Goal: Communication & Community: Answer question/provide support

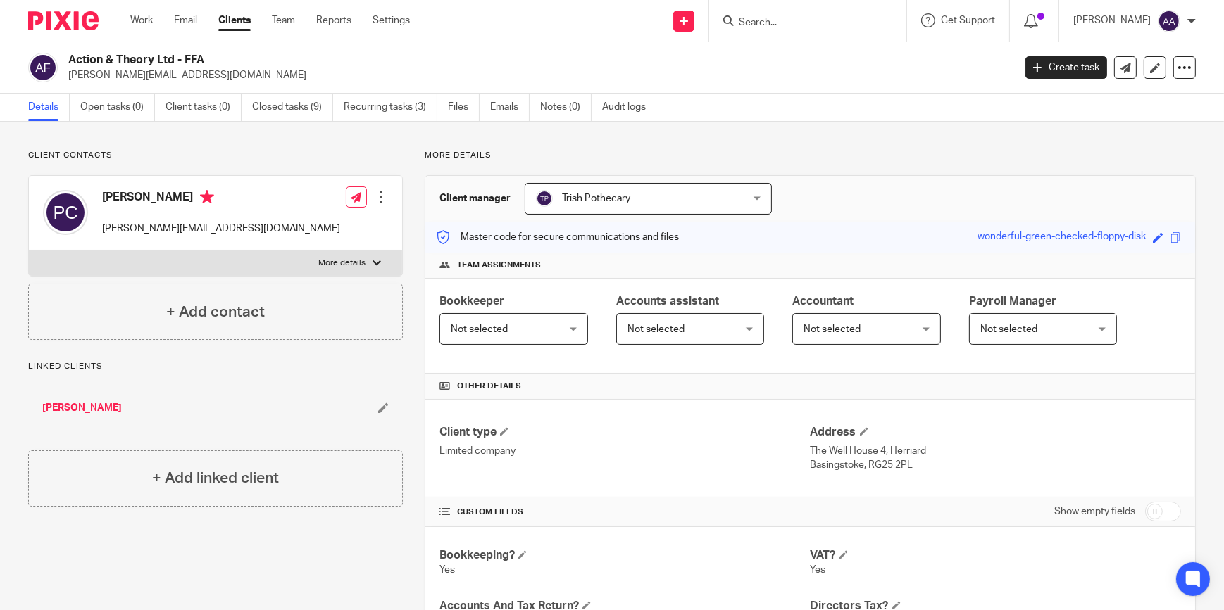
click at [775, 18] on input "Search" at bounding box center [800, 23] width 127 height 13
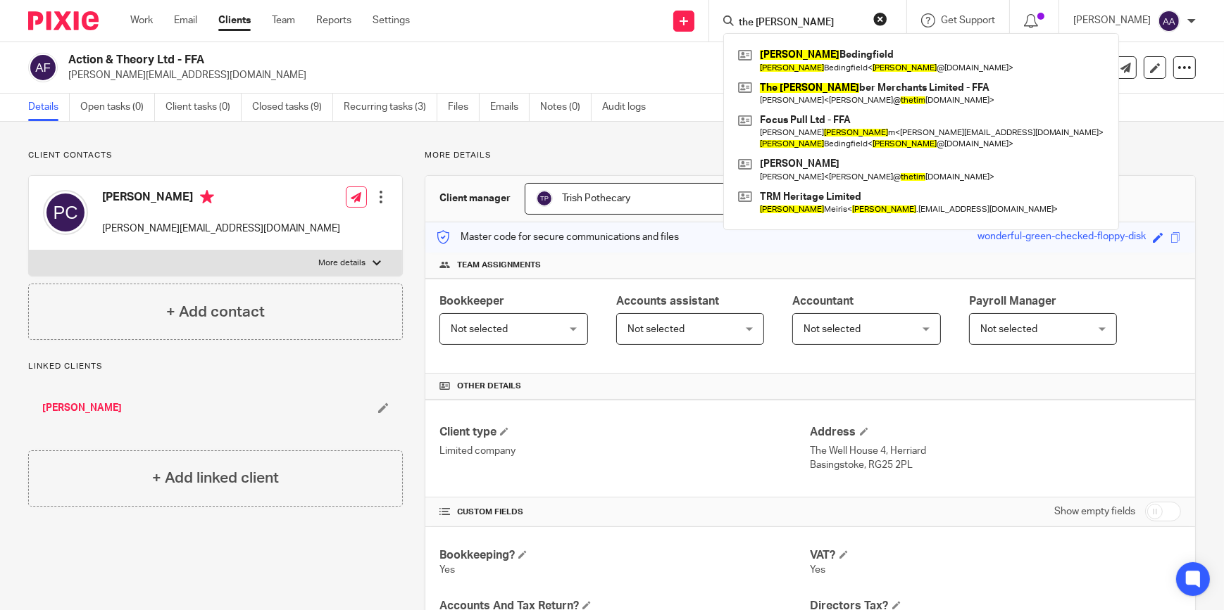
type input "the [PERSON_NAME]"
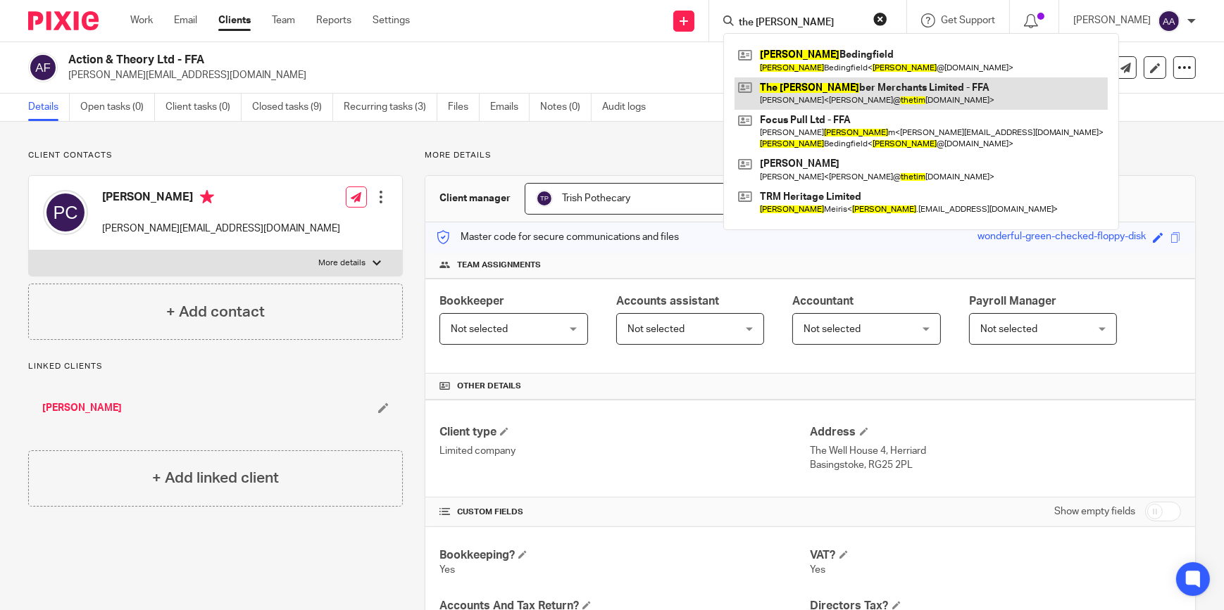
click at [808, 79] on link at bounding box center [920, 93] width 373 height 32
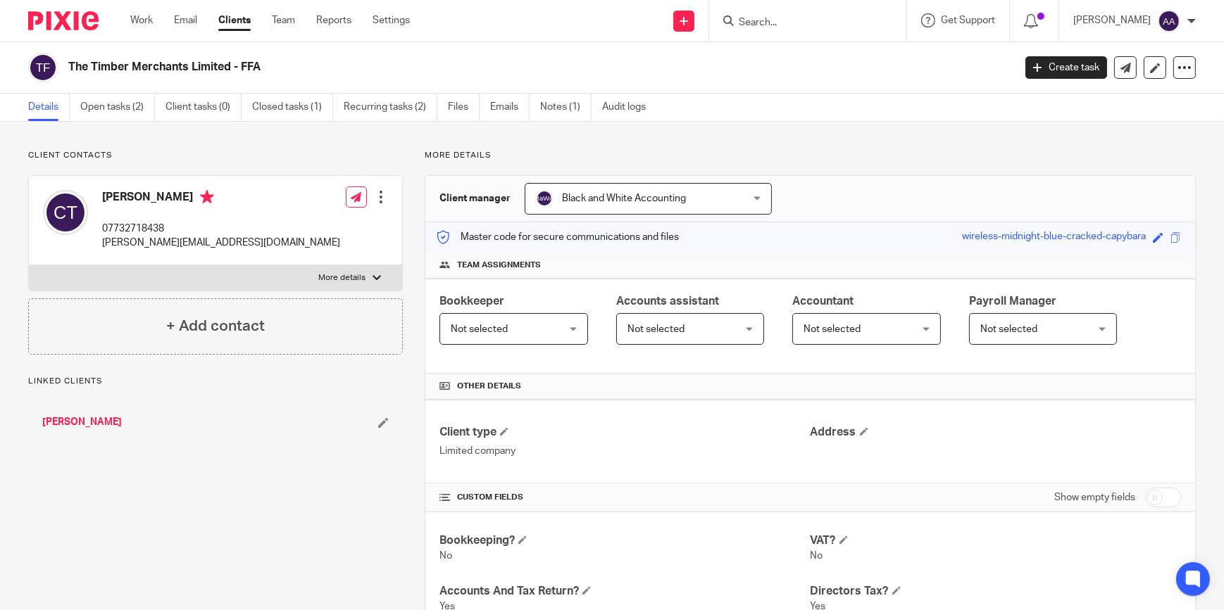
click at [345, 268] on label "More details" at bounding box center [215, 277] width 373 height 25
click at [29, 265] on input "More details" at bounding box center [28, 265] width 1 height 1
checkbox input "true"
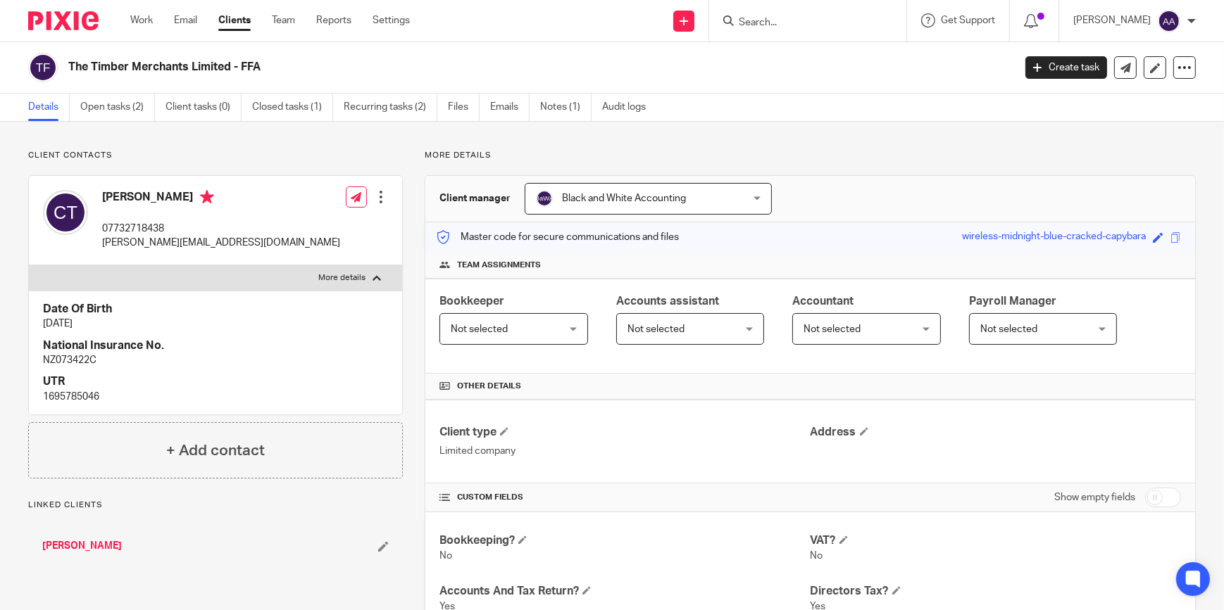
click at [531, 104] on ul "Details Open tasks (2) Client tasks (0) Closed tasks (1) Recurring tasks (2) Fi…" at bounding box center [347, 107] width 639 height 27
click at [526, 104] on link "Emails" at bounding box center [509, 107] width 39 height 27
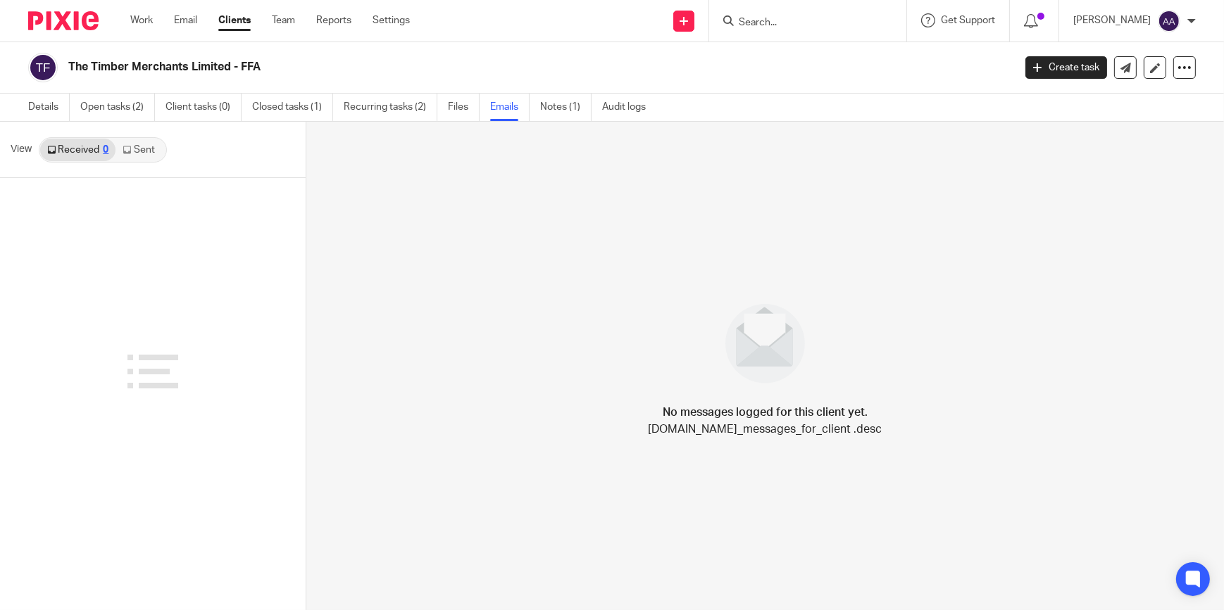
click at [149, 147] on link "Sent" at bounding box center [139, 150] width 49 height 23
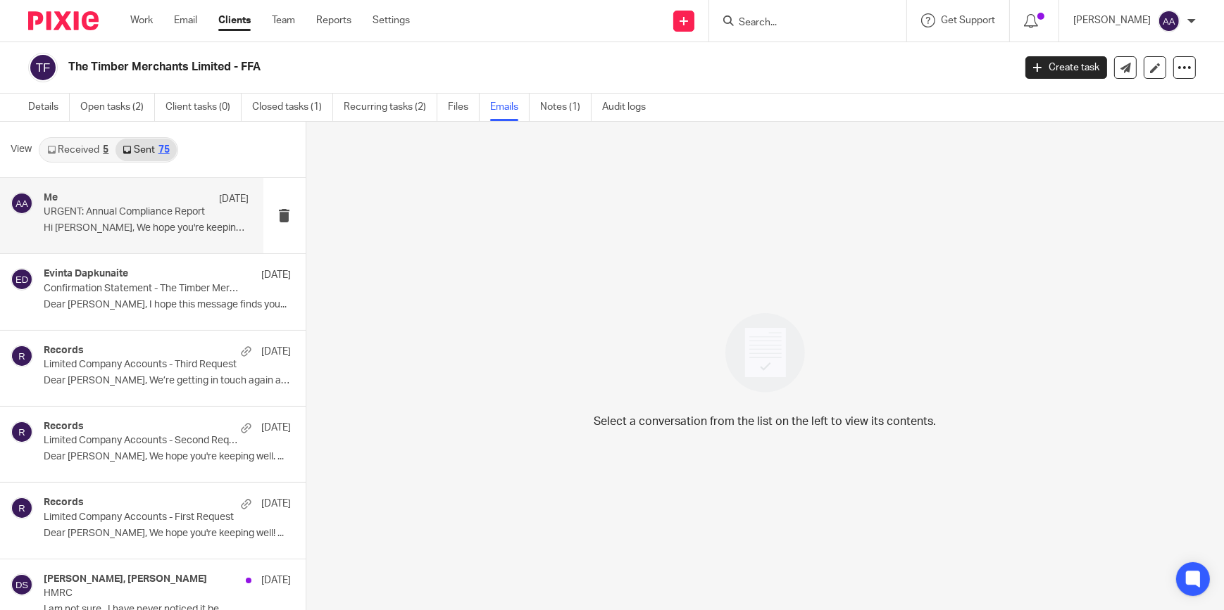
click at [144, 203] on div "Me 15 Sep" at bounding box center [147, 199] width 206 height 14
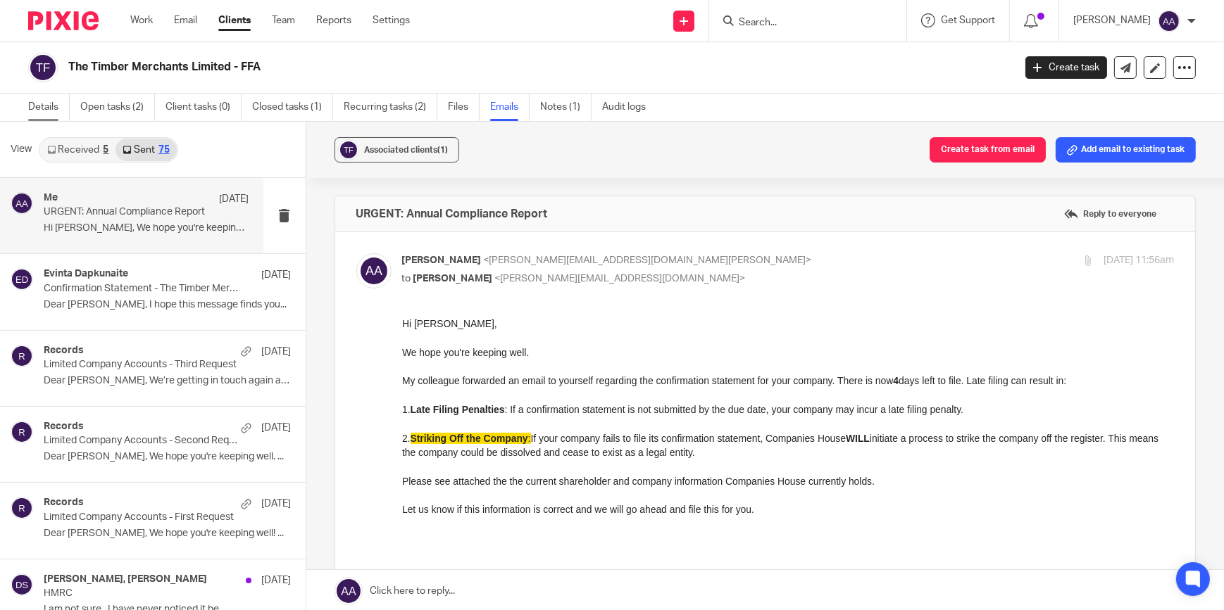
click at [57, 101] on link "Details" at bounding box center [49, 107] width 42 height 27
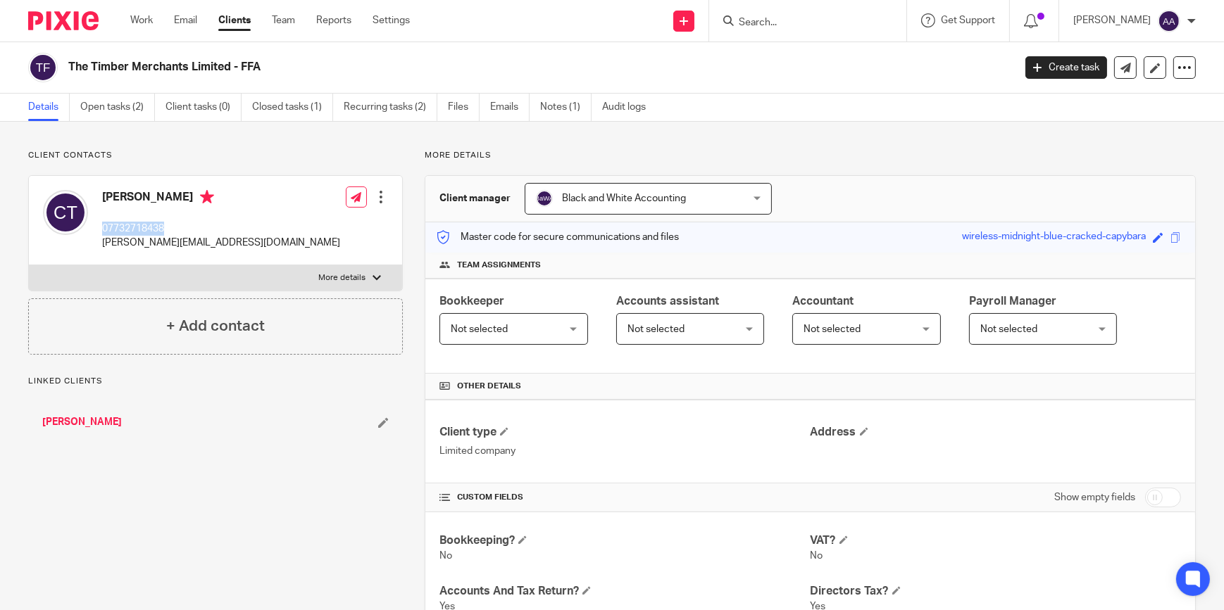
drag, startPoint x: 99, startPoint y: 226, endPoint x: 204, endPoint y: 222, distance: 105.0
click at [204, 222] on div "Chris Trendall 07732718438 chris@thetimbermerchants.co.uk" at bounding box center [191, 220] width 297 height 75
copy p "07732718438"
click at [501, 102] on link "Emails" at bounding box center [509, 107] width 39 height 27
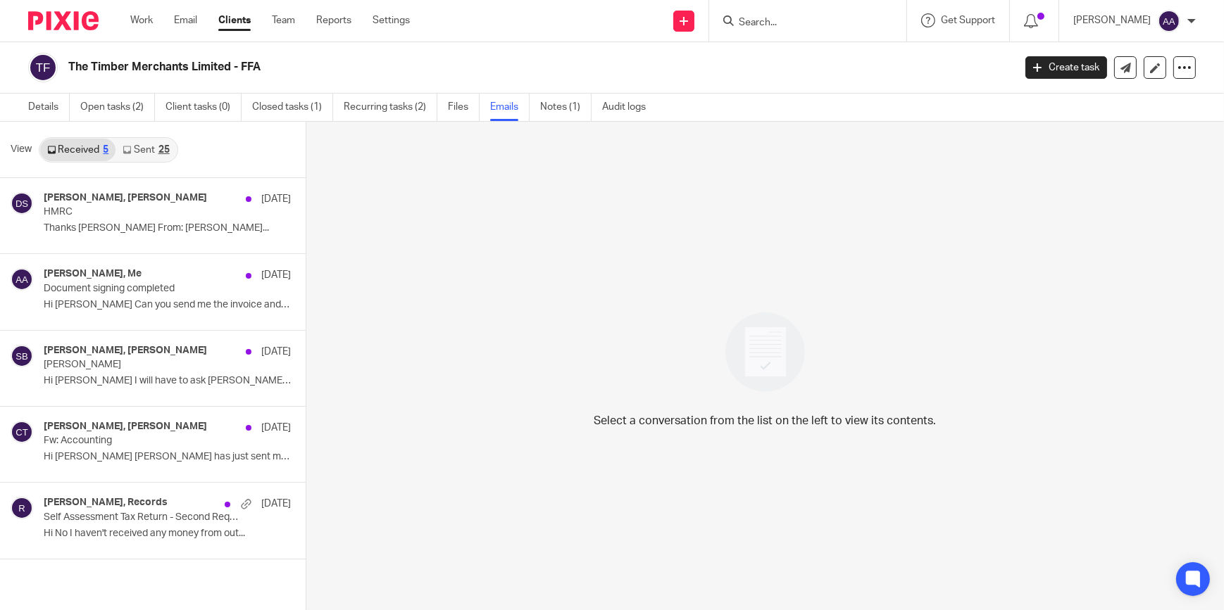
click at [141, 147] on link "Sent 25" at bounding box center [145, 150] width 61 height 23
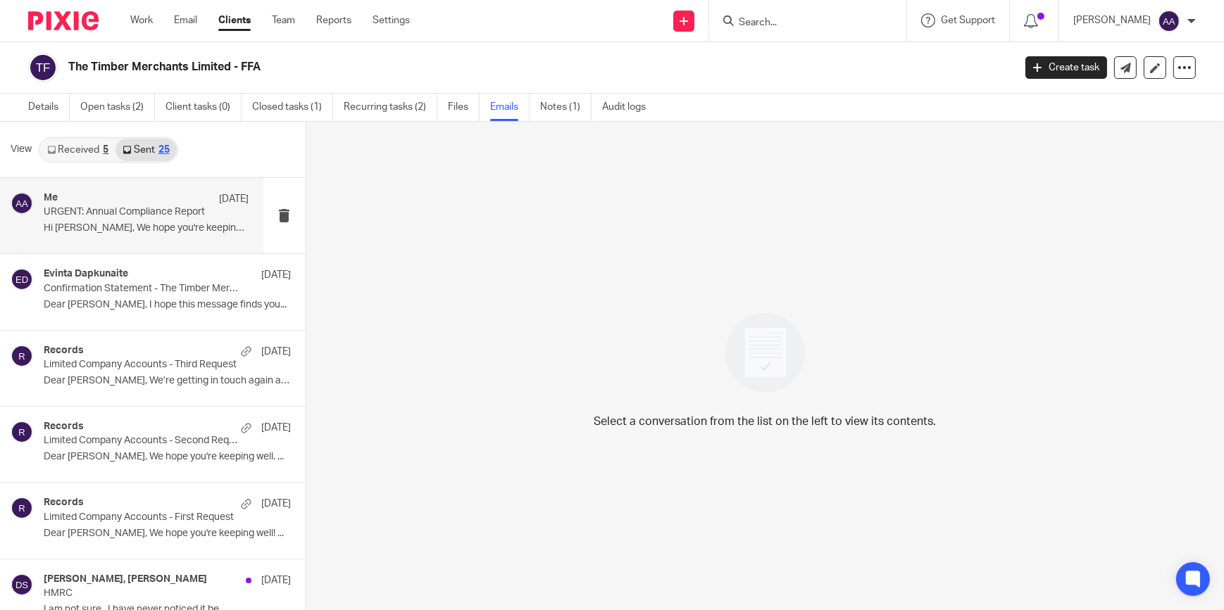
click at [120, 203] on div "Me 15 Sep" at bounding box center [147, 199] width 206 height 14
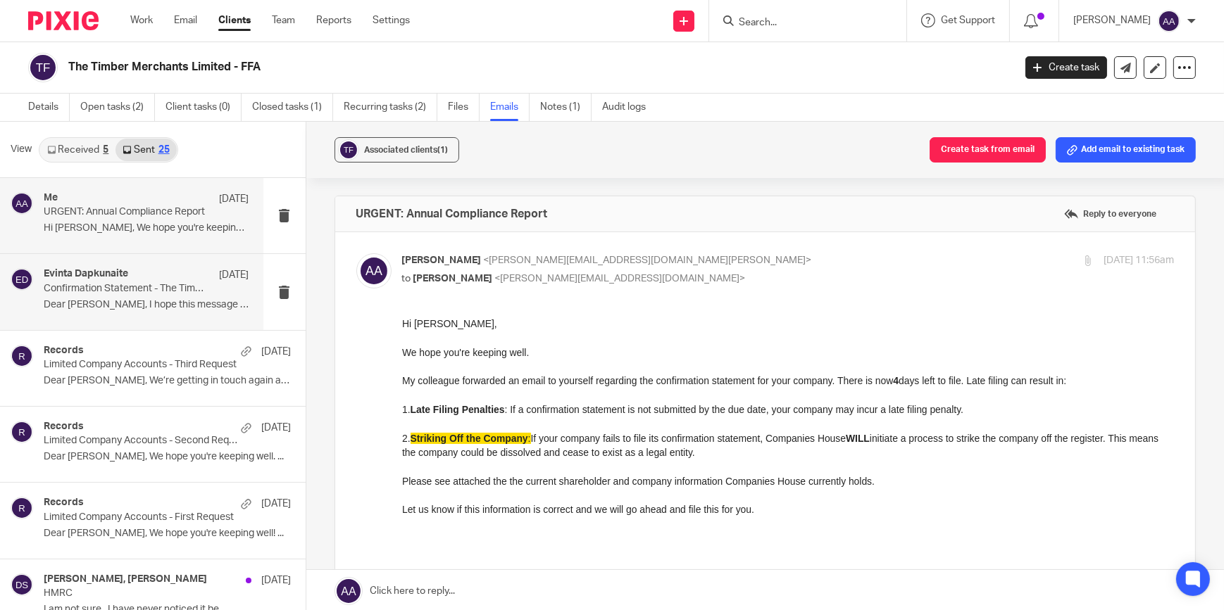
click at [103, 286] on p "Confirmation Statement - The Timber Merchants Limited" at bounding box center [126, 289] width 164 height 12
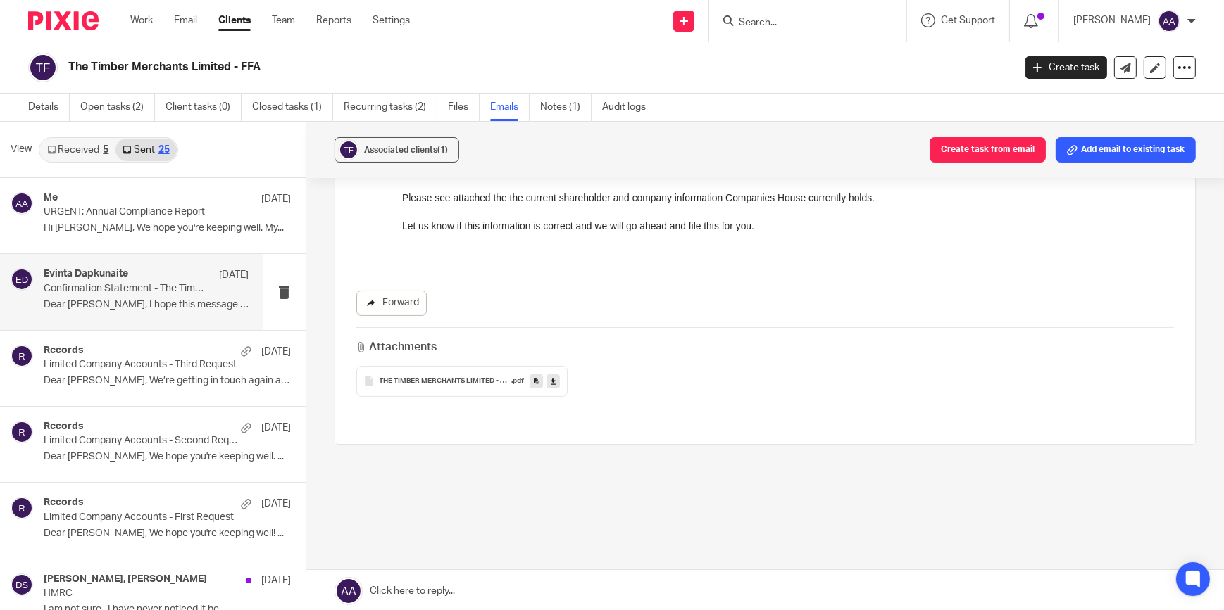
click at [389, 301] on link "Forward" at bounding box center [391, 303] width 70 height 25
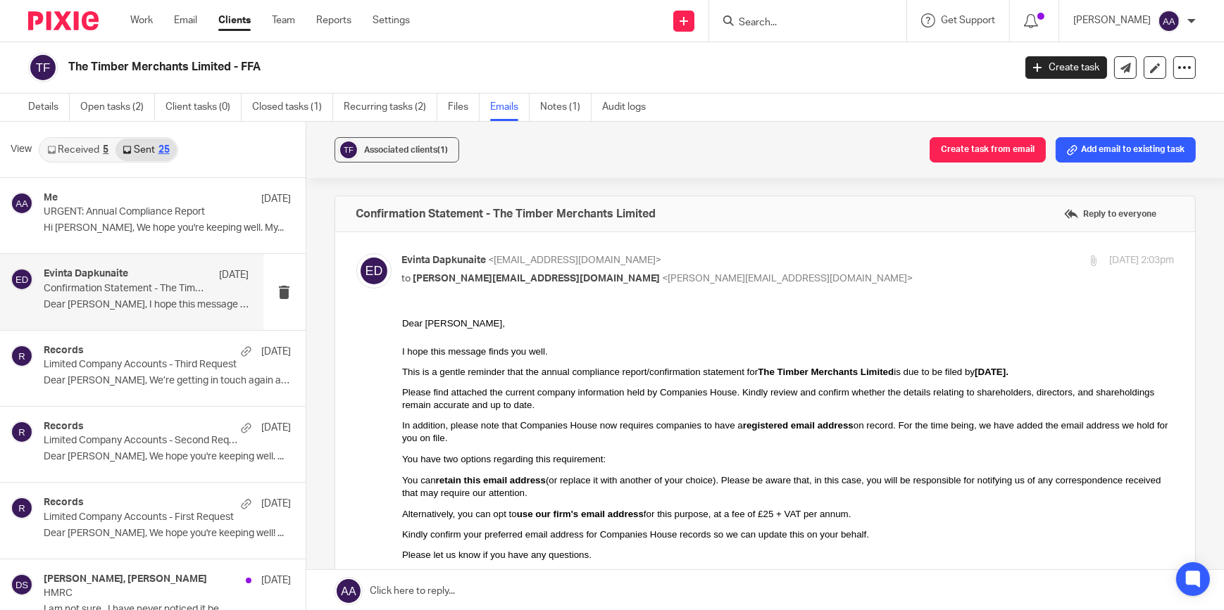
scroll to position [0, 0]
click at [831, 25] on input "Search" at bounding box center [800, 23] width 127 height 13
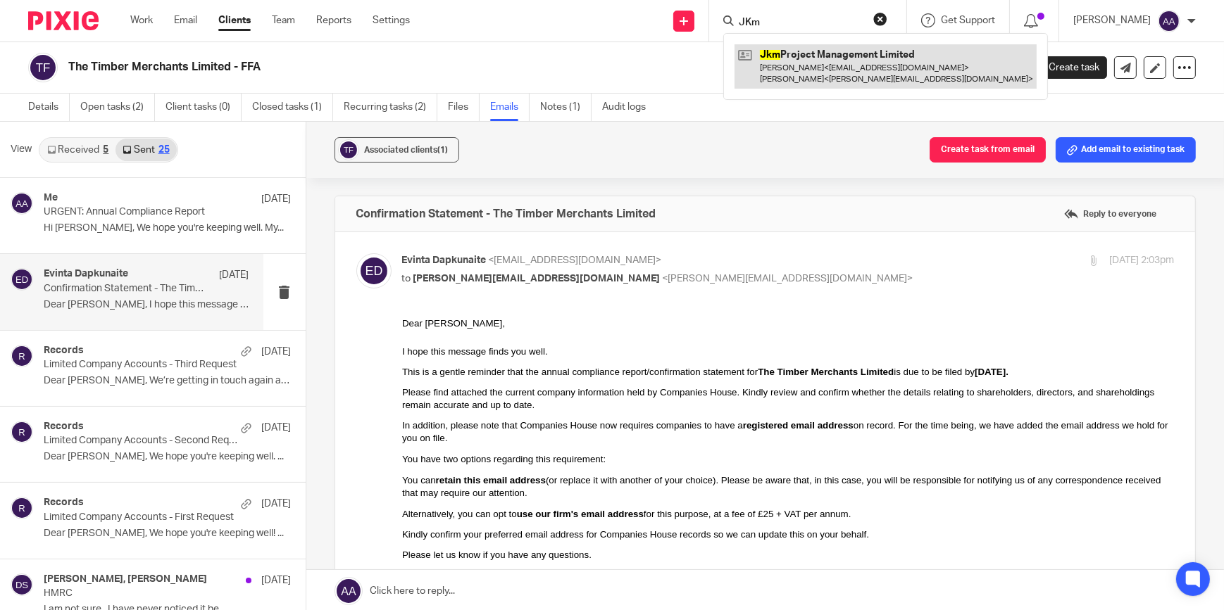
type input "JKm"
click at [830, 59] on link at bounding box center [885, 66] width 302 height 44
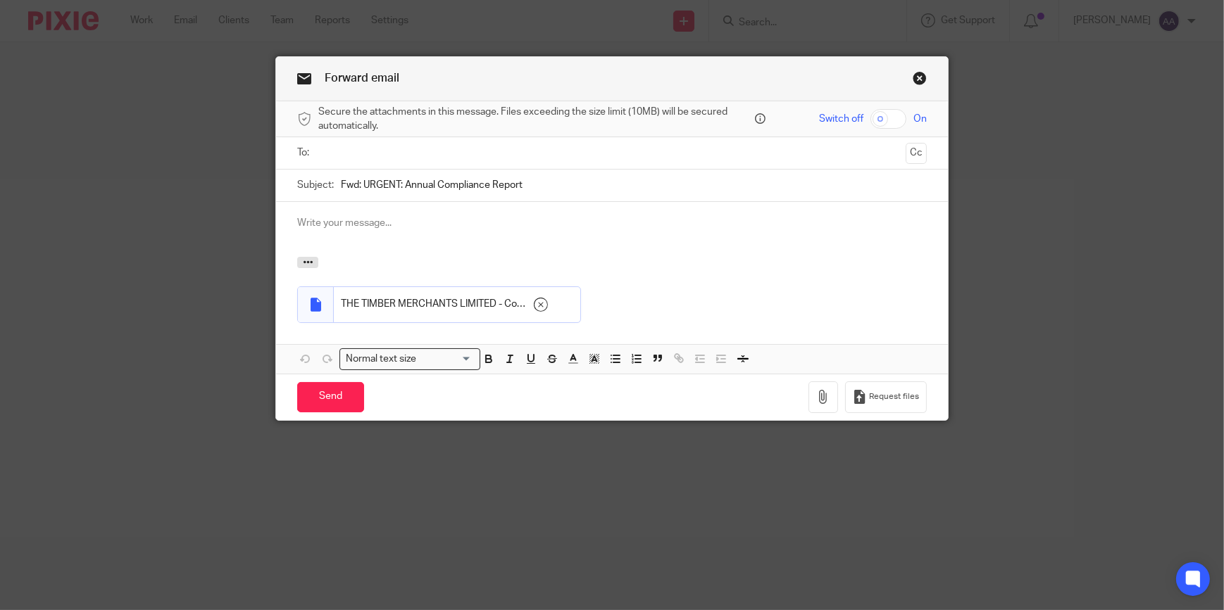
click at [378, 225] on p at bounding box center [611, 223] width 629 height 14
click at [382, 148] on input "text" at bounding box center [611, 153] width 577 height 16
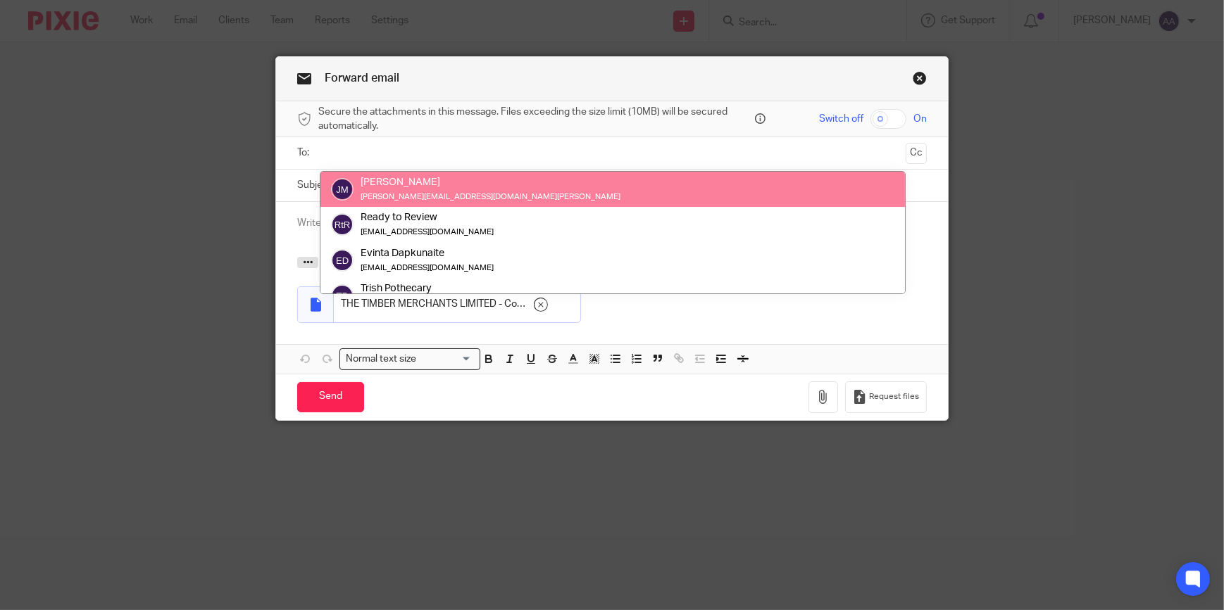
click at [297, 218] on p at bounding box center [611, 223] width 629 height 14
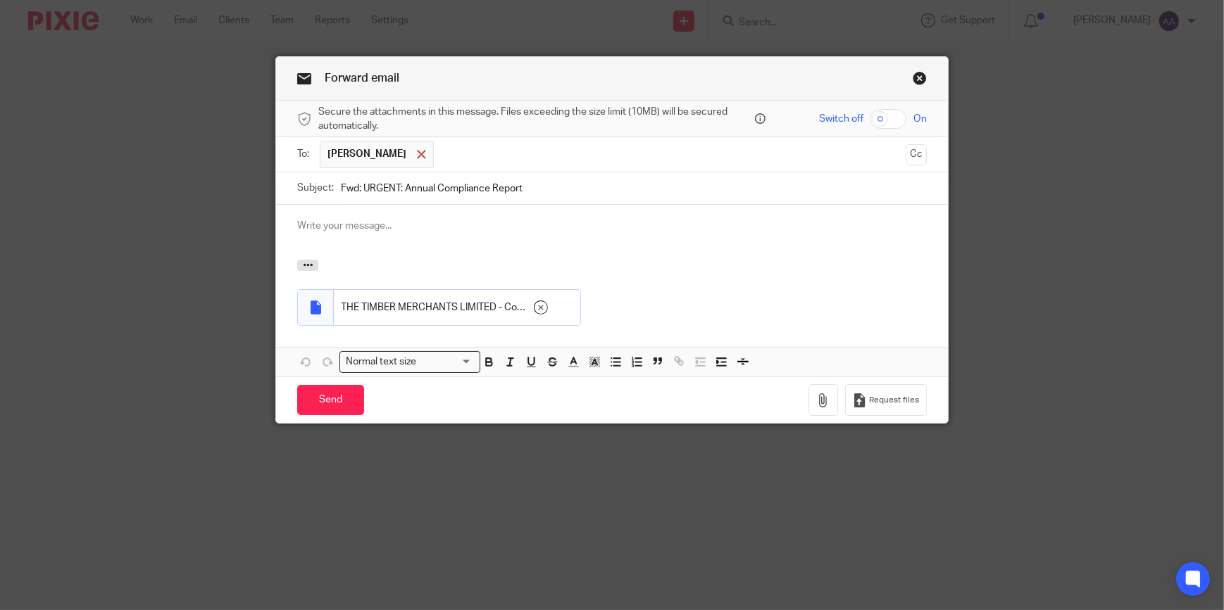
click at [413, 153] on div at bounding box center [421, 154] width 16 height 21
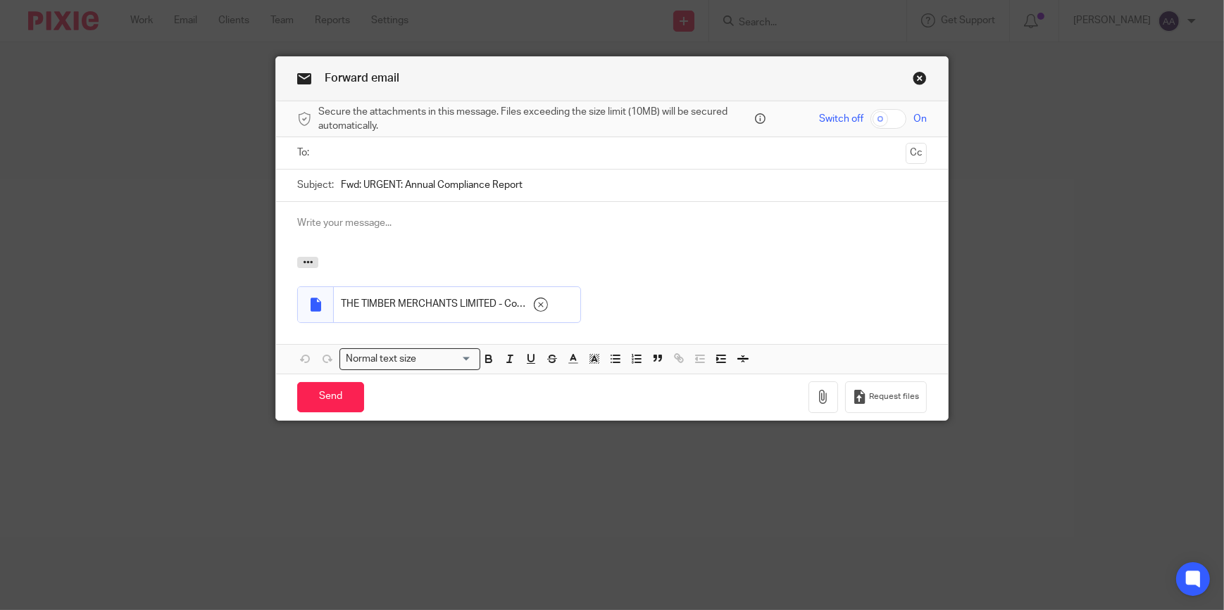
click at [373, 153] on input "text" at bounding box center [611, 153] width 577 height 16
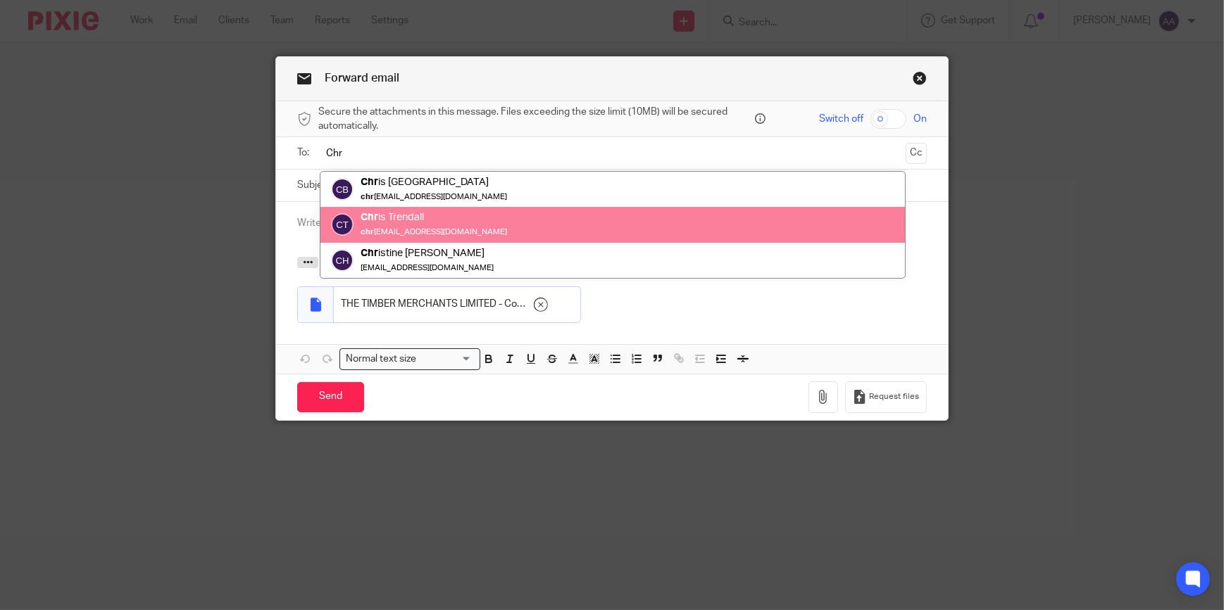
type input "Chr"
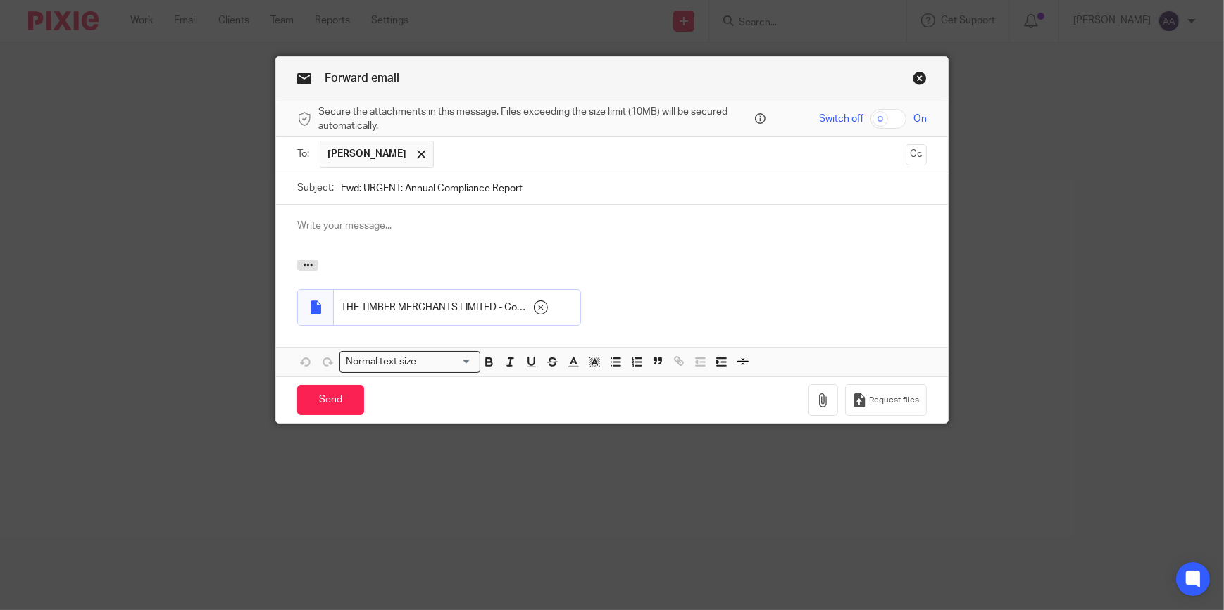
click at [394, 232] on p at bounding box center [611, 226] width 629 height 14
click at [329, 396] on input "Send" at bounding box center [330, 400] width 67 height 30
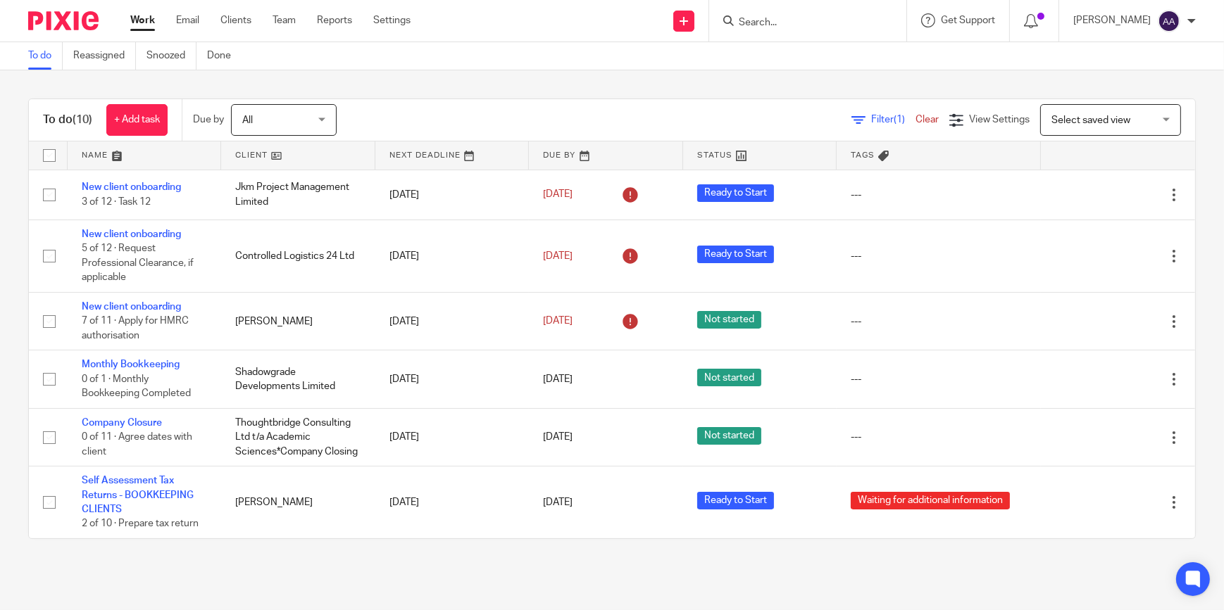
click at [782, 23] on input "Search" at bounding box center [800, 23] width 127 height 13
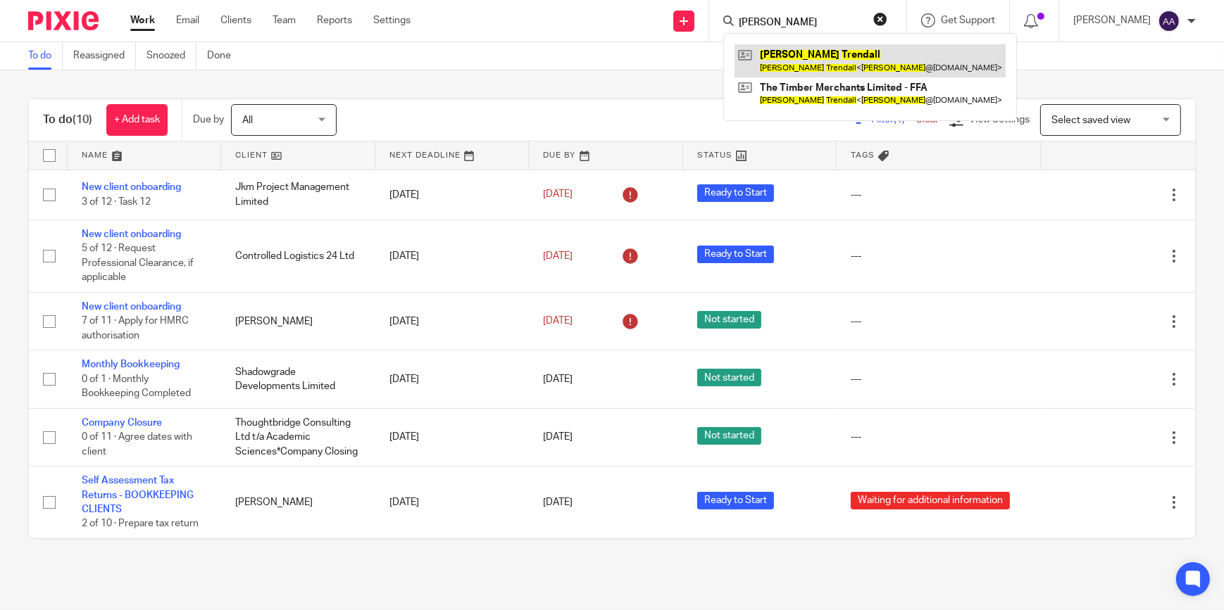
type input "[PERSON_NAME]"
click at [803, 57] on link at bounding box center [869, 60] width 271 height 32
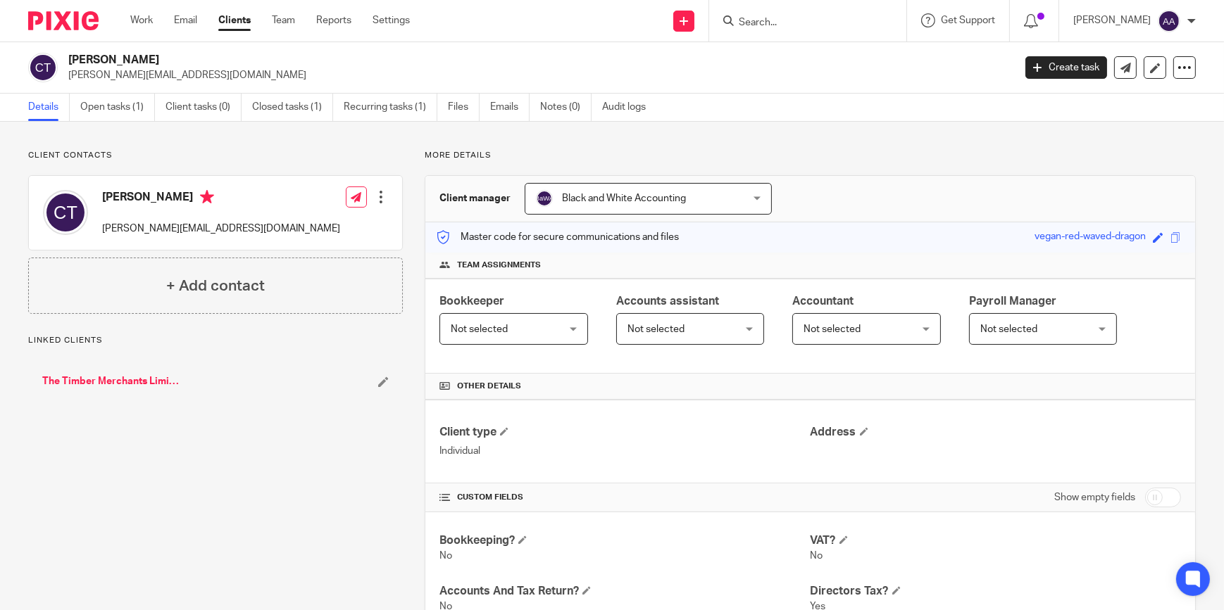
click at [119, 384] on link "The Timber Merchants Limited - FFA" at bounding box center [111, 382] width 139 height 14
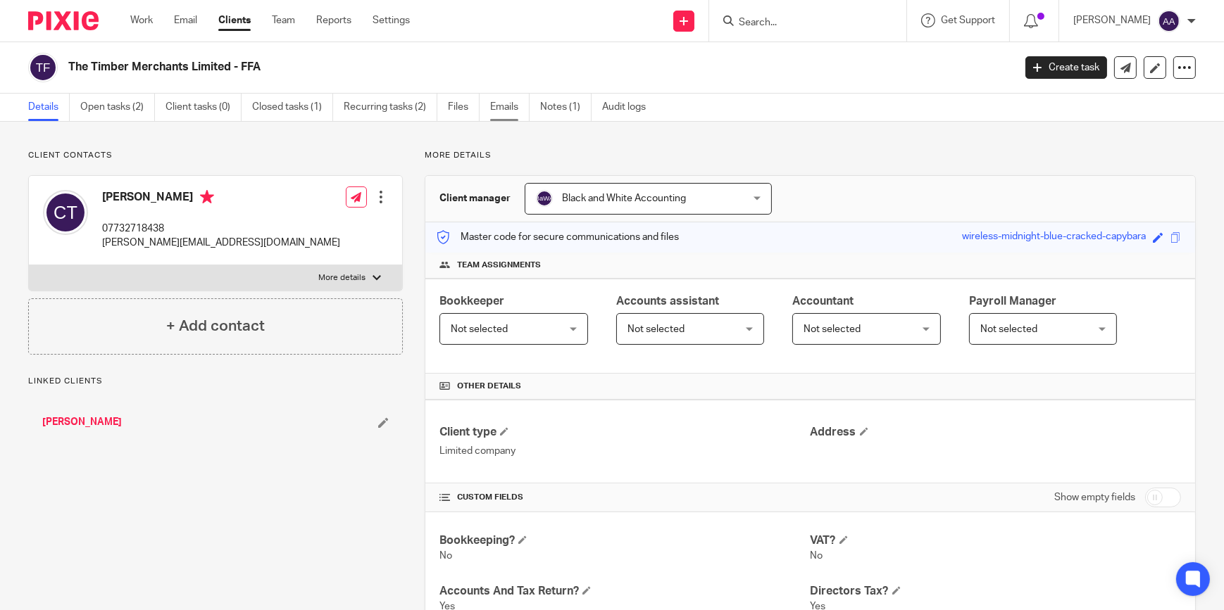
click at [505, 101] on link "Emails" at bounding box center [509, 107] width 39 height 27
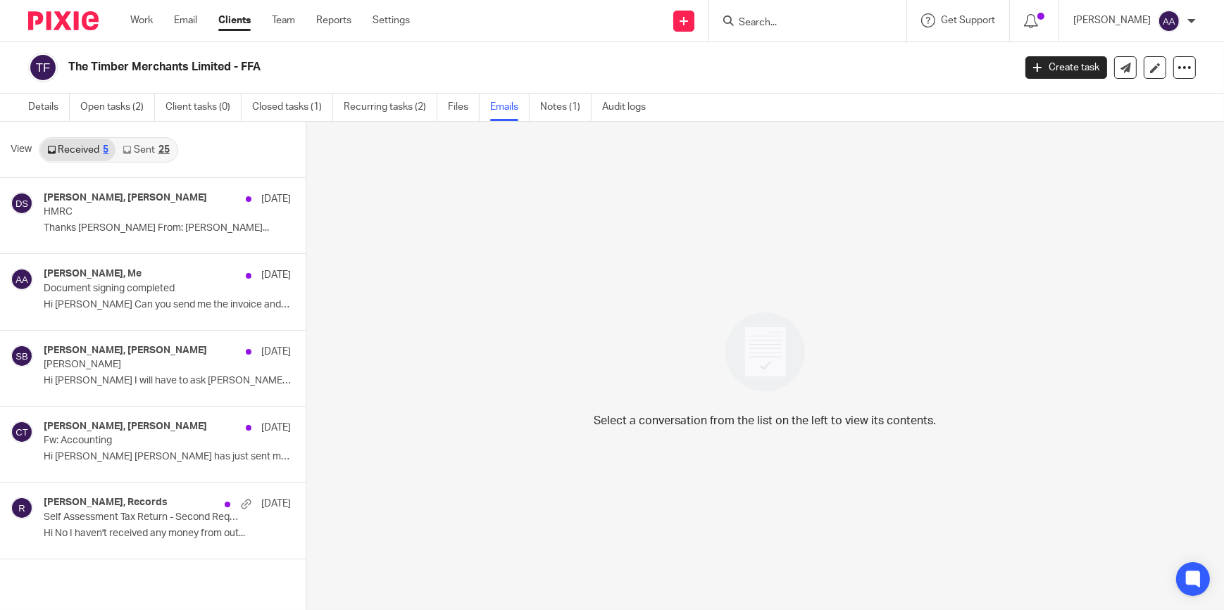
click at [161, 141] on link "Sent 25" at bounding box center [145, 150] width 61 height 23
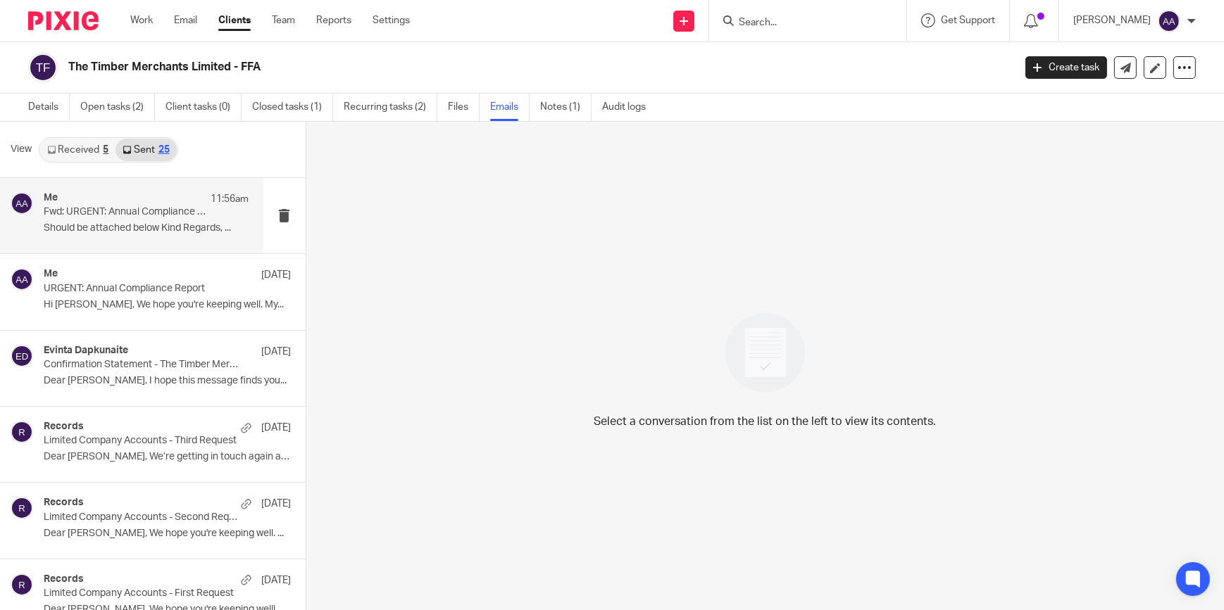
click at [106, 190] on div "Me 11:56am Fwd: URGENT: Annual Compliance Report Should be attached below Kind …" at bounding box center [131, 215] width 263 height 75
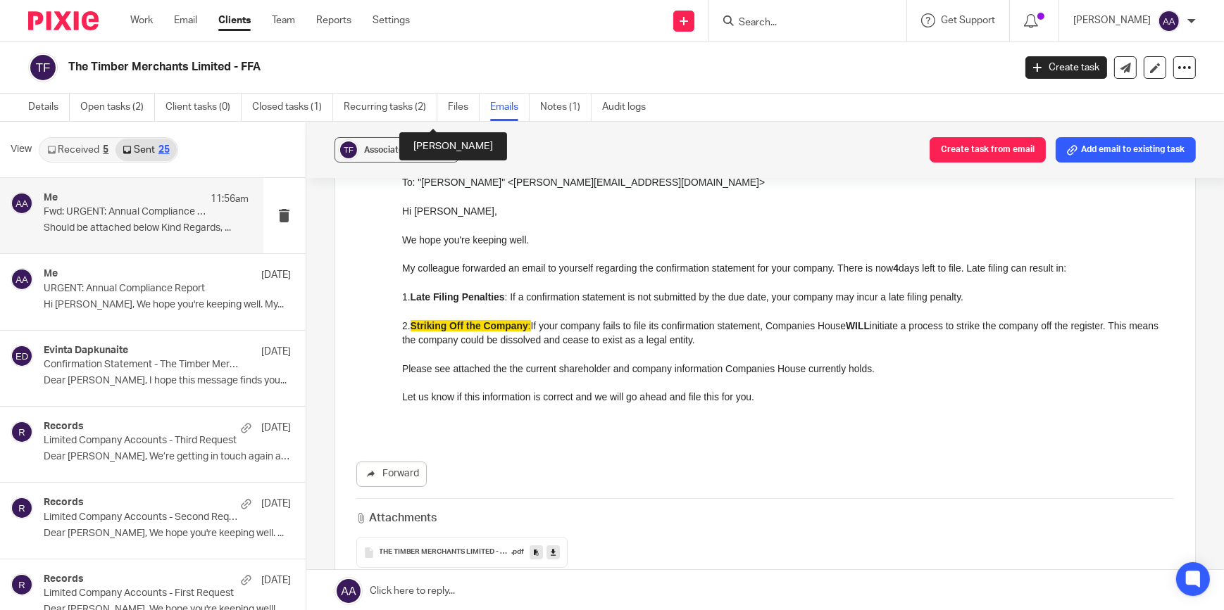
scroll to position [384, 0]
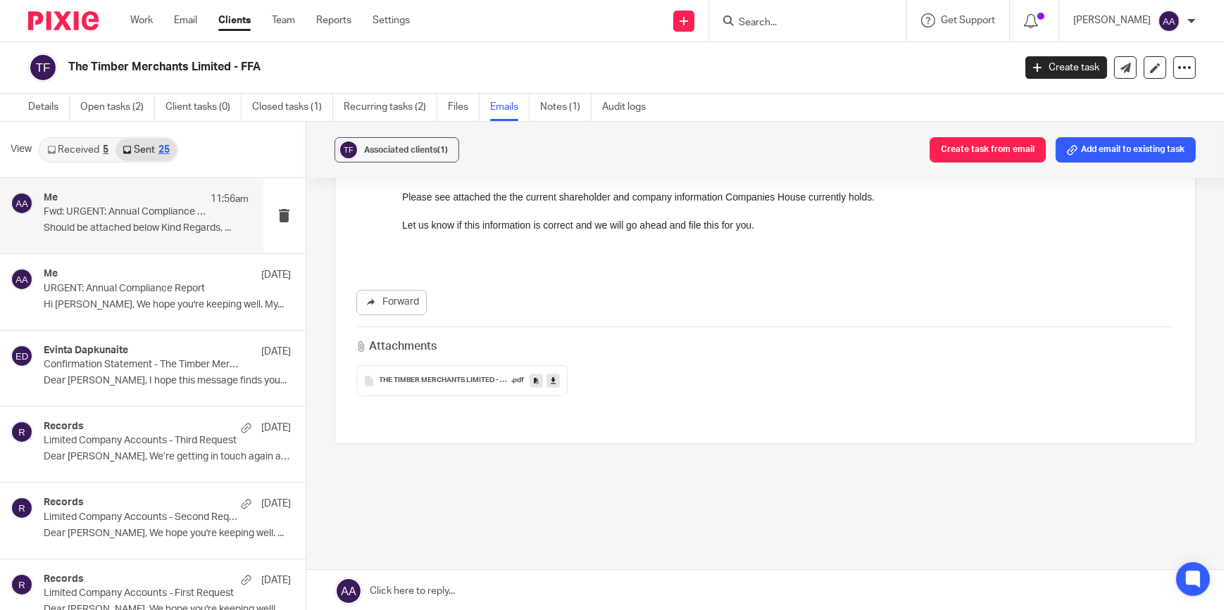
click at [686, 339] on div "Attachments" at bounding box center [765, 347] width 818 height 16
click at [58, 102] on link "Details" at bounding box center [49, 107] width 42 height 27
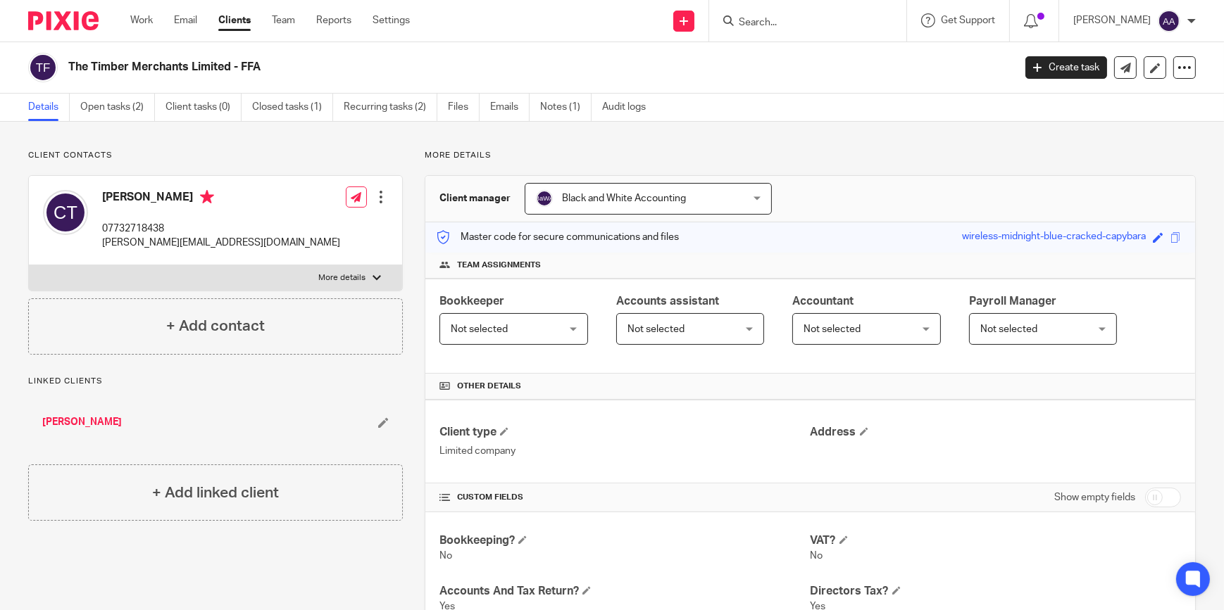
click at [800, 20] on input "Search" at bounding box center [800, 23] width 127 height 13
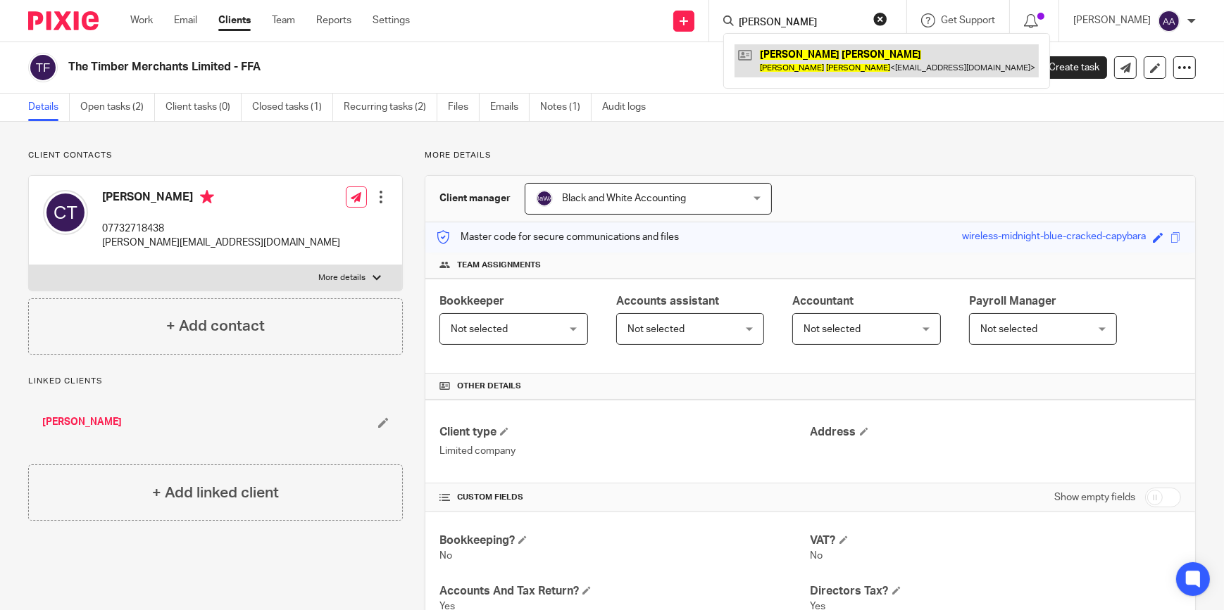
type input "[PERSON_NAME]"
click at [866, 51] on link at bounding box center [886, 60] width 304 height 32
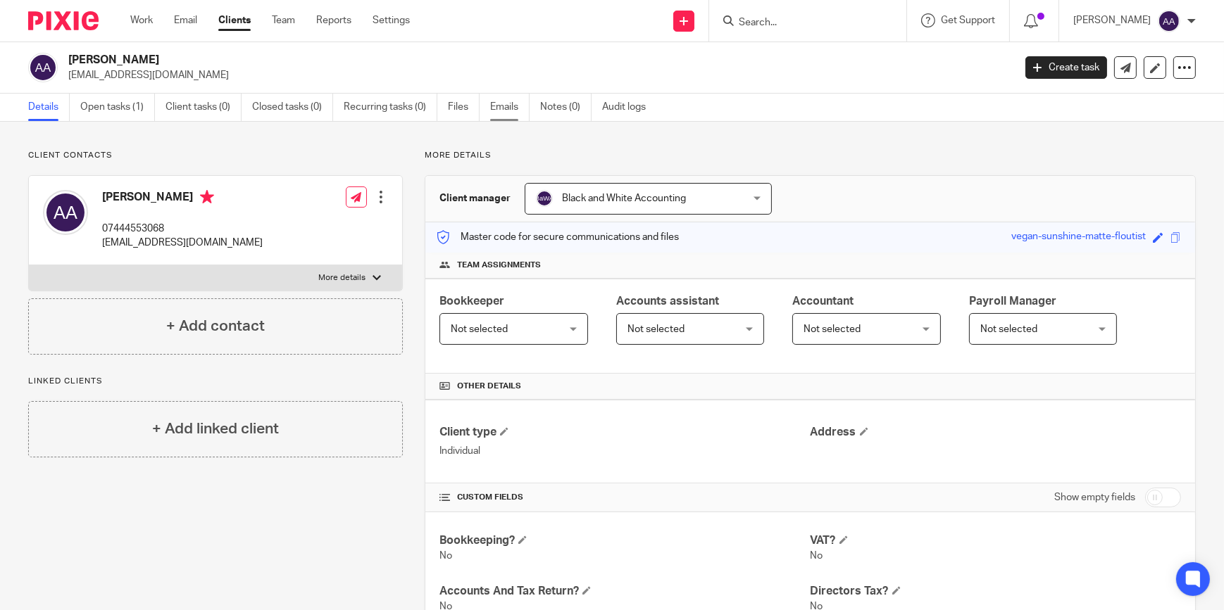
click at [520, 105] on link "Emails" at bounding box center [509, 107] width 39 height 27
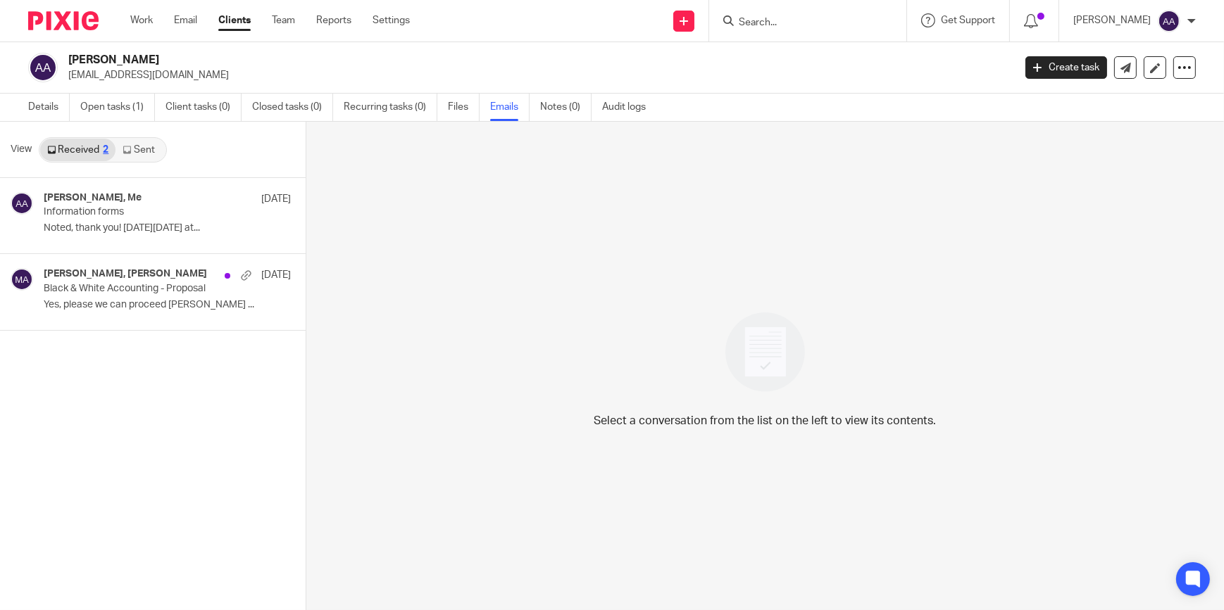
click at [141, 151] on link "Sent" at bounding box center [139, 150] width 49 height 23
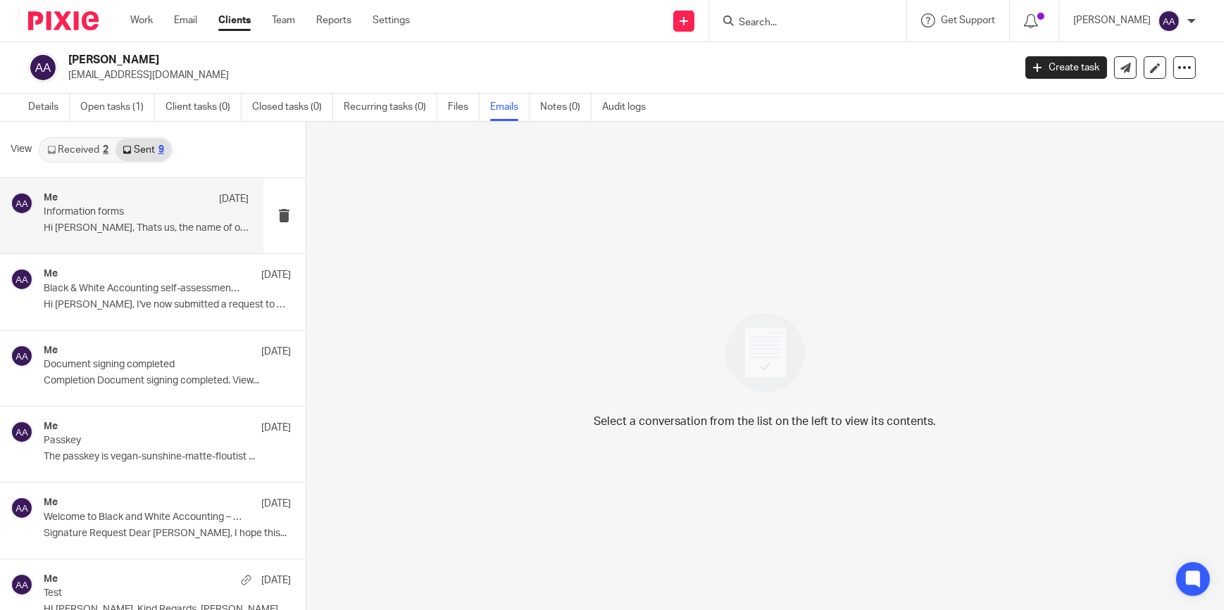
click at [119, 200] on div "Me [DATE]" at bounding box center [147, 199] width 206 height 14
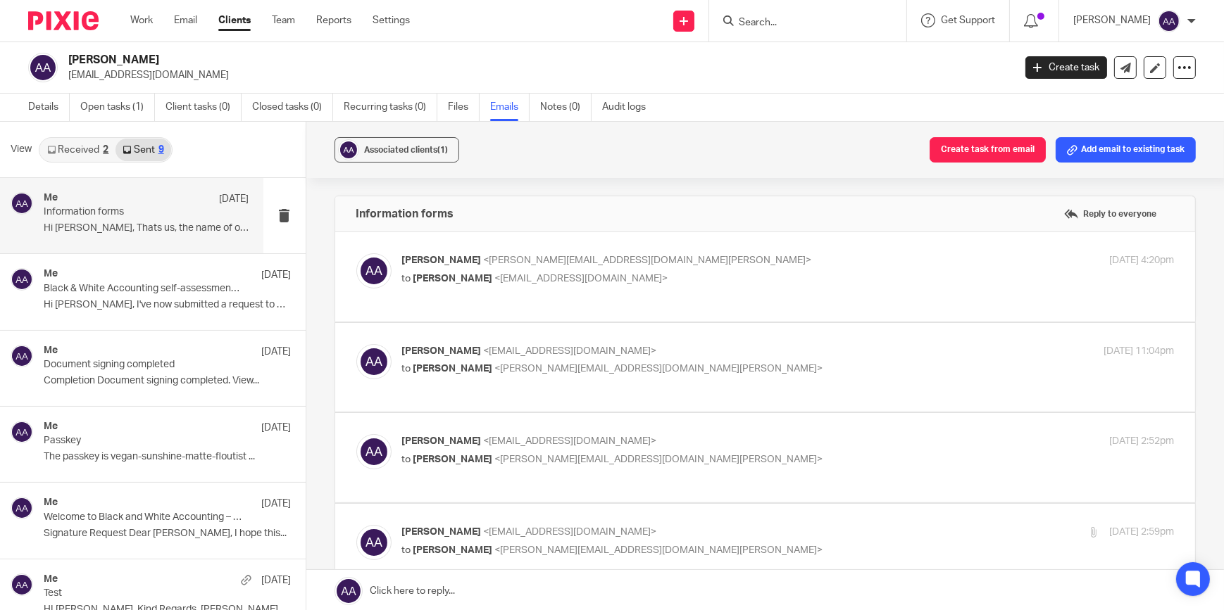
click at [544, 235] on label at bounding box center [765, 276] width 860 height 89
click at [356, 253] on input "checkbox" at bounding box center [356, 253] width 1 height 1
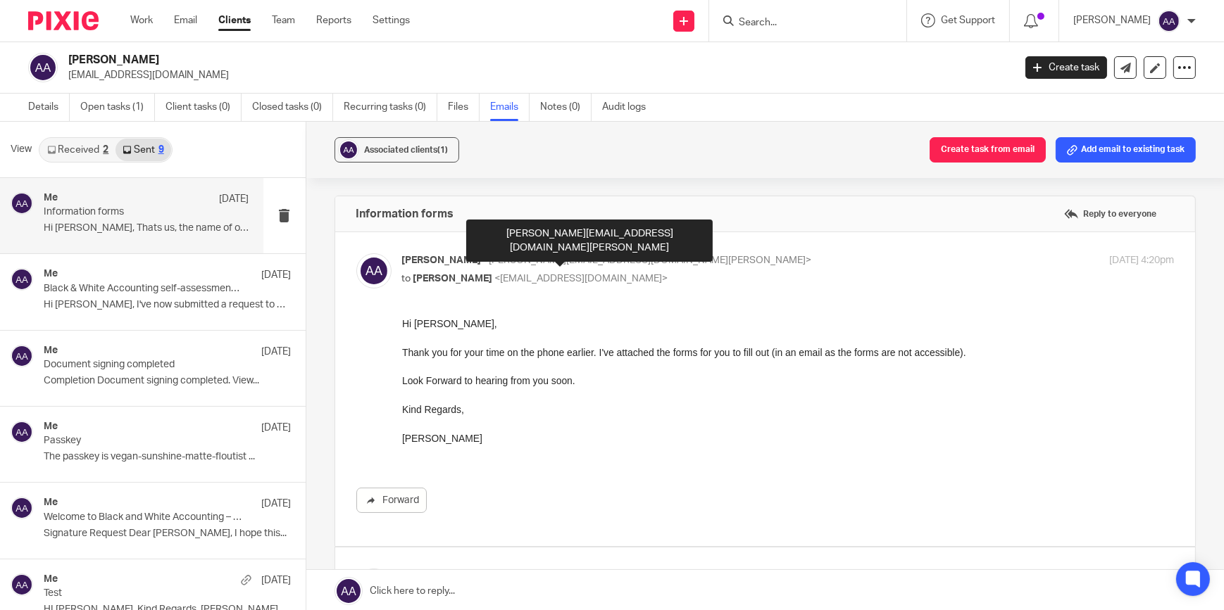
click at [519, 260] on span "<adam@blackandwhiteaccounting.co.uk>" at bounding box center [648, 261] width 328 height 10
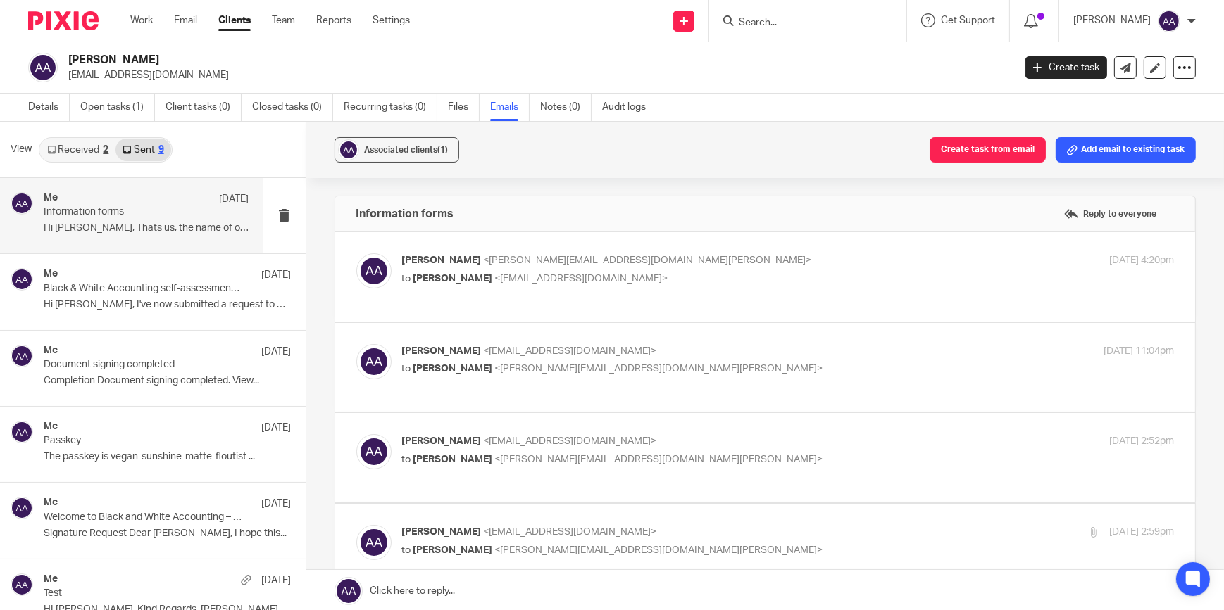
click at [513, 260] on span "<adam@blackandwhiteaccounting.co.uk>" at bounding box center [648, 261] width 328 height 10
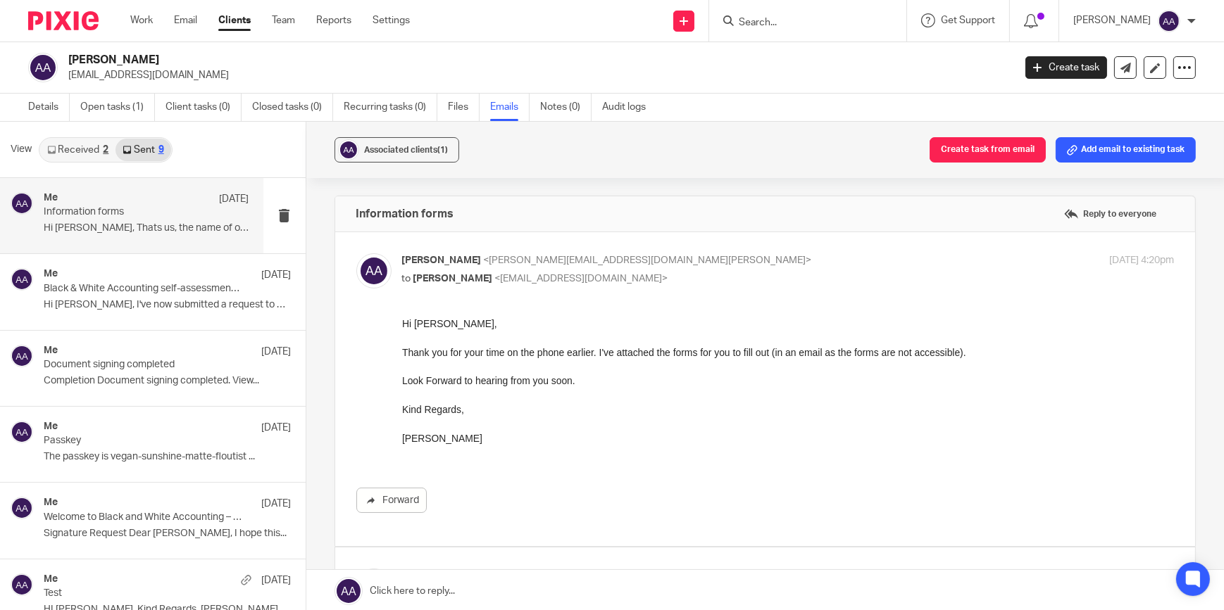
click at [513, 260] on span "<adam@blackandwhiteaccounting.co.uk>" at bounding box center [648, 261] width 328 height 10
checkbox input "false"
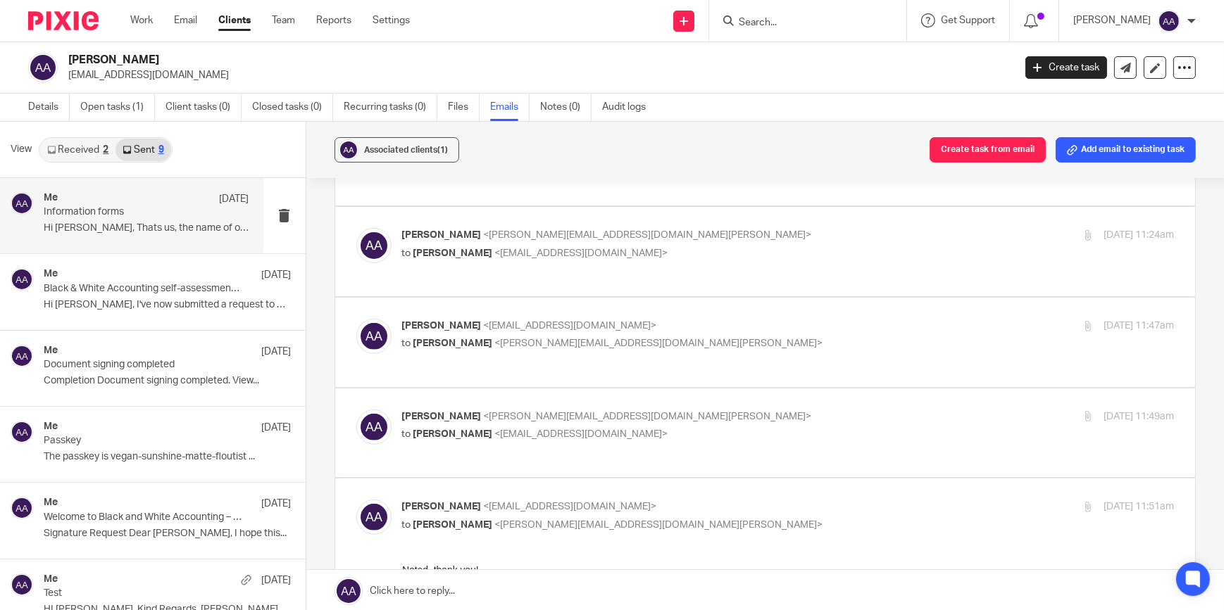
scroll to position [742, 0]
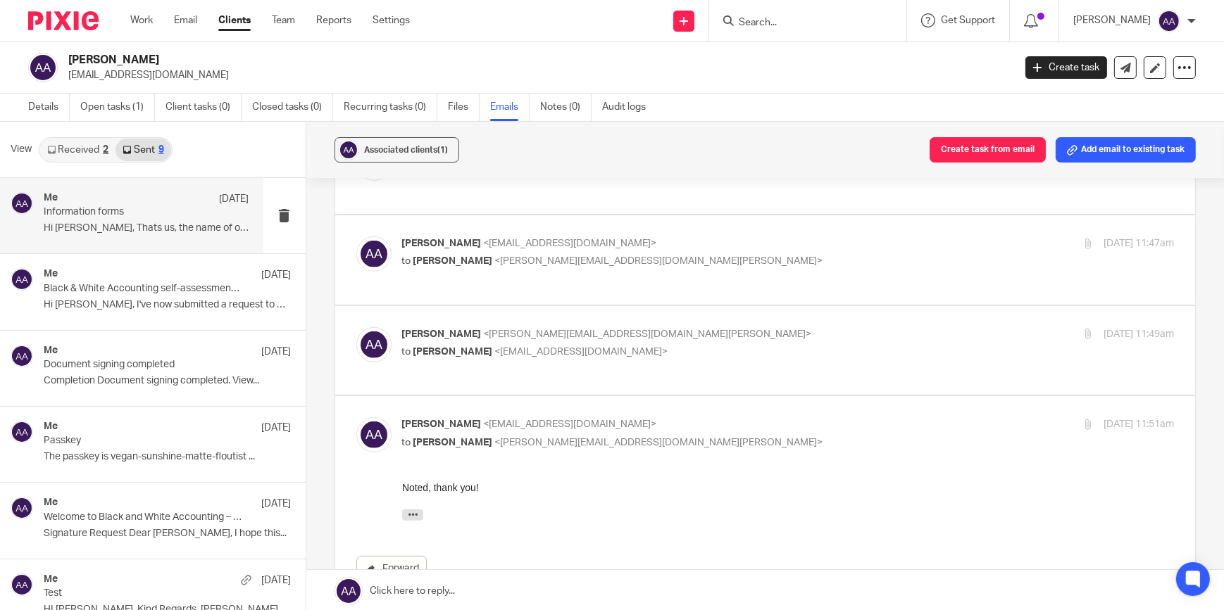
click at [625, 428] on p "Amos Aj <amosaj7@gmail.com>" at bounding box center [659, 424] width 515 height 15
checkbox input "false"
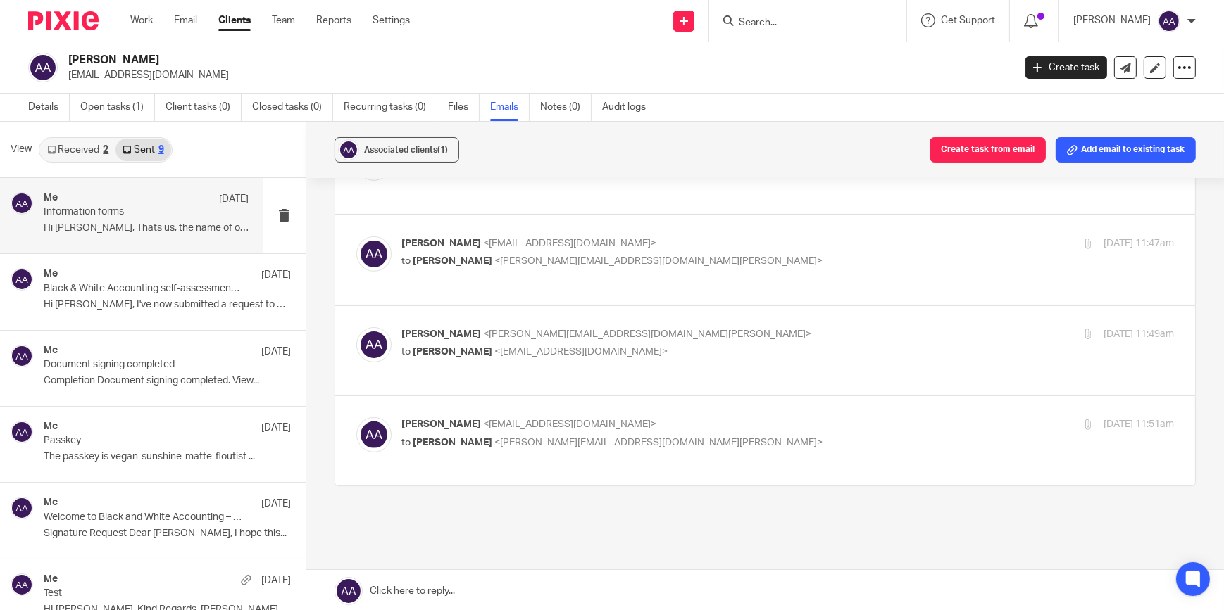
click at [532, 336] on span "<adam@blackandwhiteaccounting.co.uk>" at bounding box center [648, 334] width 328 height 10
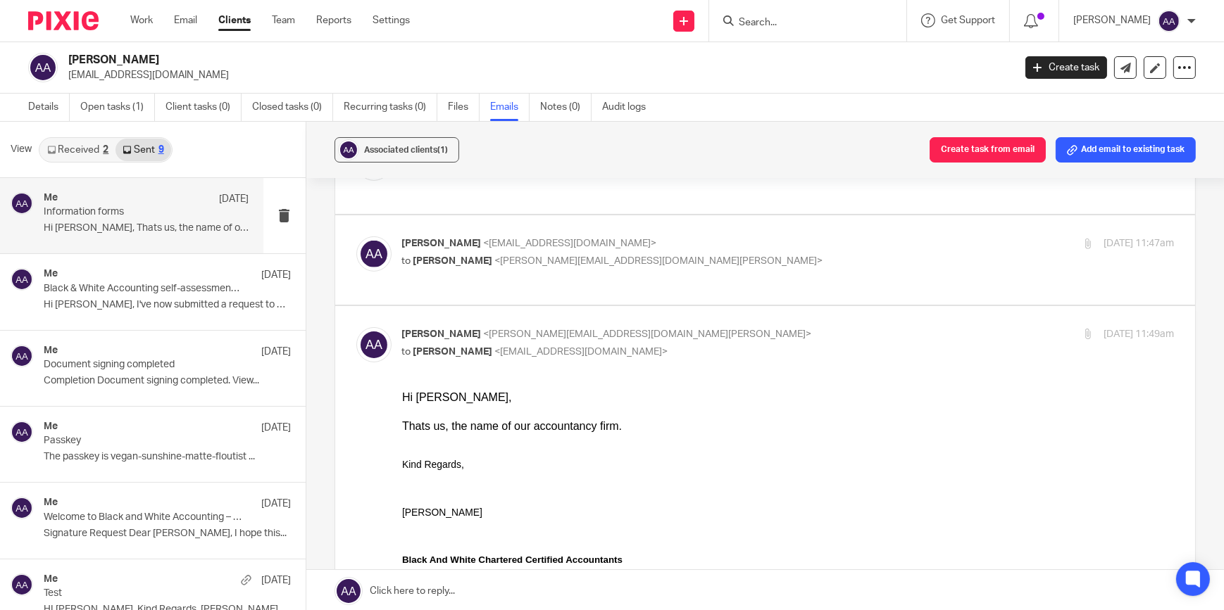
scroll to position [0, 0]
click at [535, 342] on div "Adam Abdulla <adam@blackandwhiteaccounting.co.uk> to Amos Aj <amosaj7@gmail.com>" at bounding box center [659, 343] width 515 height 32
checkbox input "false"
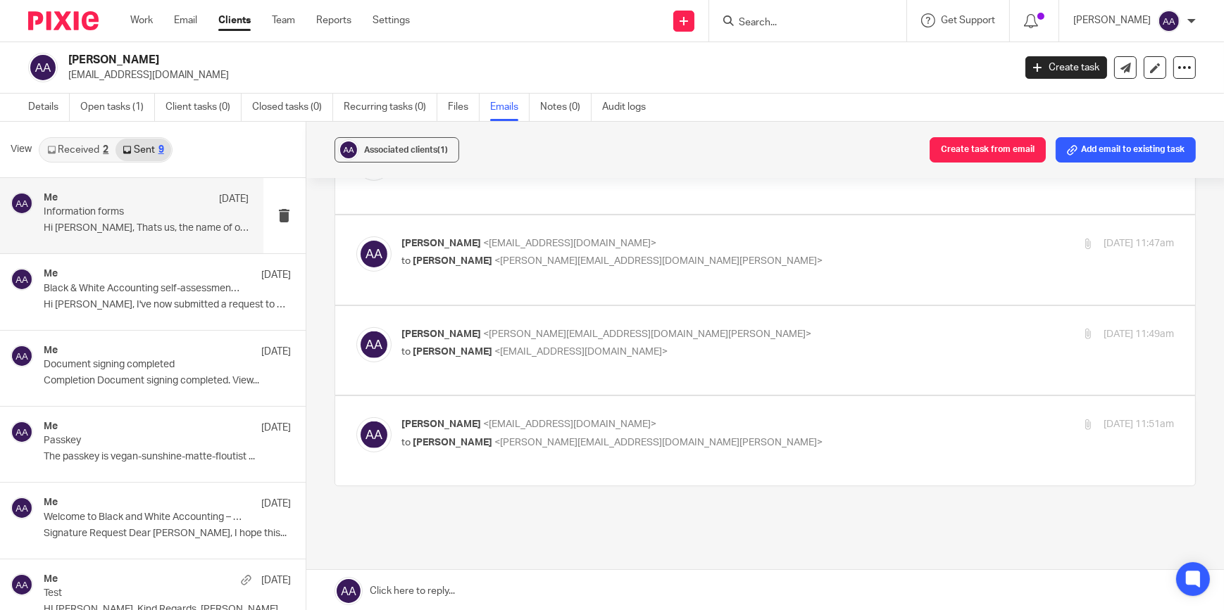
click at [534, 254] on p "to Adam Abdulla <adam@blackandwhiteaccounting.co.uk>" at bounding box center [659, 261] width 515 height 15
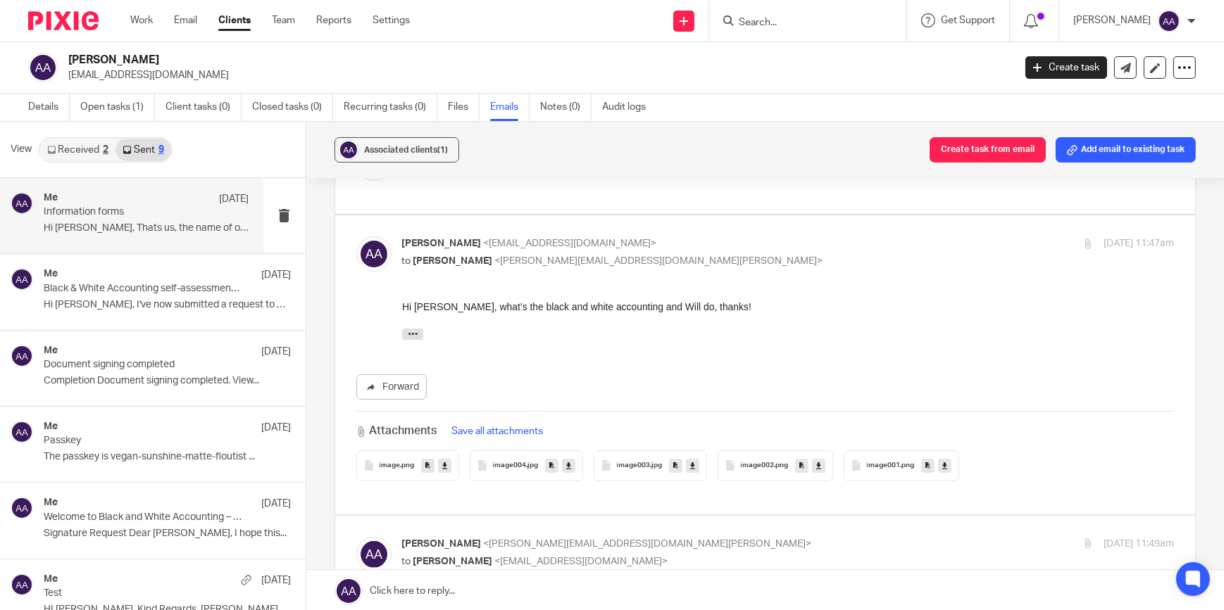
click at [534, 251] on div "Amos Aj <amosaj7@gmail.com> to Adam Abdulla <adam@blackandwhiteaccounting.co.uk>" at bounding box center [659, 253] width 515 height 32
checkbox input "false"
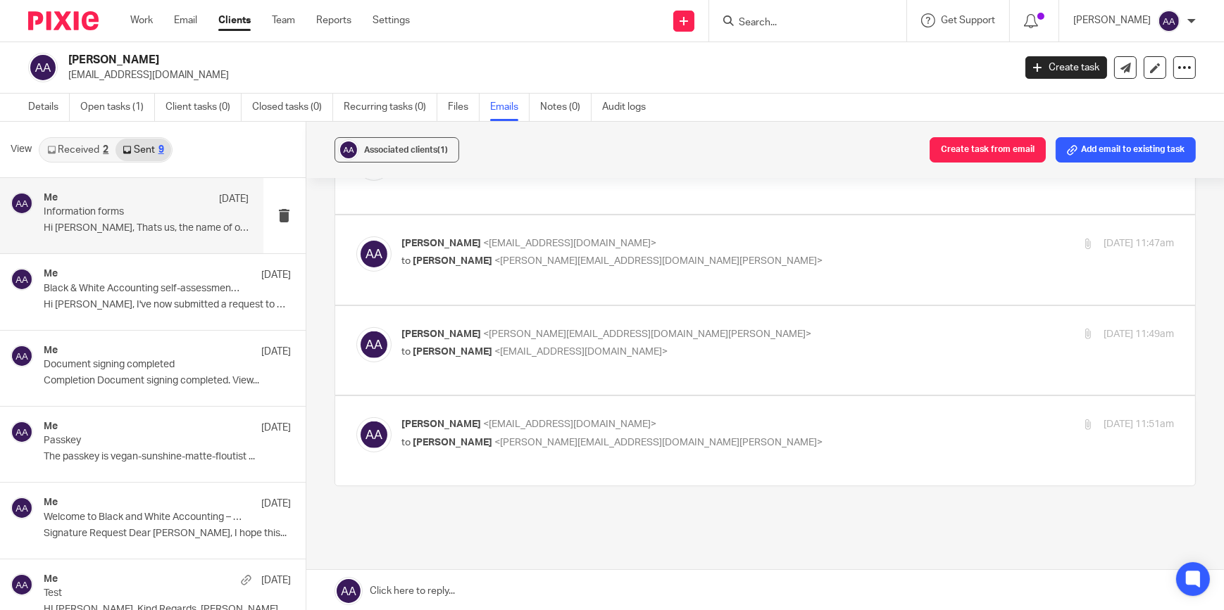
scroll to position [528, 0]
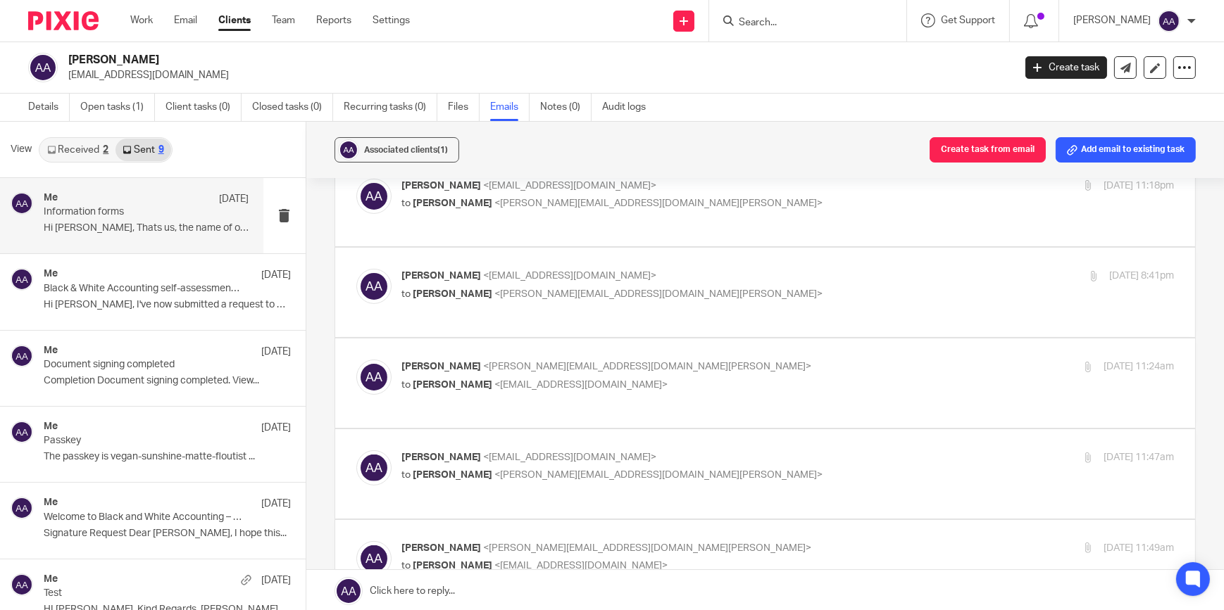
click at [510, 366] on span "<adam@blackandwhiteaccounting.co.uk>" at bounding box center [648, 367] width 328 height 10
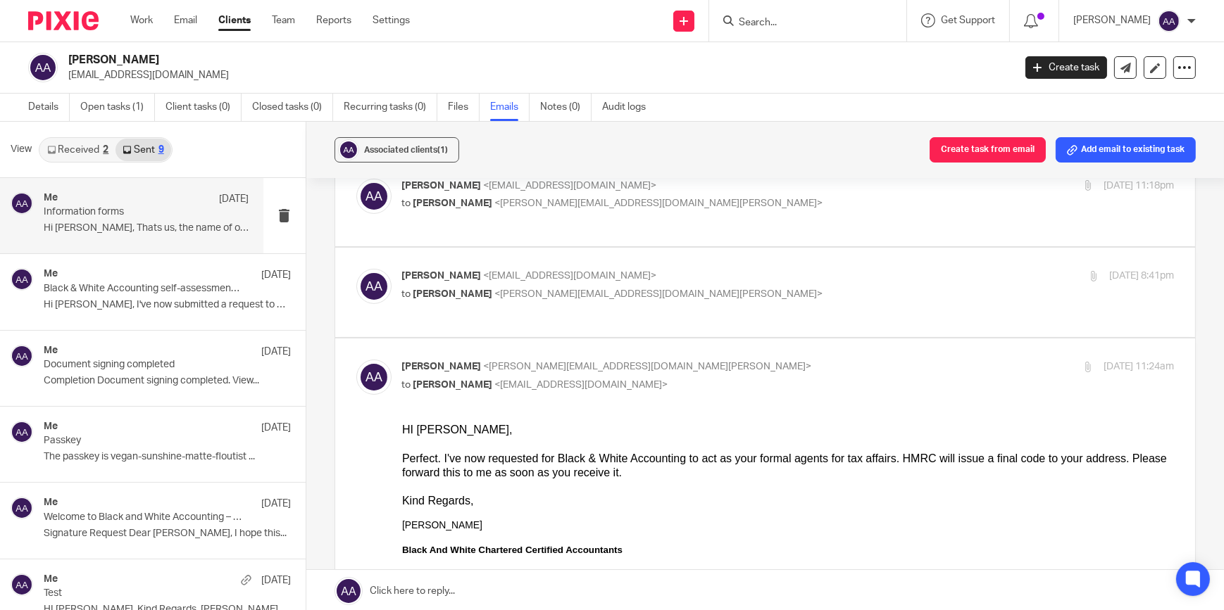
scroll to position [0, 0]
click at [742, 380] on p "to Amos Aj <amosaj7@gmail.com>" at bounding box center [659, 385] width 515 height 15
checkbox input "false"
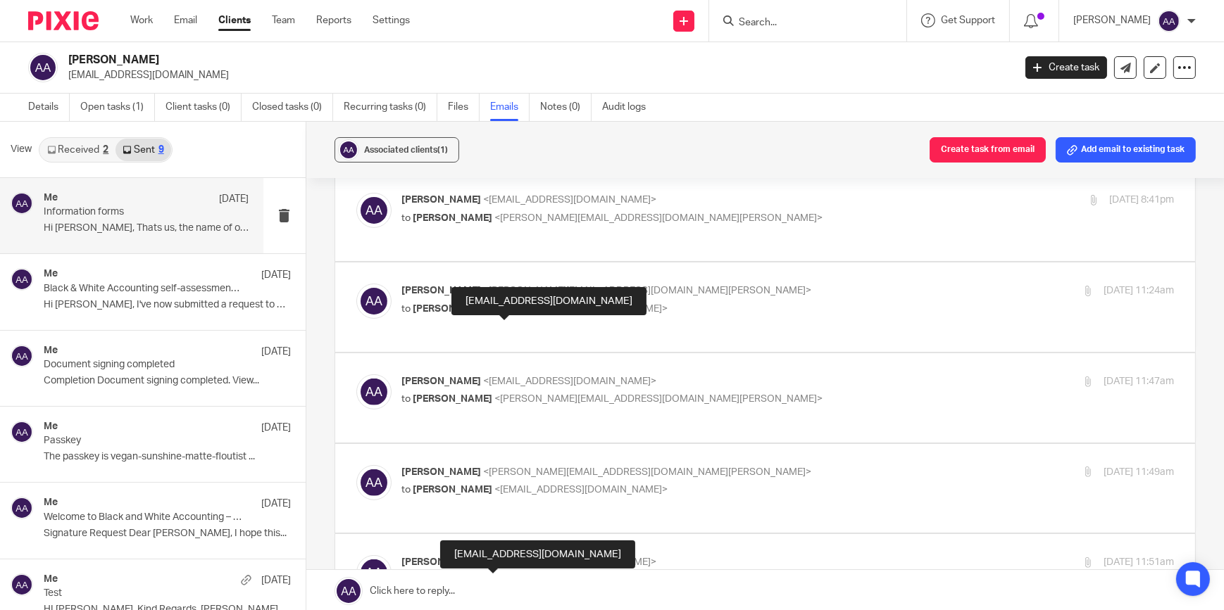
scroll to position [584, 0]
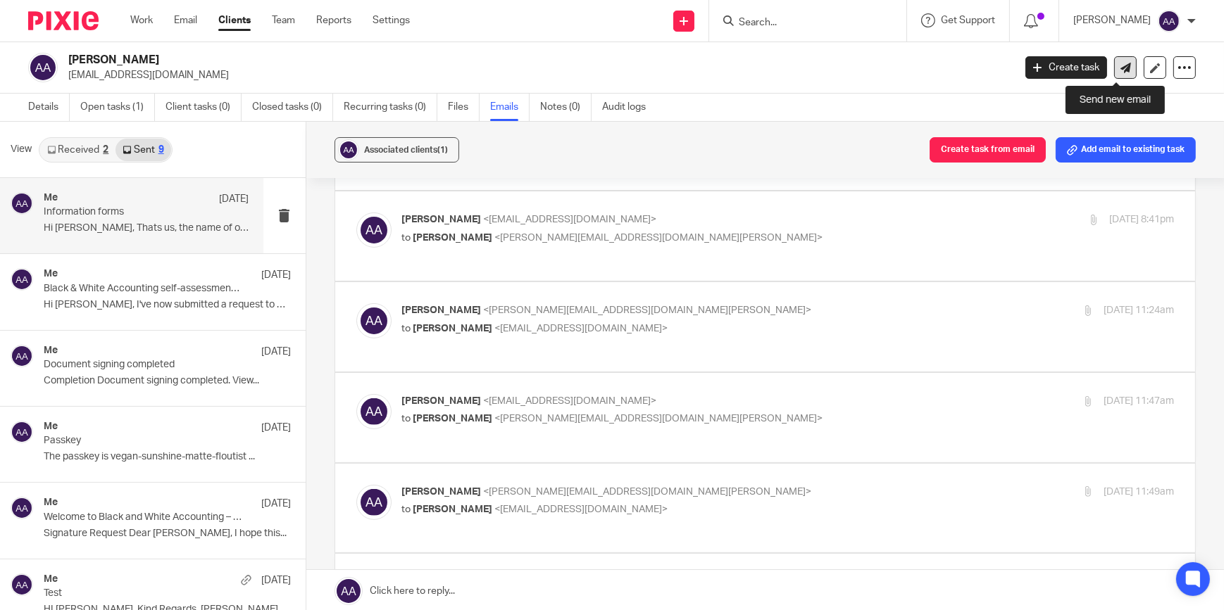
click at [1120, 63] on icon at bounding box center [1125, 68] width 11 height 11
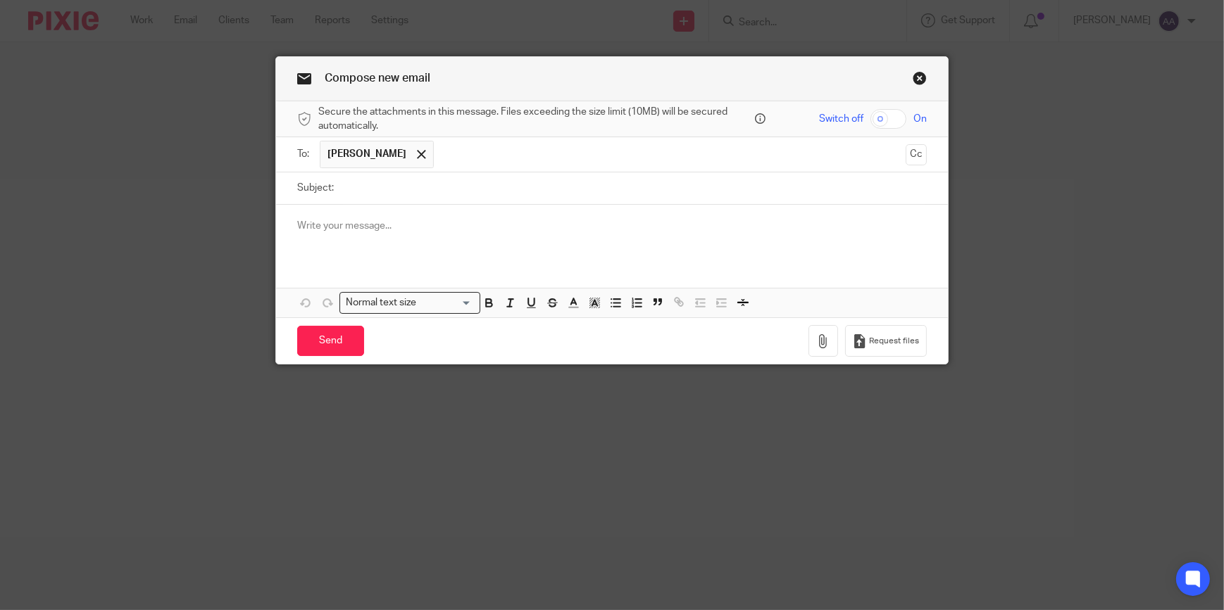
click at [435, 188] on input "Subject:" at bounding box center [634, 188] width 586 height 32
type input "HMRC Authorisaiton code"
click at [301, 225] on p "HI Amos," at bounding box center [611, 226] width 629 height 14
click at [350, 219] on p "Hi Amos," at bounding box center [611, 226] width 629 height 14
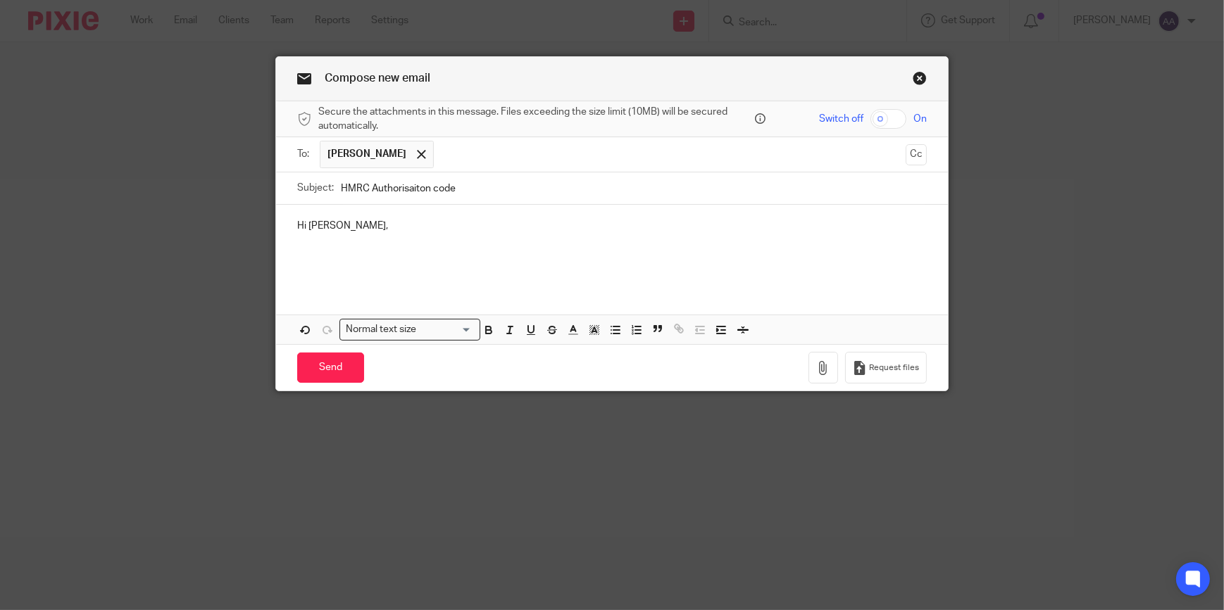
click at [914, 74] on link "Close this dialog window" at bounding box center [919, 80] width 14 height 19
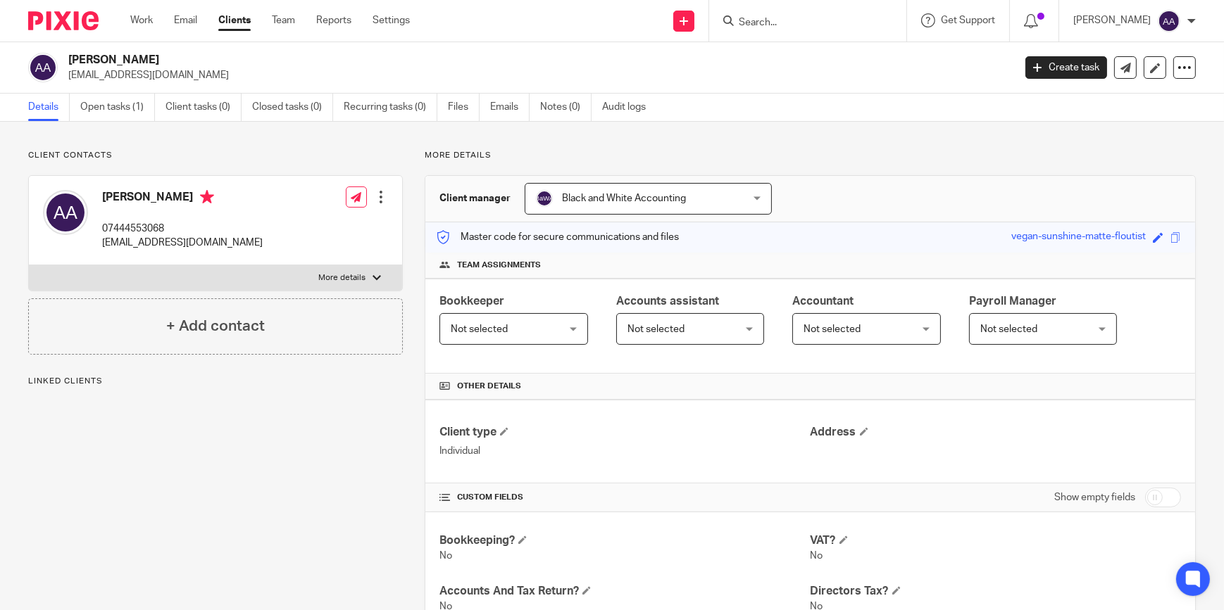
click at [489, 102] on ul "Details Open tasks (1) Client tasks (0) Closed tasks (0) Recurring tasks (0) Fi…" at bounding box center [347, 107] width 639 height 27
click at [494, 104] on link "Emails" at bounding box center [509, 107] width 39 height 27
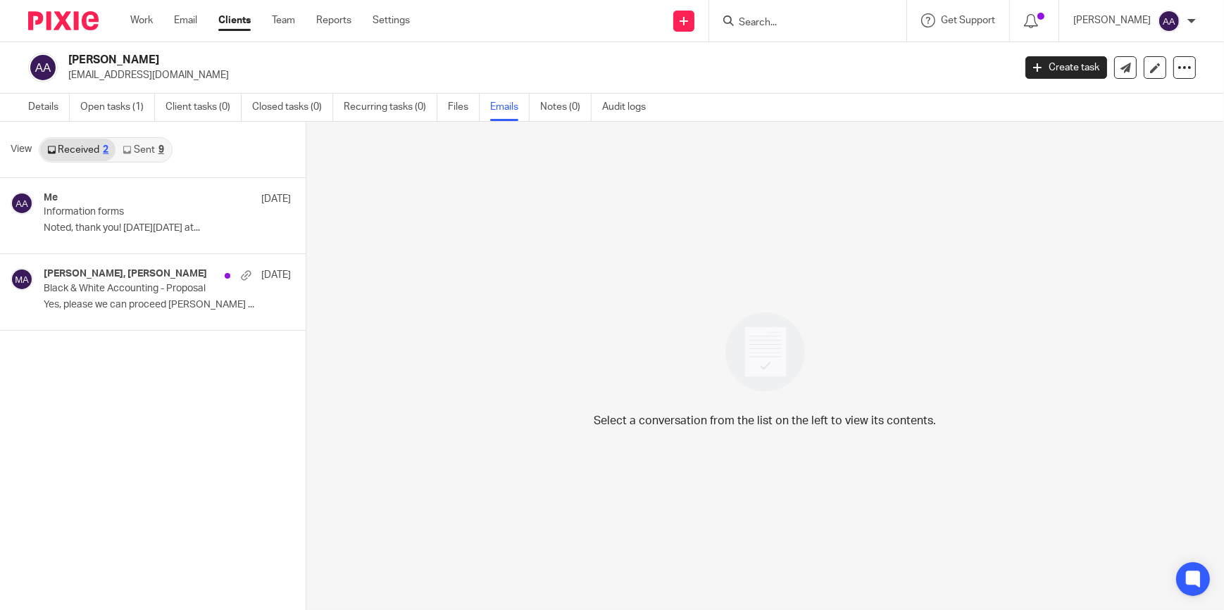
click at [142, 151] on link "Sent 9" at bounding box center [142, 150] width 55 height 23
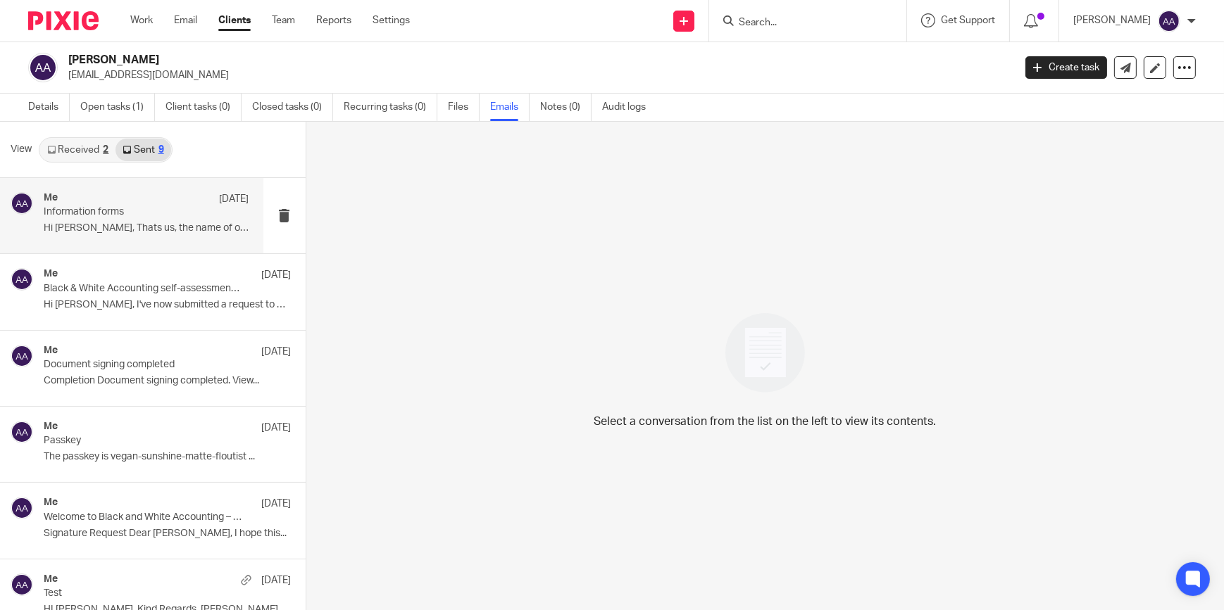
click at [153, 204] on div "Me [DATE]" at bounding box center [147, 199] width 206 height 14
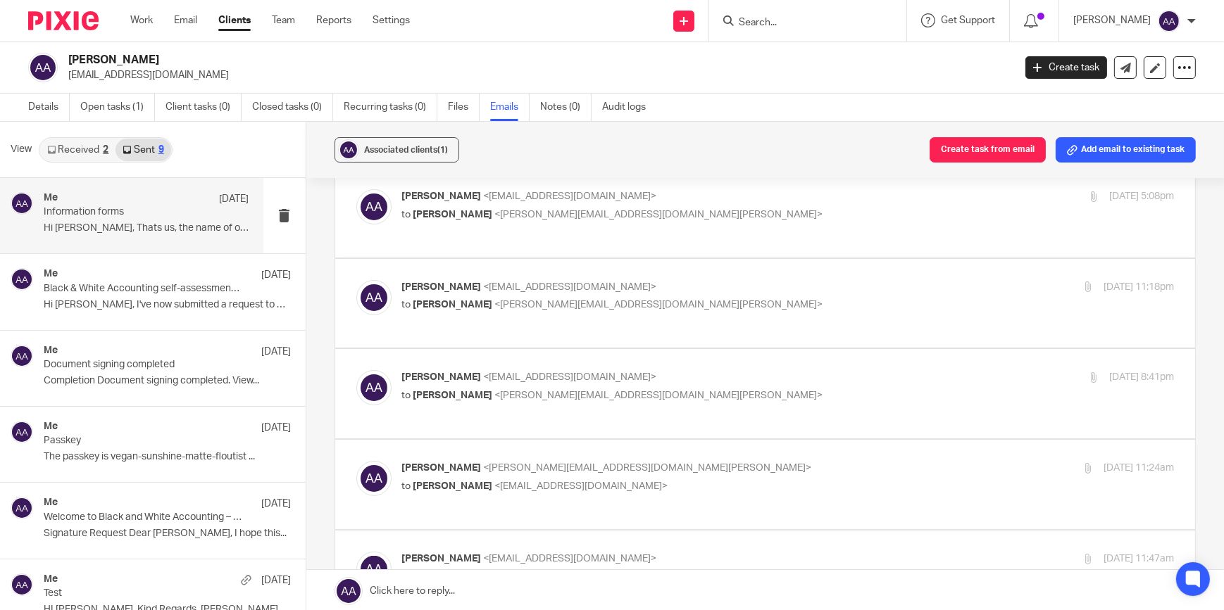
scroll to position [640, 0]
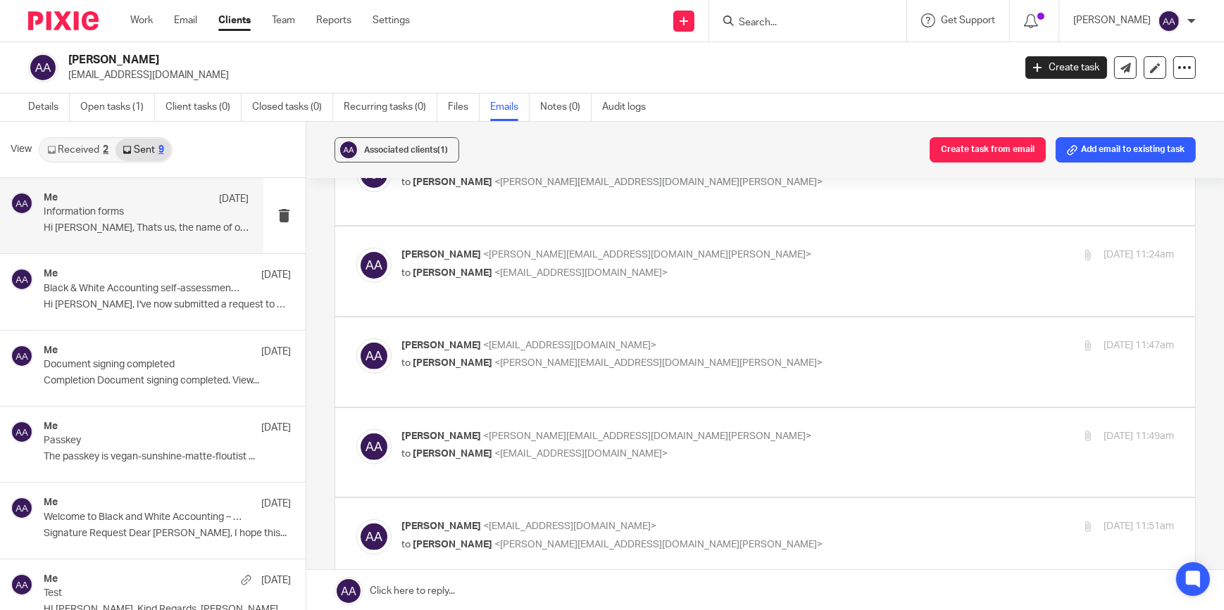
click at [495, 273] on span "<amosaj7@gmail.com>" at bounding box center [581, 273] width 173 height 10
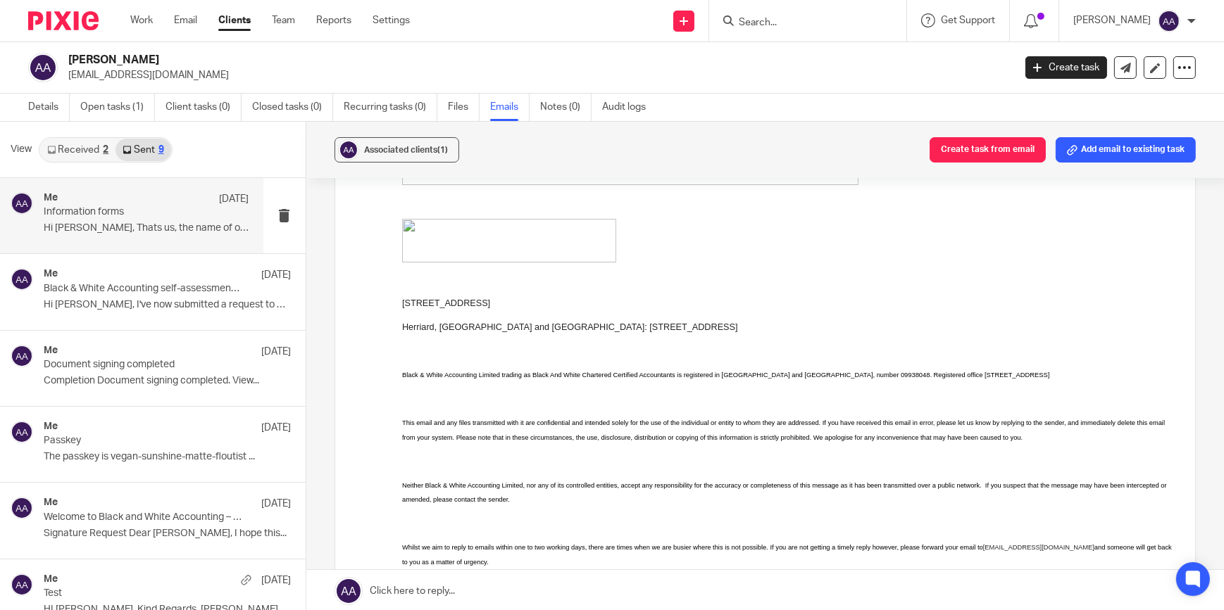
scroll to position [427, 0]
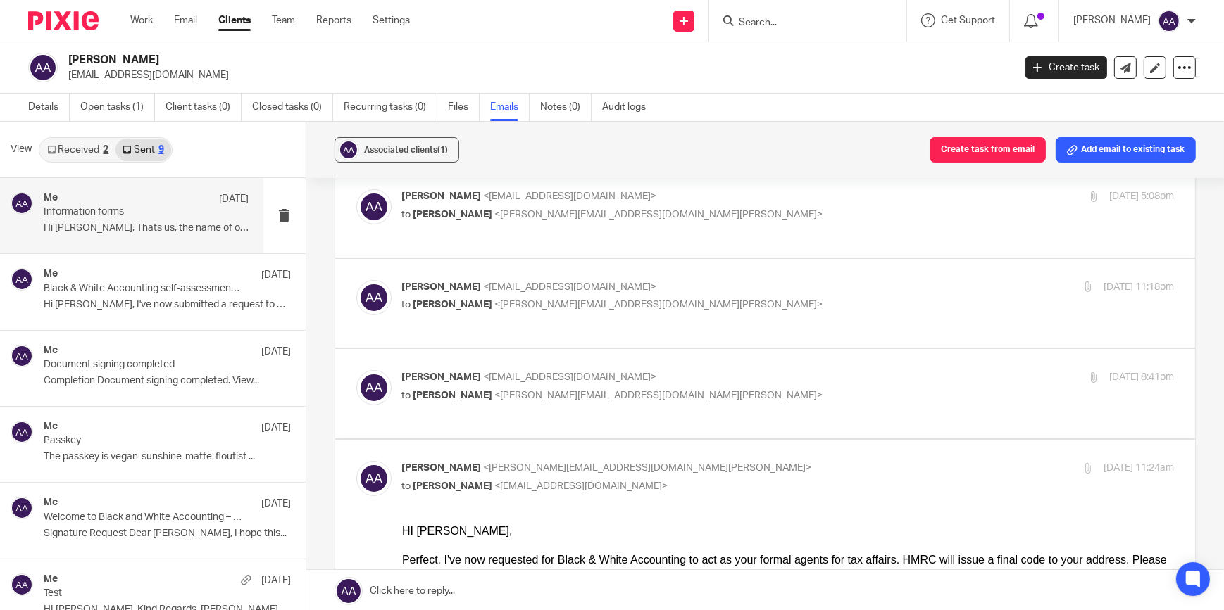
click at [518, 461] on p "Adam Abdulla <adam@blackandwhiteaccounting.co.uk>" at bounding box center [659, 468] width 515 height 15
checkbox input "false"
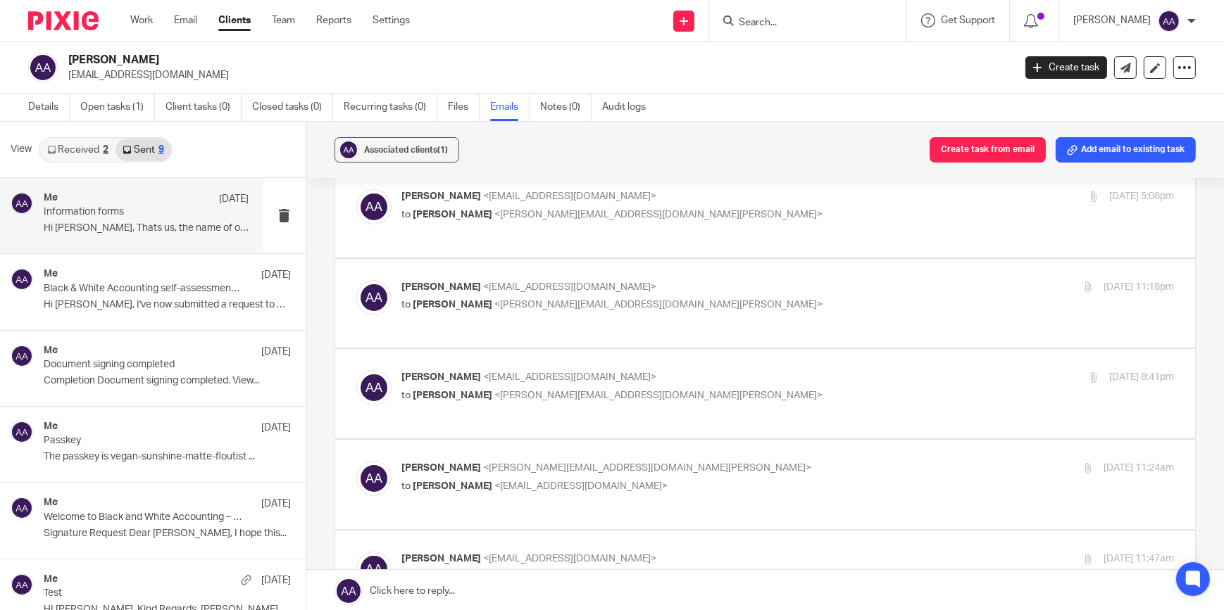
scroll to position [640, 0]
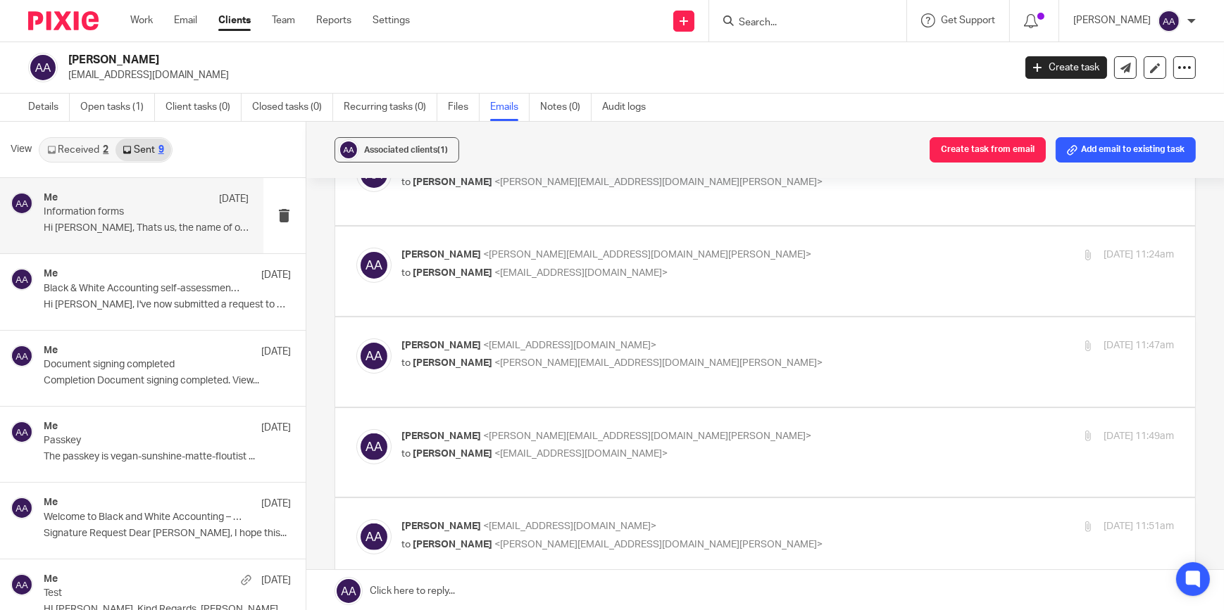
click at [509, 349] on p "Amos Aj <amosaj7@gmail.com>" at bounding box center [659, 346] width 515 height 15
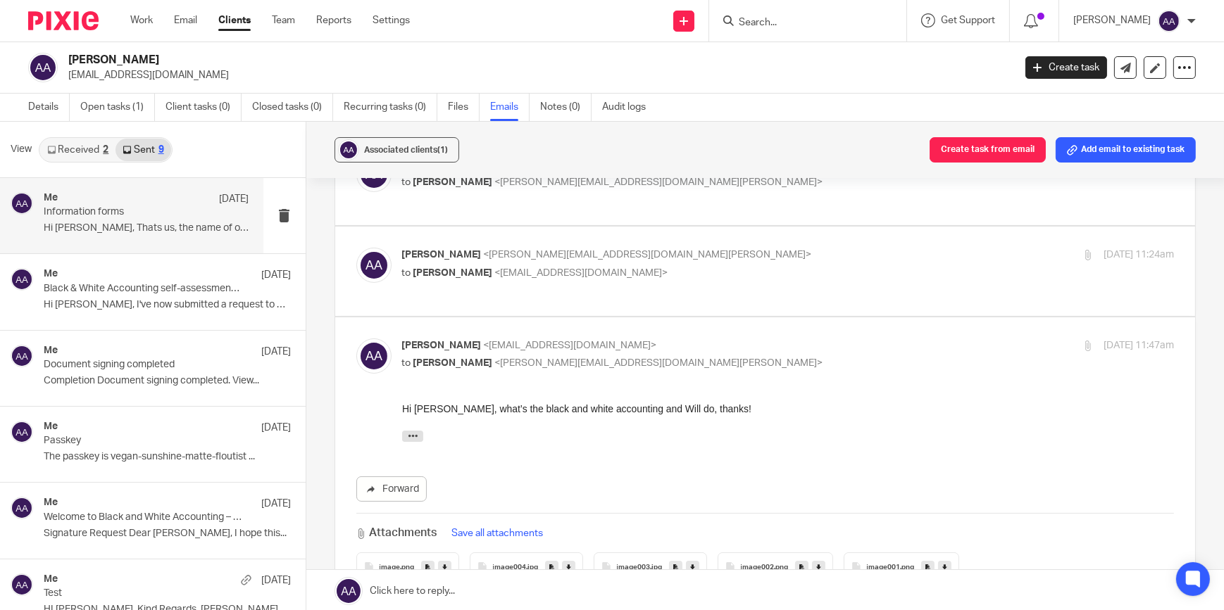
scroll to position [0, 0]
click at [628, 350] on p "Amos Aj <amosaj7@gmail.com>" at bounding box center [659, 346] width 515 height 15
checkbox input "false"
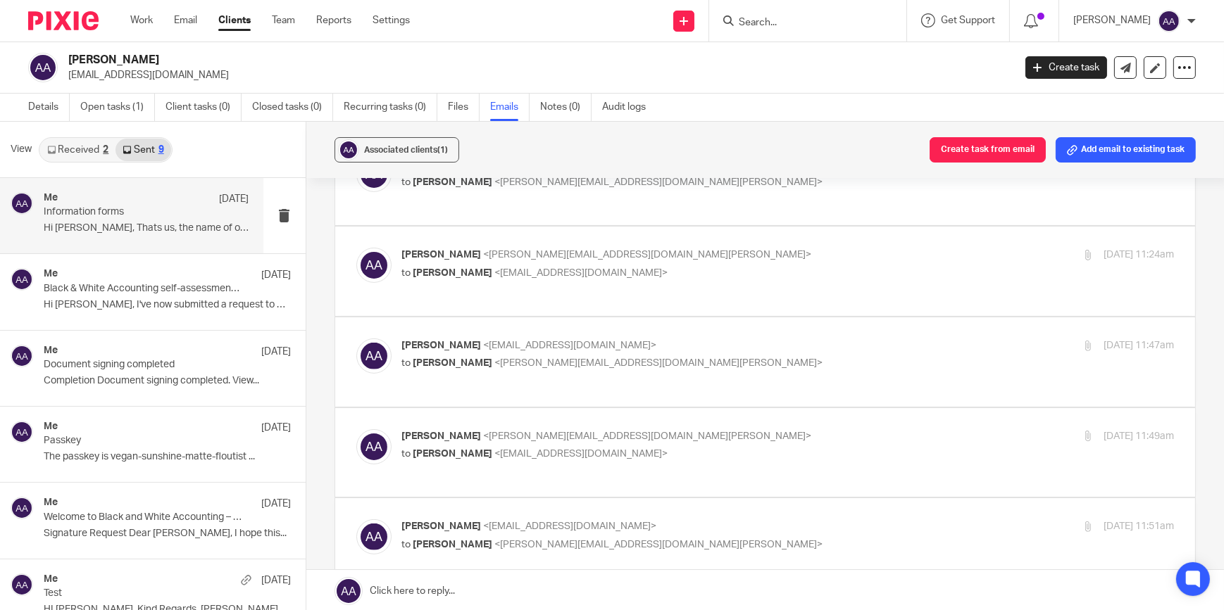
click at [505, 436] on span "<adam@blackandwhiteaccounting.co.uk>" at bounding box center [648, 437] width 328 height 10
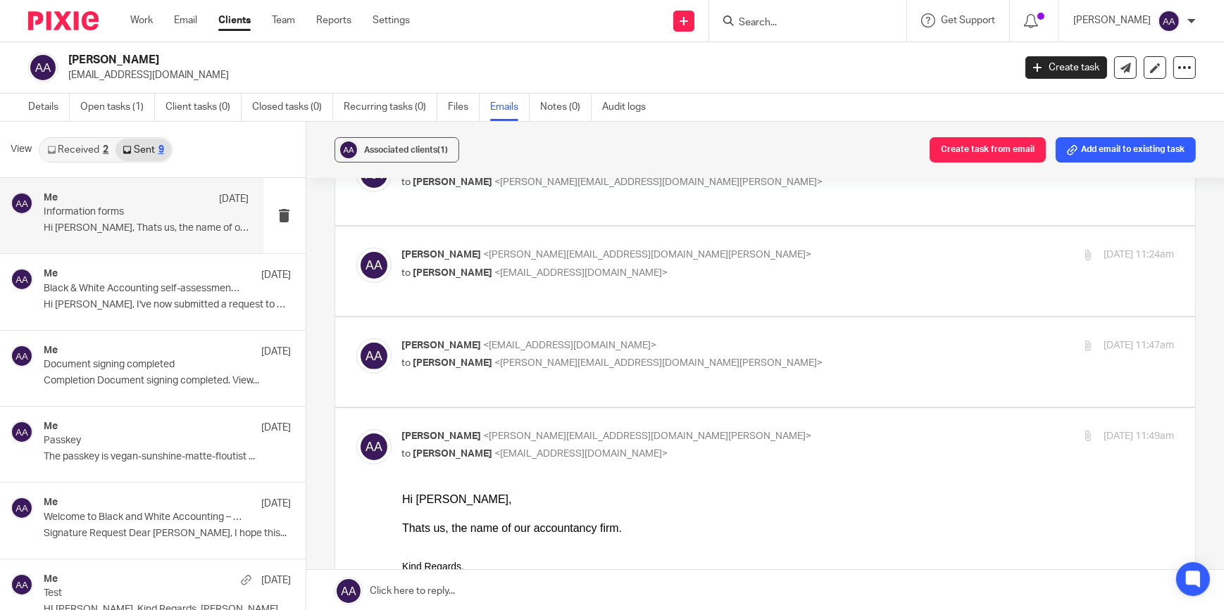
click at [517, 455] on span "<amosaj7@gmail.com>" at bounding box center [581, 454] width 173 height 10
checkbox input "false"
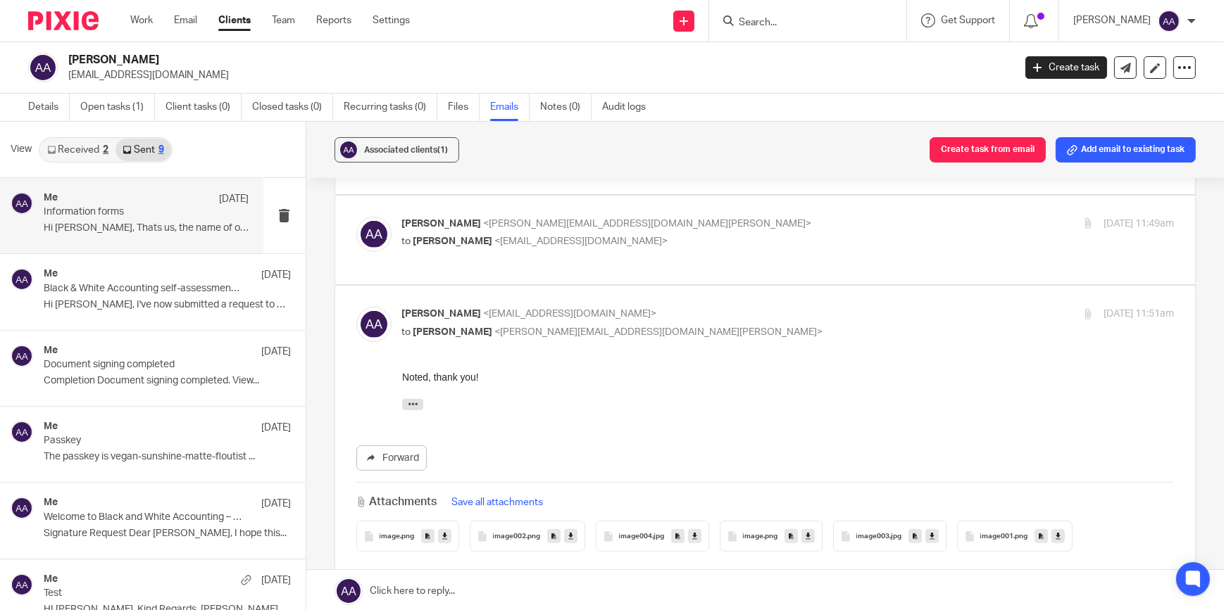
click at [524, 322] on div "Amos Aj <amosaj7@gmail.com> to Adam Abdulla <adam@blackandwhiteaccounting.co.uk>" at bounding box center [659, 323] width 515 height 32
checkbox input "false"
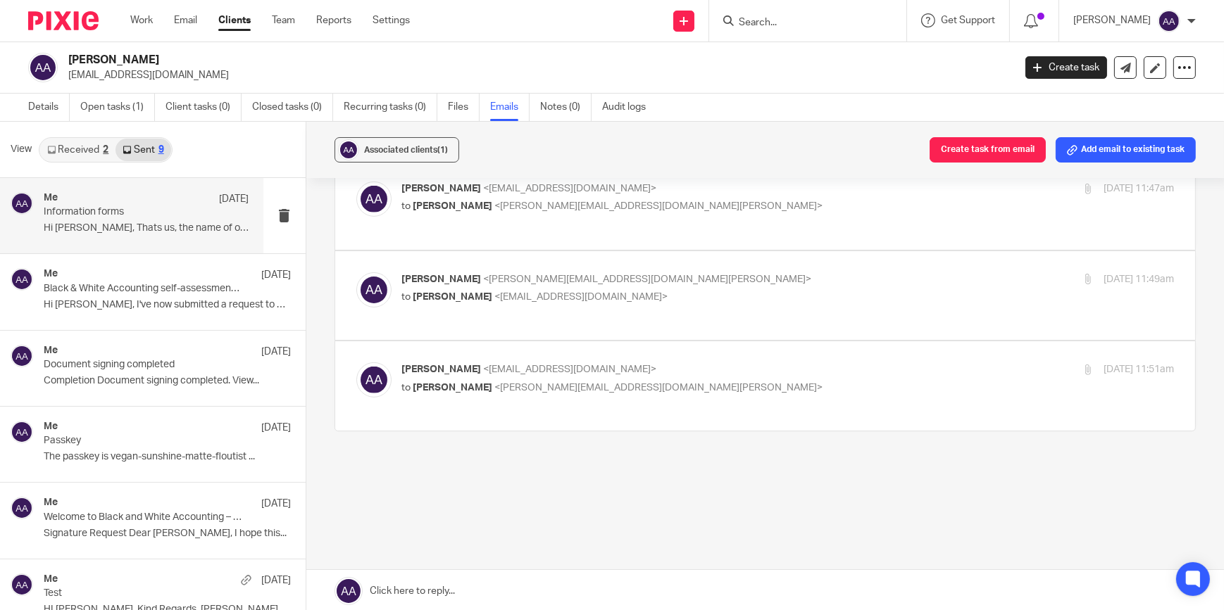
click at [532, 287] on div "Adam Abdulla <adam@blackandwhiteaccounting.co.uk> to Amos Aj <amosaj7@gmail.com>" at bounding box center [659, 288] width 515 height 32
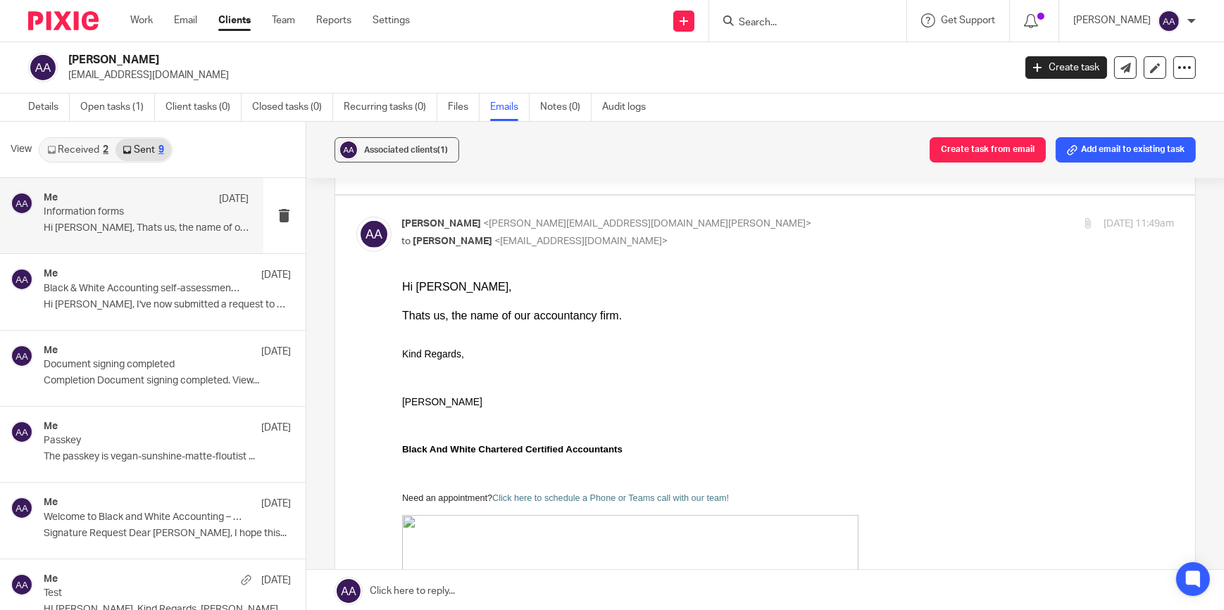
click at [542, 223] on span "<adam@blackandwhiteaccounting.co.uk>" at bounding box center [648, 224] width 328 height 10
checkbox input "false"
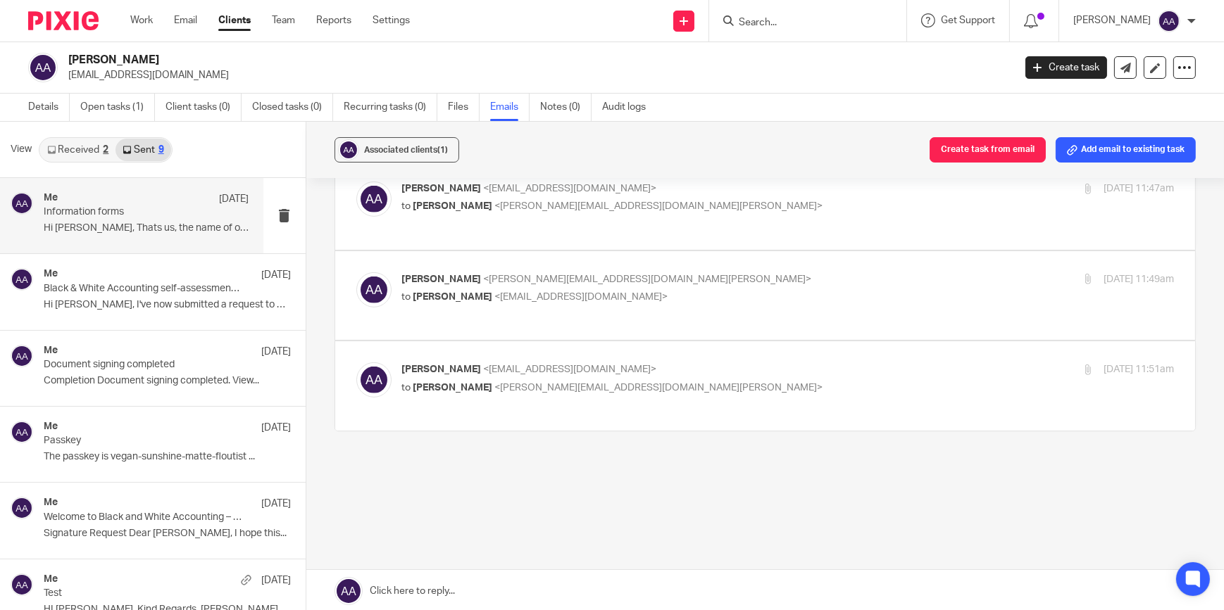
click at [498, 381] on p "to Adam Abdulla <adam@blackandwhiteaccounting.co.uk>" at bounding box center [659, 388] width 515 height 15
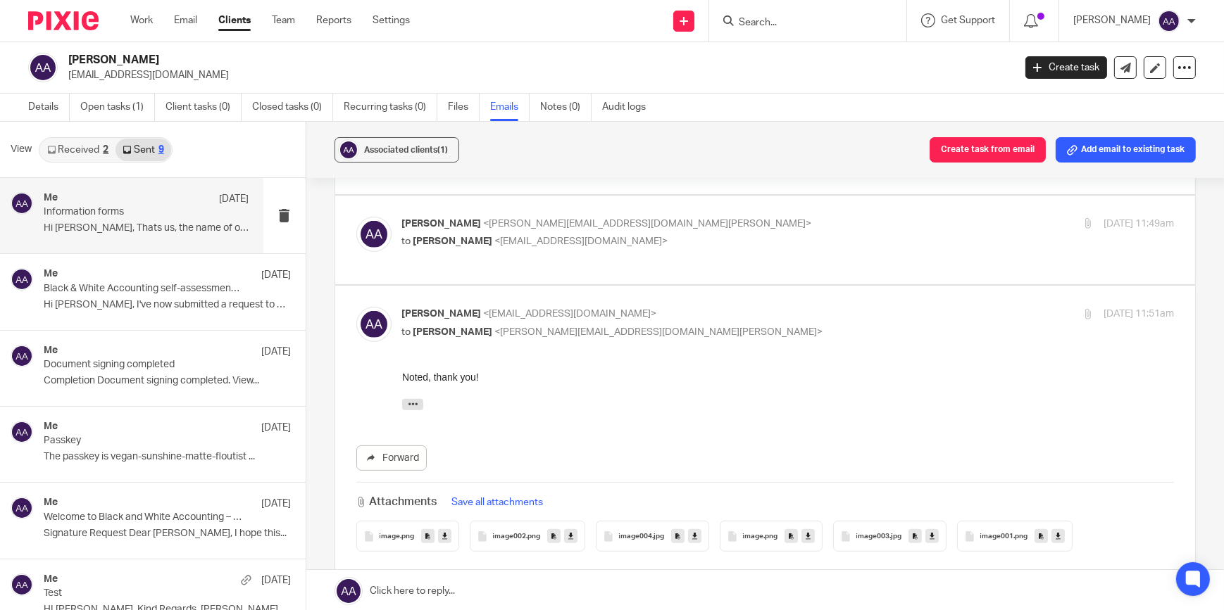
click at [509, 329] on span "<adam@blackandwhiteaccounting.co.uk>" at bounding box center [659, 332] width 328 height 10
checkbox input "false"
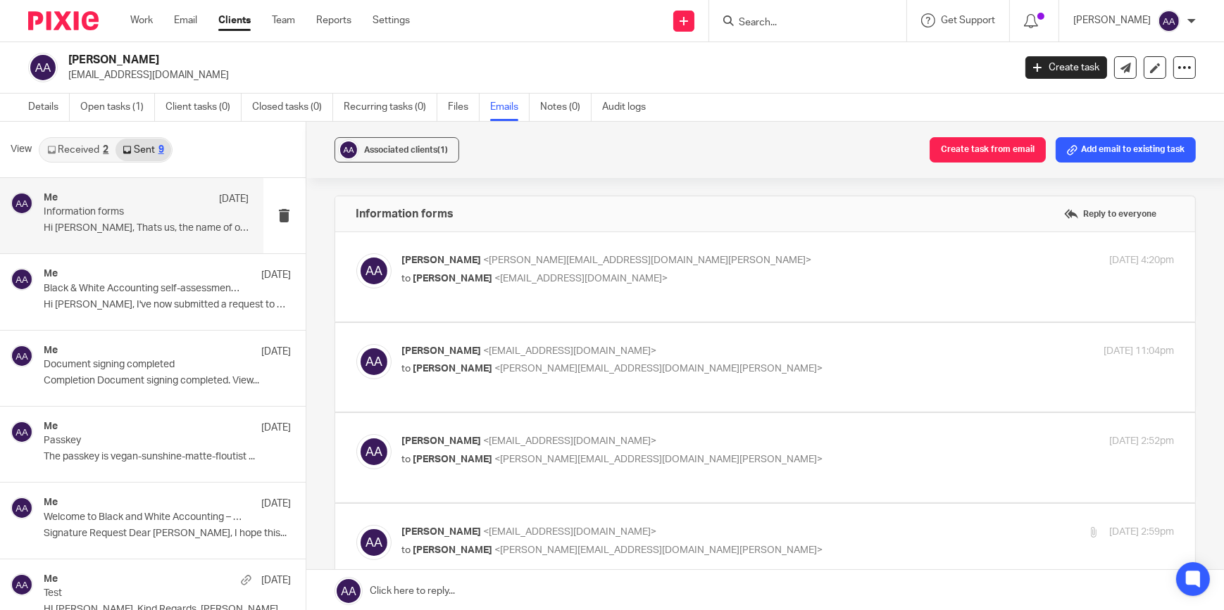
click at [807, 18] on input "Search" at bounding box center [800, 23] width 127 height 13
click at [1120, 64] on icon at bounding box center [1125, 68] width 11 height 11
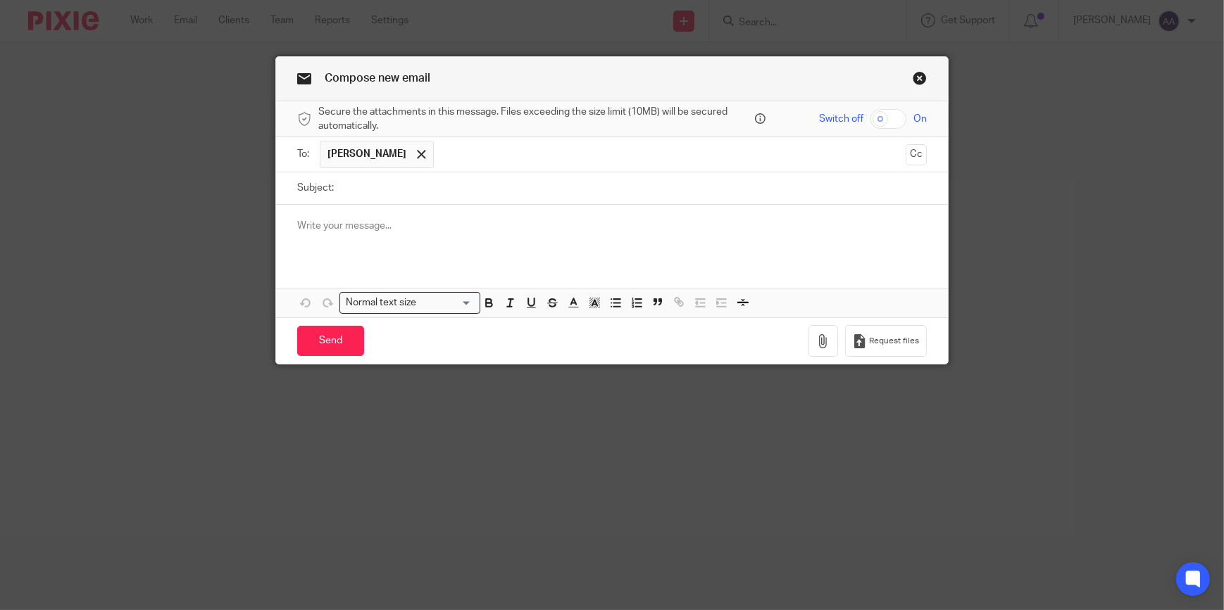
click at [596, 168] on form "Secure the attachments in this message. Files exceeding the size limit (10MB) w…" at bounding box center [612, 232] width 672 height 263
type input "HMRC Authorisation code"
click at [375, 237] on div at bounding box center [612, 232] width 672 height 55
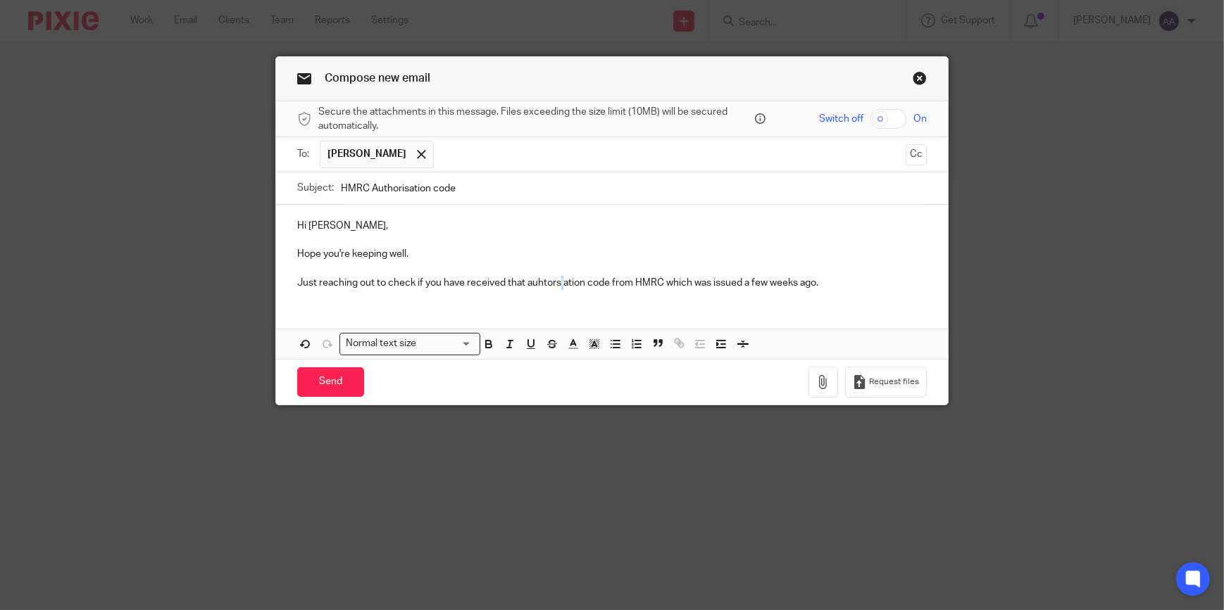
drag, startPoint x: 558, startPoint y: 282, endPoint x: 553, endPoint y: 288, distance: 8.0
click at [553, 287] on p "Just reaching out to check if you have received that auhtorsiation code from HM…" at bounding box center [611, 283] width 629 height 14
drag, startPoint x: 551, startPoint y: 288, endPoint x: 554, endPoint y: 252, distance: 36.0
click at [556, 239] on p at bounding box center [611, 240] width 629 height 14
click at [500, 279] on p "Just reaching out to check if you have received that authorisation code from HM…" at bounding box center [611, 283] width 629 height 14
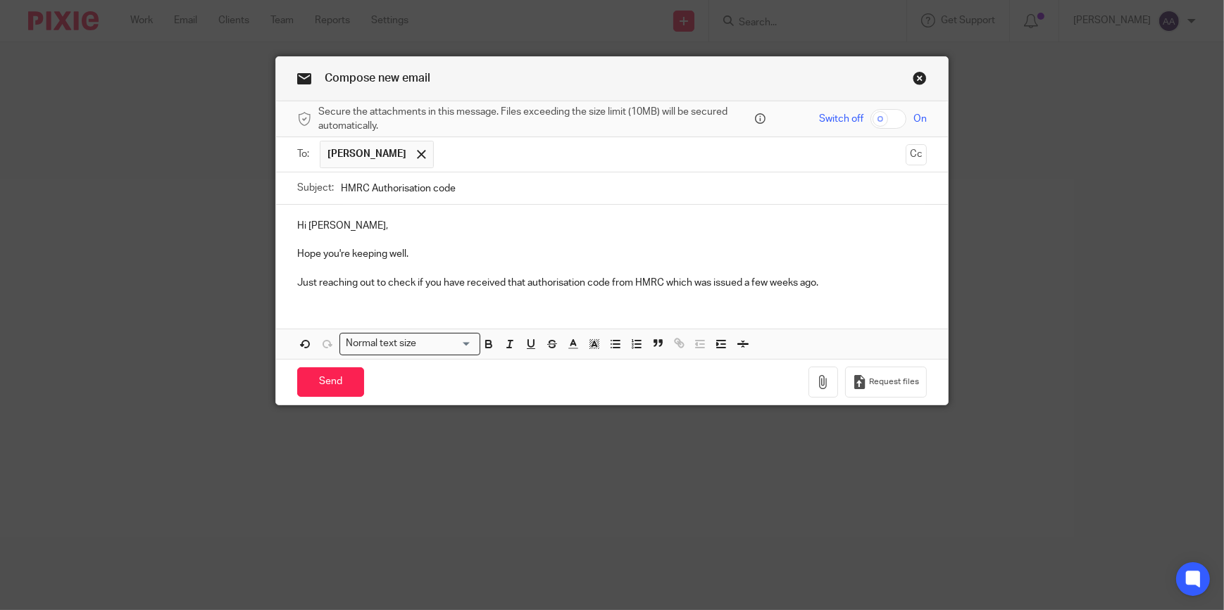
click at [838, 279] on p "Just reaching out to check if you have received that authorisation code from HM…" at bounding box center [611, 283] width 629 height 14
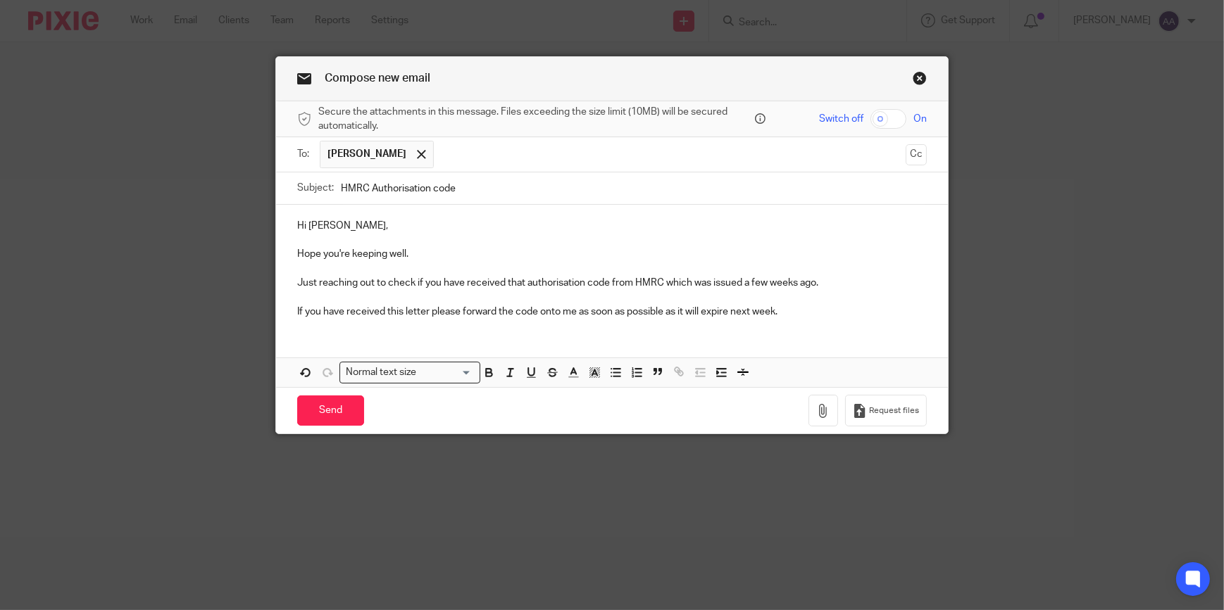
click at [305, 328] on div "Hi [PERSON_NAME] you're keeping well. Just reaching out to check if you have re…" at bounding box center [612, 267] width 672 height 125
click at [298, 330] on div "Hi [PERSON_NAME] you're keeping well. Just reaching out to check if you have re…" at bounding box center [612, 296] width 672 height 182
click at [793, 307] on p "If you have received this letter please forward the code onto me as soon as pos…" at bounding box center [611, 312] width 629 height 14
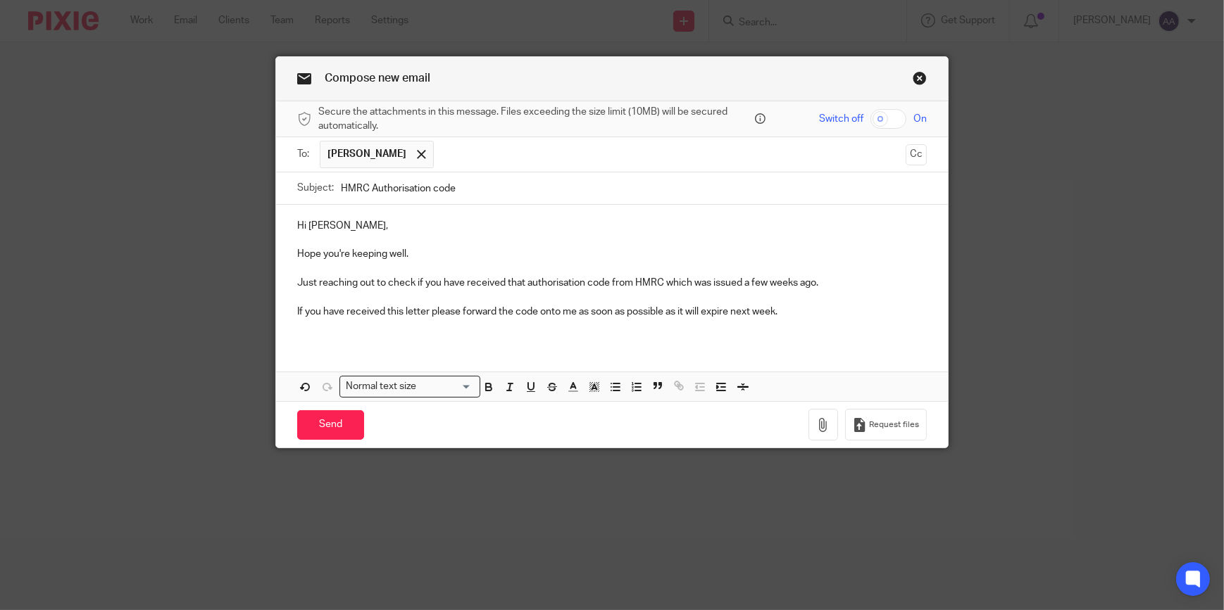
click at [520, 284] on p "Just reaching out to check if you have received that authorisation code from HM…" at bounding box center [611, 283] width 629 height 14
click at [420, 309] on p "If you have received this letter please forward the code onto me as soon as pos…" at bounding box center [611, 312] width 629 height 14
click at [422, 311] on p "If you have received this letter please forward the code onto me as soon as pos…" at bounding box center [611, 312] width 629 height 14
click at [617, 310] on p "If you have received the letter containing the code please forward the code ont…" at bounding box center [611, 312] width 629 height 14
click at [323, 429] on input "Send" at bounding box center [330, 425] width 67 height 30
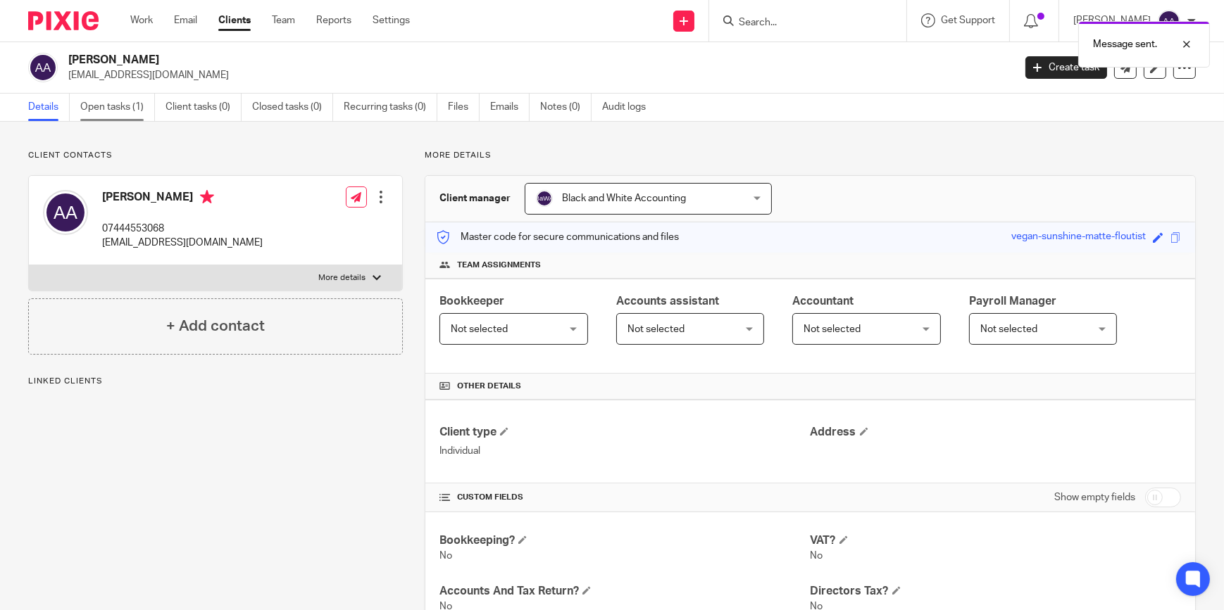
click at [120, 111] on link "Open tasks (1)" at bounding box center [117, 107] width 75 height 27
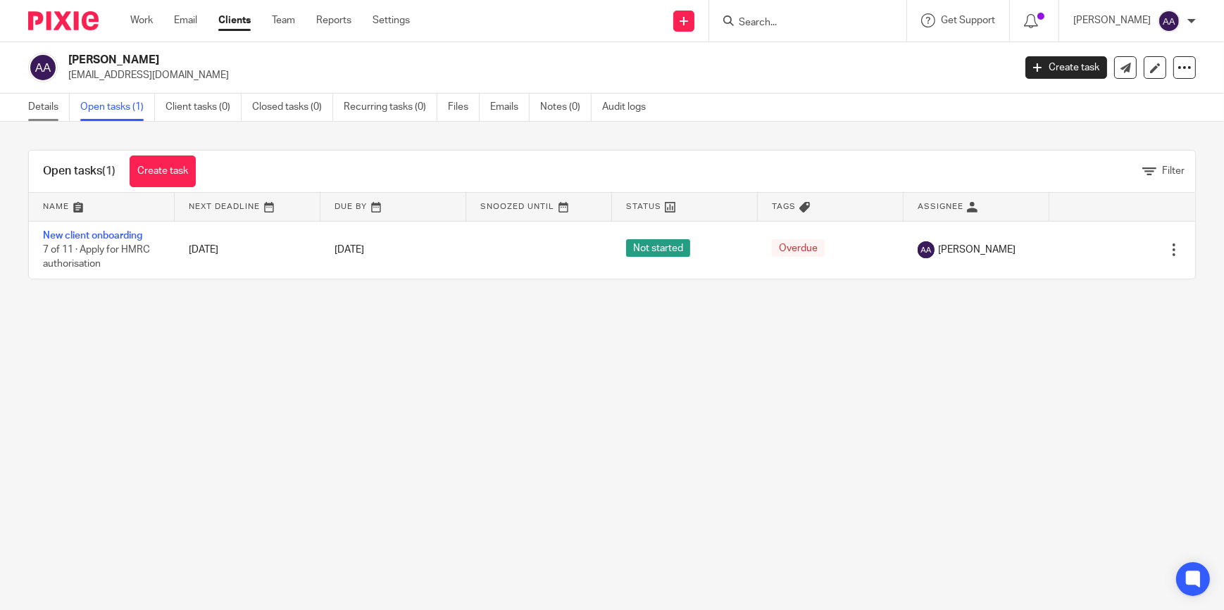
click at [58, 107] on link "Details" at bounding box center [49, 107] width 42 height 27
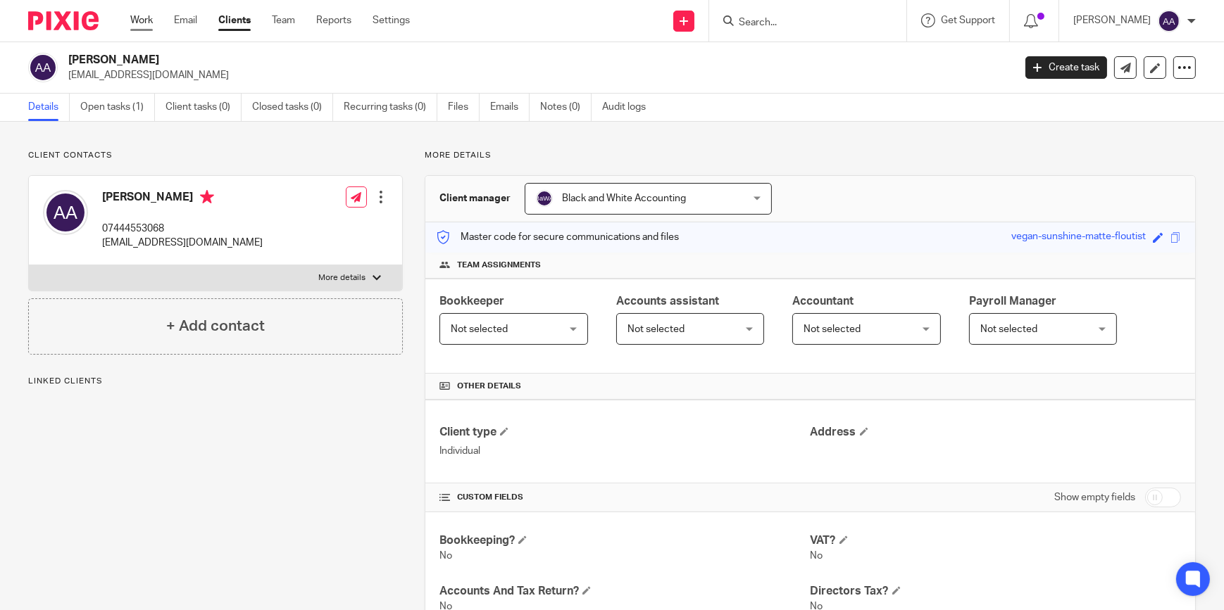
drag, startPoint x: 0, startPoint y: 0, endPoint x: 147, endPoint y: 20, distance: 148.5
click at [147, 20] on link "Work" at bounding box center [141, 20] width 23 height 14
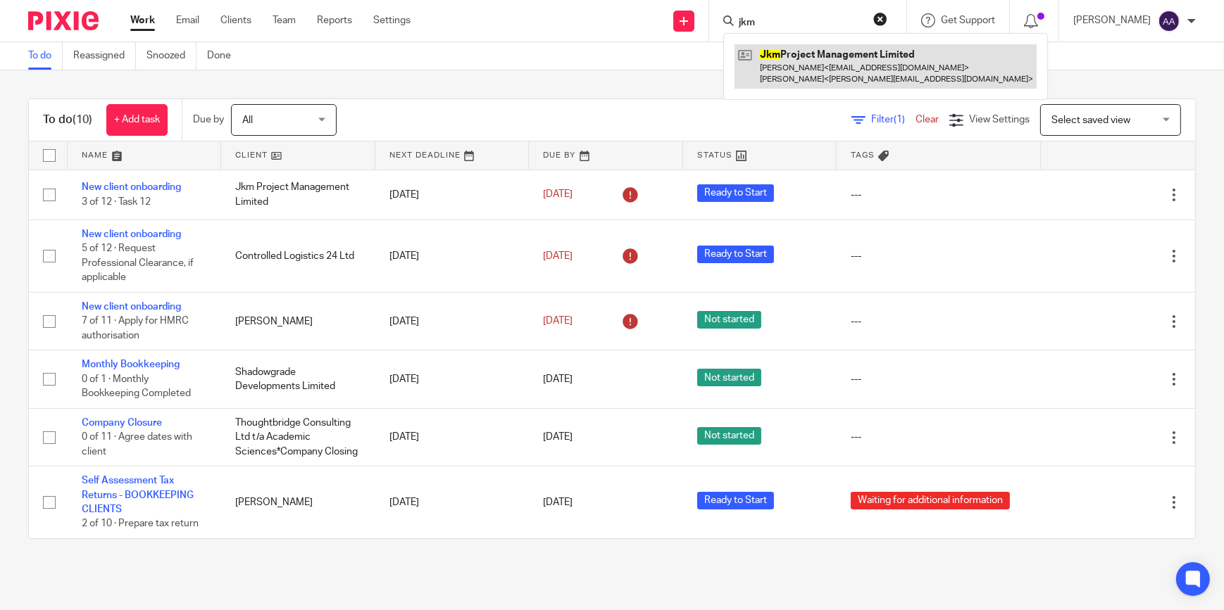
type input "jkm"
click at [789, 49] on link at bounding box center [885, 66] width 302 height 44
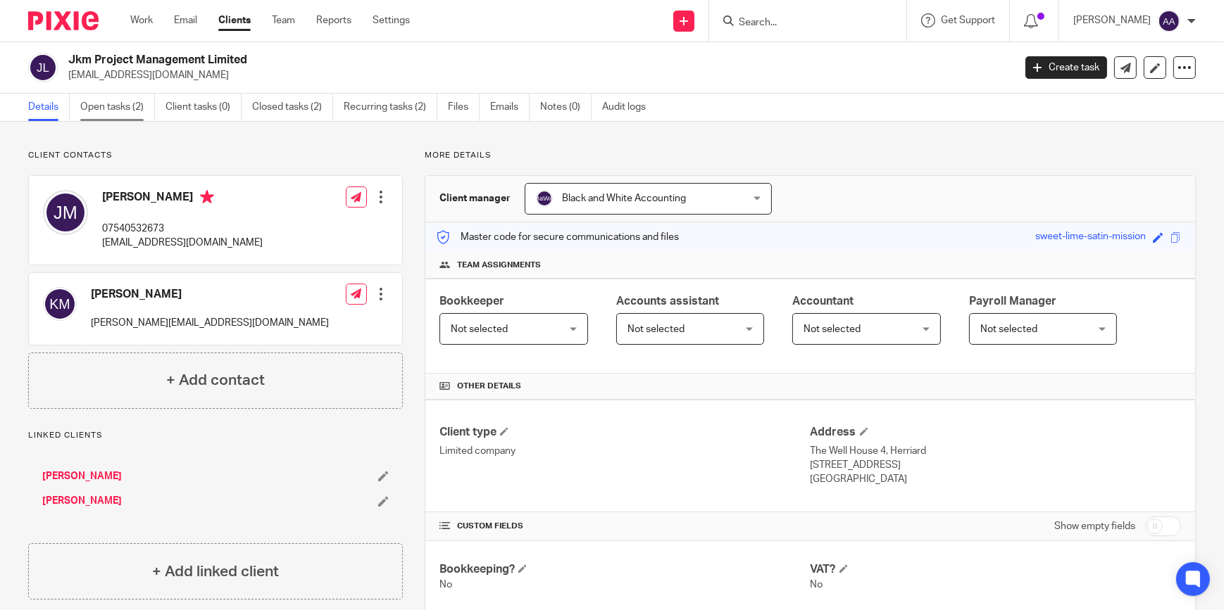
click at [109, 117] on link "Open tasks (2)" at bounding box center [117, 107] width 75 height 27
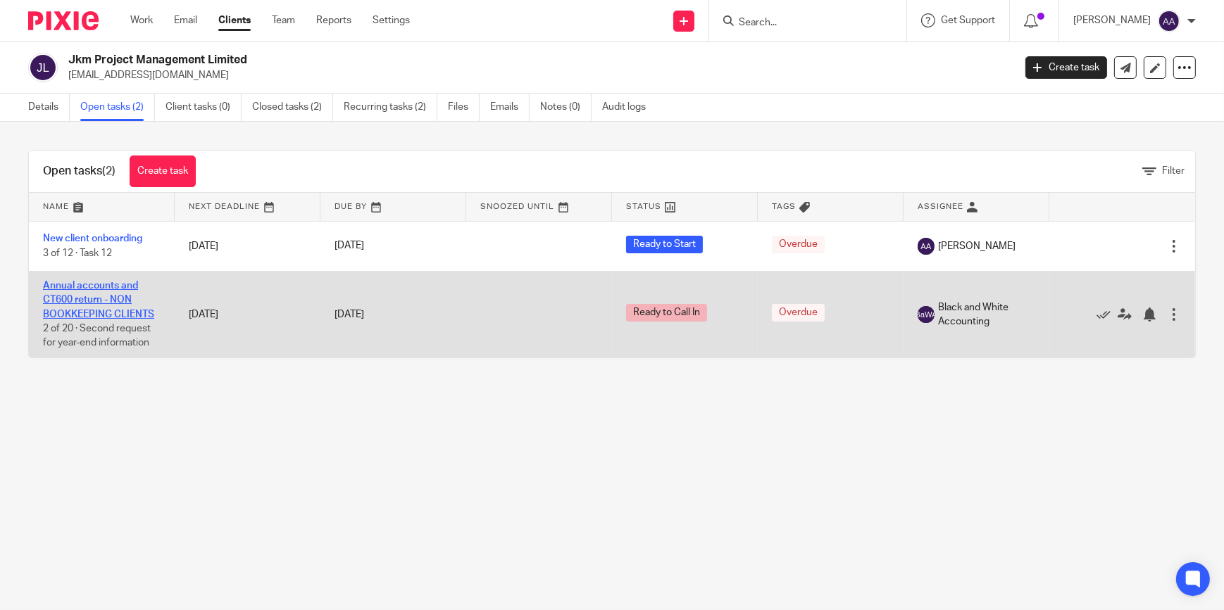
click at [87, 296] on link "Annual accounts and CT600 return - NON BOOKKEEPING CLIENTS" at bounding box center [98, 300] width 111 height 39
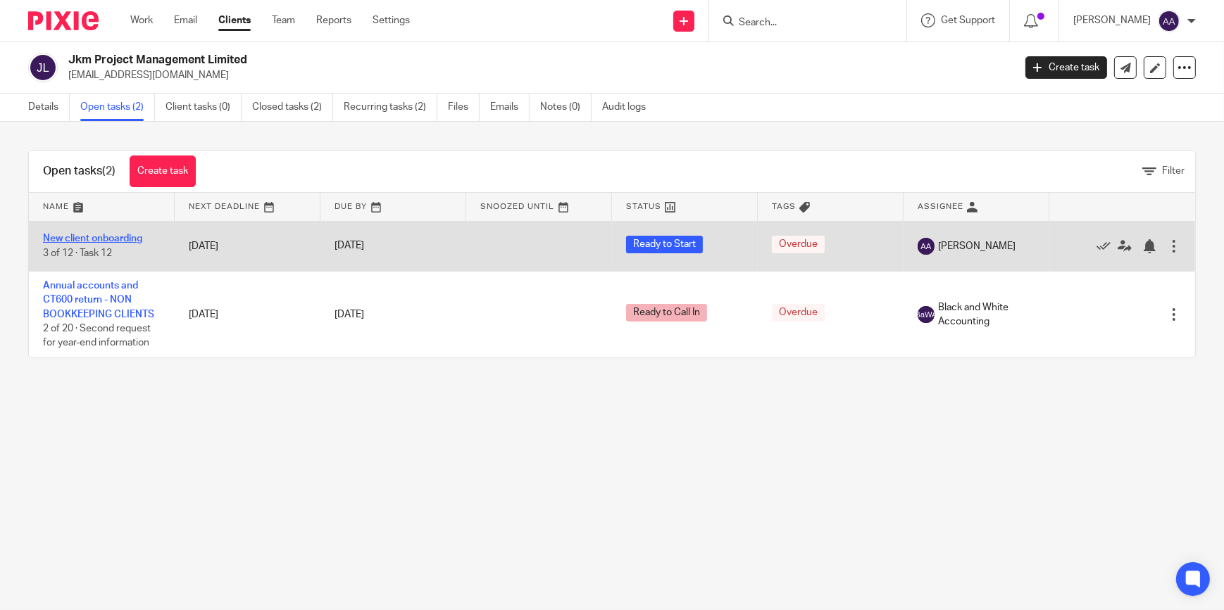
click at [103, 237] on link "New client onboarding" at bounding box center [92, 239] width 99 height 10
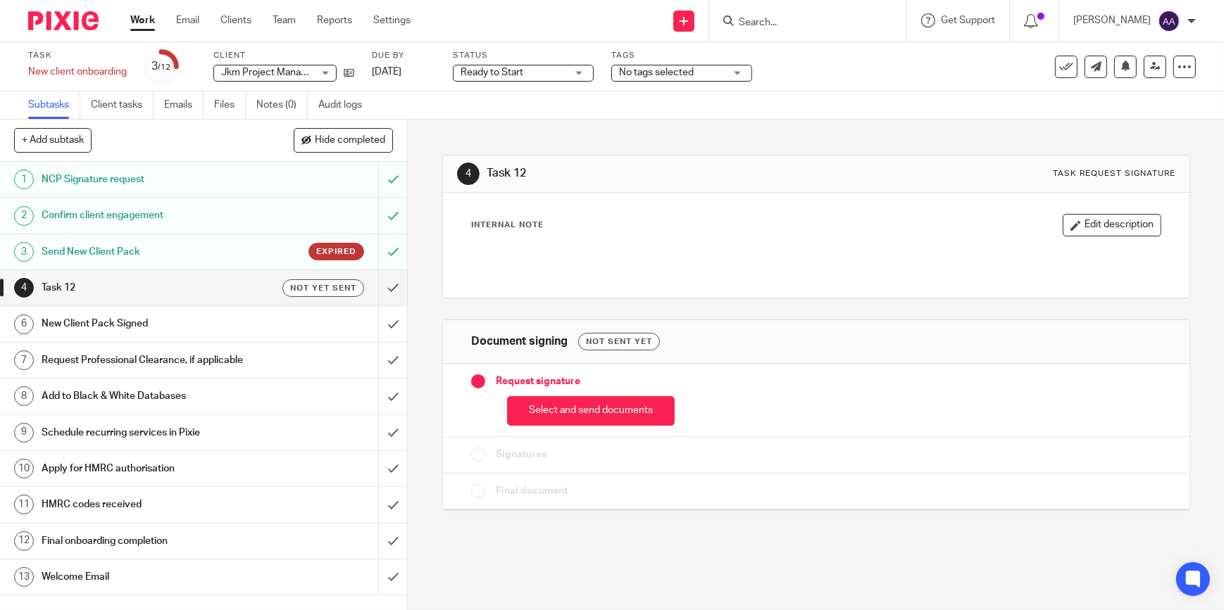
click at [725, 213] on div "Internal Note Edit description" at bounding box center [816, 245] width 746 height 105
drag, startPoint x: 792, startPoint y: 12, endPoint x: 789, endPoint y: 19, distance: 7.6
click at [791, 14] on form at bounding box center [812, 21] width 150 height 18
click at [789, 20] on input "Search" at bounding box center [800, 23] width 127 height 13
click at [600, 402] on button "Select and send documents" at bounding box center [591, 411] width 168 height 30
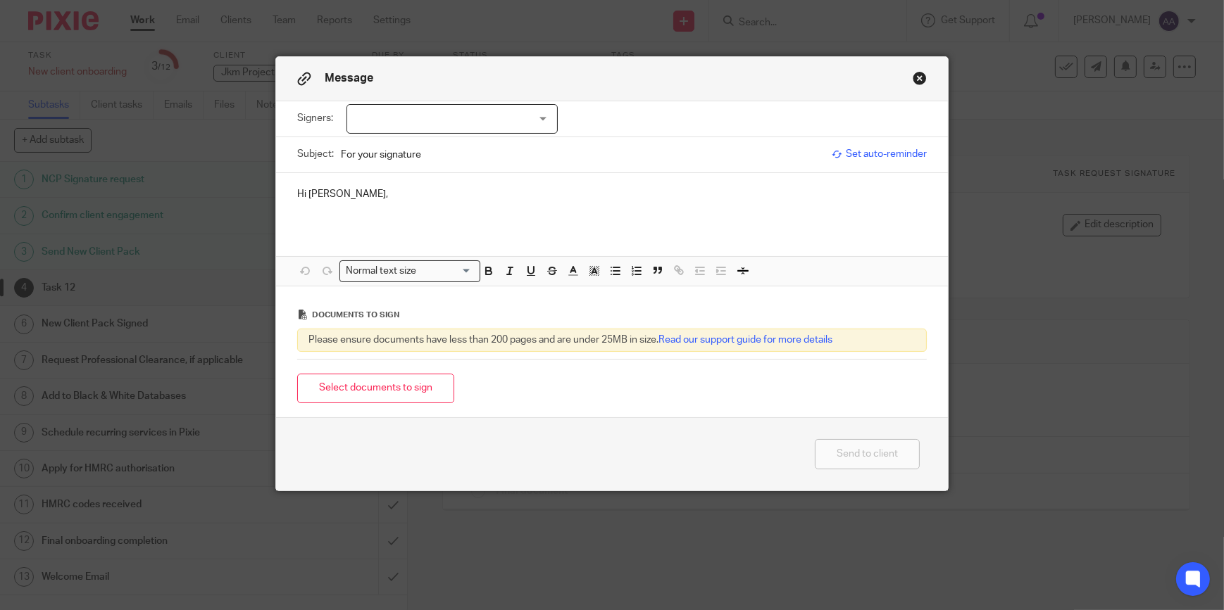
click at [540, 118] on div at bounding box center [451, 119] width 211 height 30
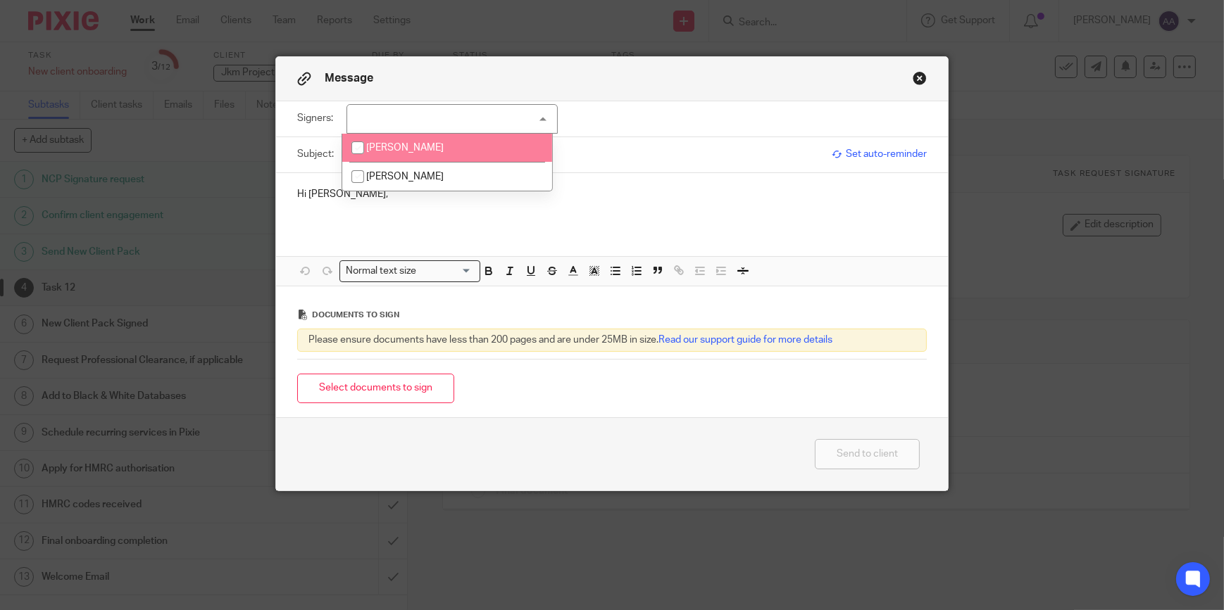
click at [431, 149] on li "[PERSON_NAME]" at bounding box center [447, 148] width 210 height 29
checkbox input "true"
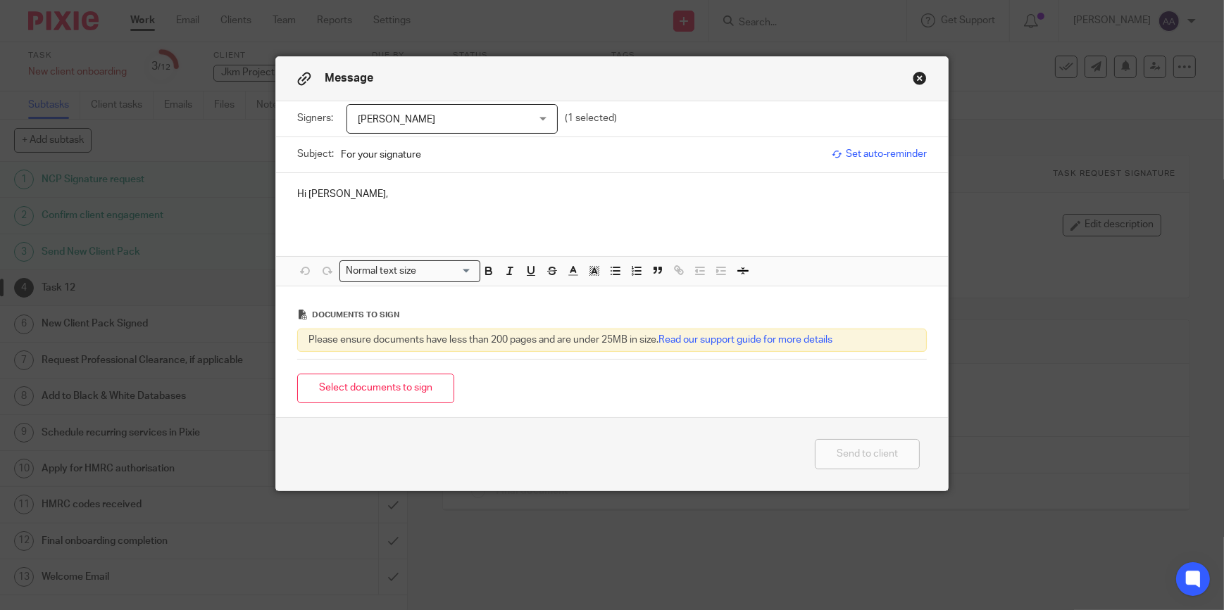
click at [350, 204] on p at bounding box center [611, 208] width 629 height 14
click at [360, 189] on p "Hi [PERSON_NAME]," at bounding box center [611, 194] width 629 height 14
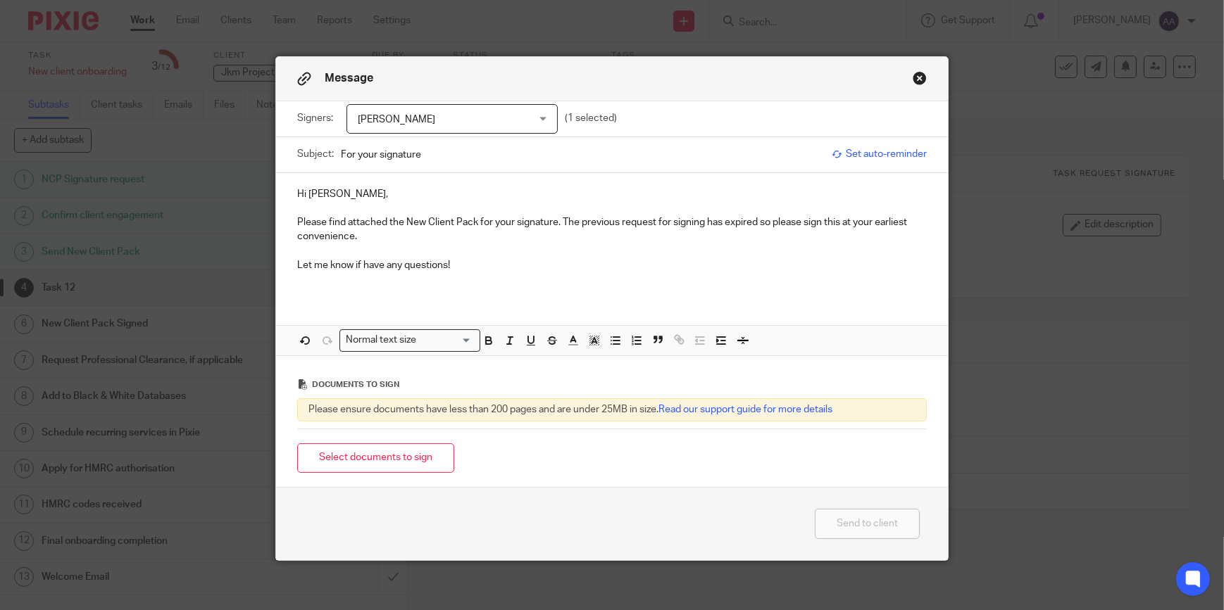
click at [316, 282] on p at bounding box center [611, 279] width 629 height 14
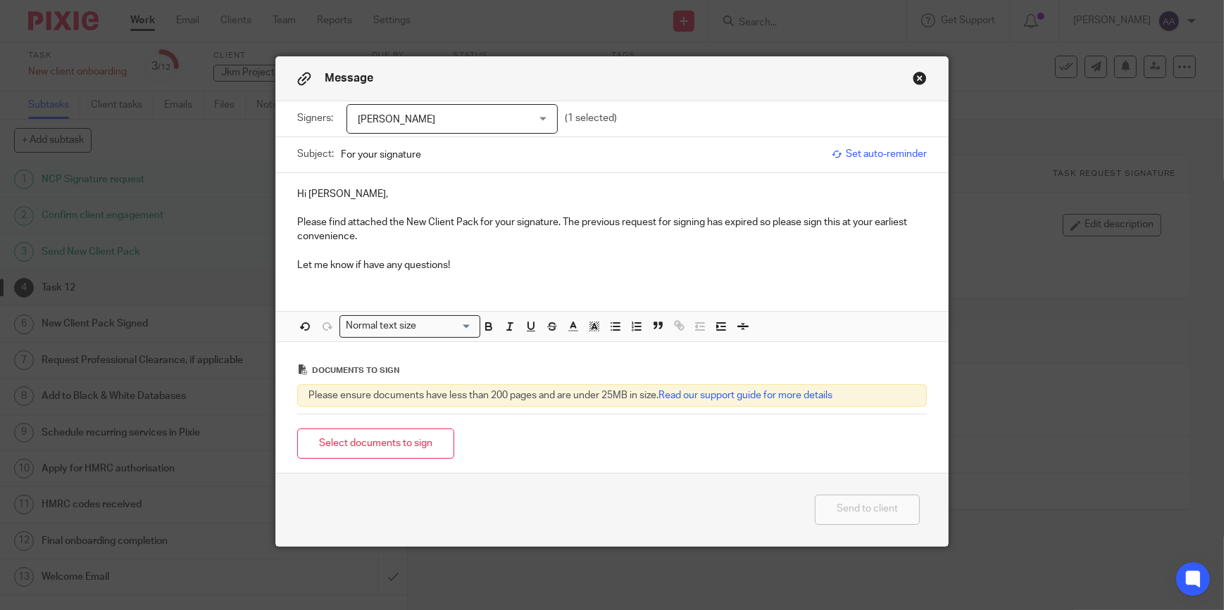
click at [289, 282] on div "Hi [PERSON_NAME], Please find attached the New Client Pack for your signature. …" at bounding box center [612, 228] width 672 height 111
click at [459, 265] on p "Let me know if have any questions!" at bounding box center [611, 265] width 629 height 14
click at [299, 284] on div "Hi [PERSON_NAME], Please find attached the New Client Pack for your signature. …" at bounding box center [612, 257] width 672 height 168
click at [476, 266] on p "Let me know if have any questions!" at bounding box center [611, 265] width 629 height 14
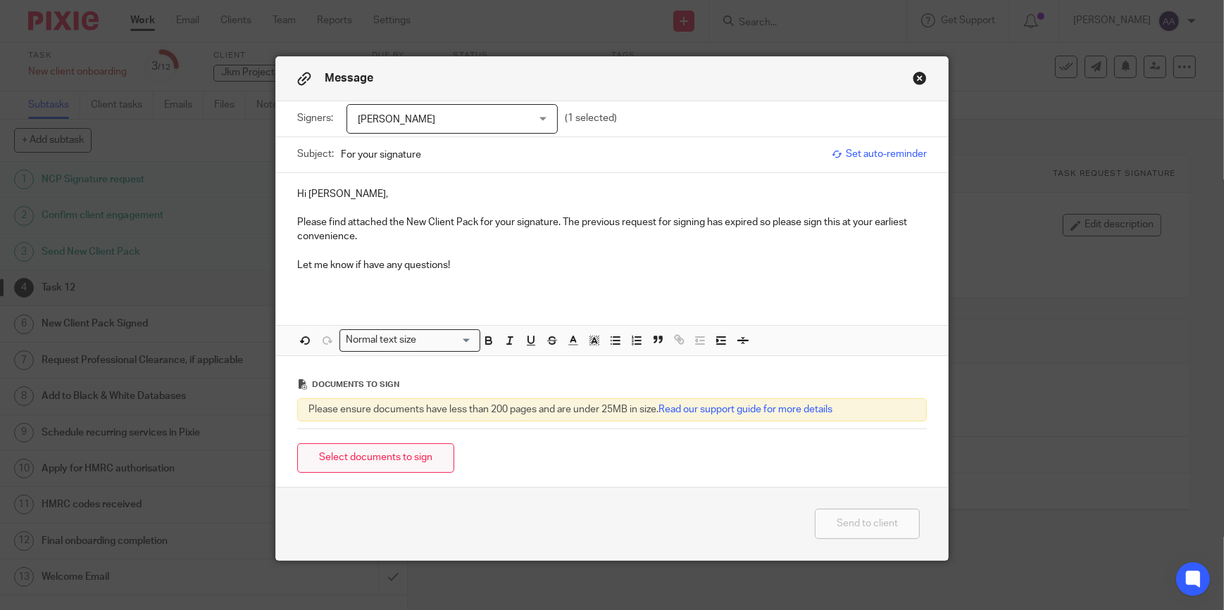
click at [387, 463] on button "Select documents to sign" at bounding box center [375, 459] width 157 height 30
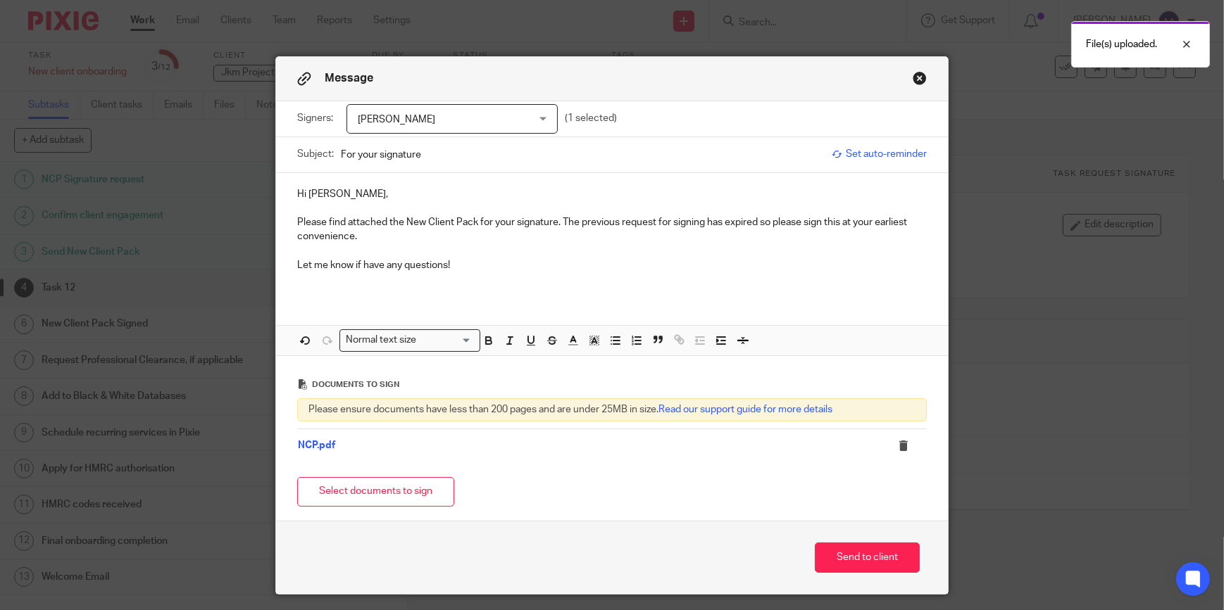
click at [424, 240] on p "Please find attached the New Client Pack for your signature. The previous reque…" at bounding box center [611, 229] width 629 height 29
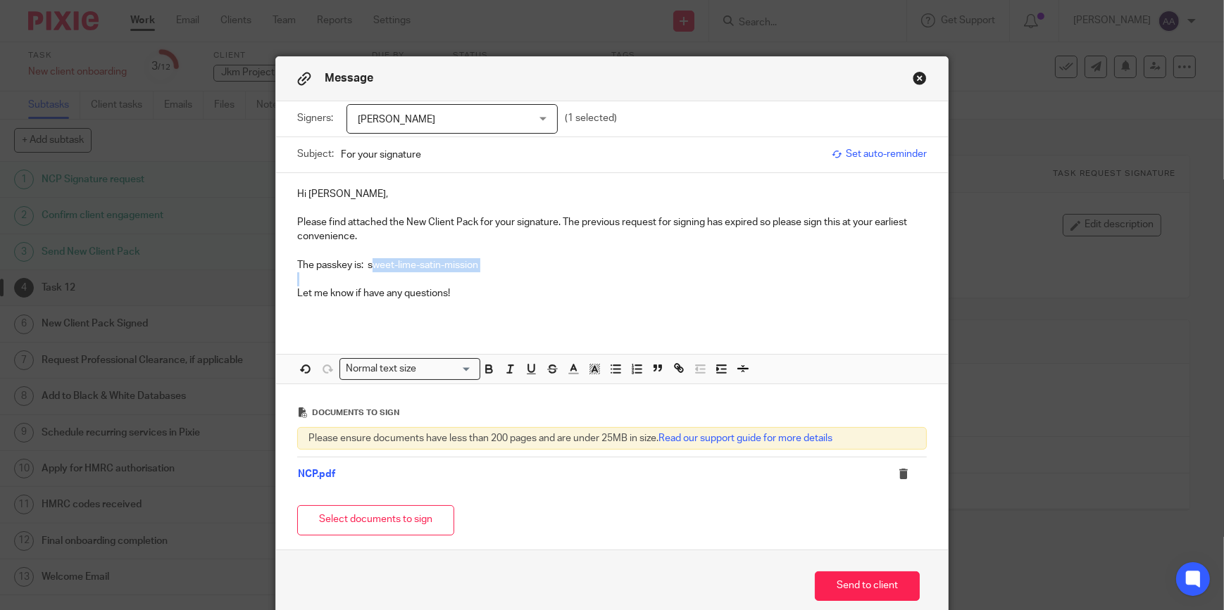
drag, startPoint x: 495, startPoint y: 272, endPoint x: 367, endPoint y: 261, distance: 128.6
click at [367, 261] on div "Hi Jason, Please find attached the New Client Pack for your signature. The prev…" at bounding box center [612, 249] width 672 height 153
drag, startPoint x: 365, startPoint y: 264, endPoint x: 503, endPoint y: 265, distance: 138.0
click at [503, 265] on p "The passkey is: sweet-lime-satin-mission" at bounding box center [611, 265] width 629 height 14
click at [486, 373] on icon "button" at bounding box center [489, 372] width 6 height 4
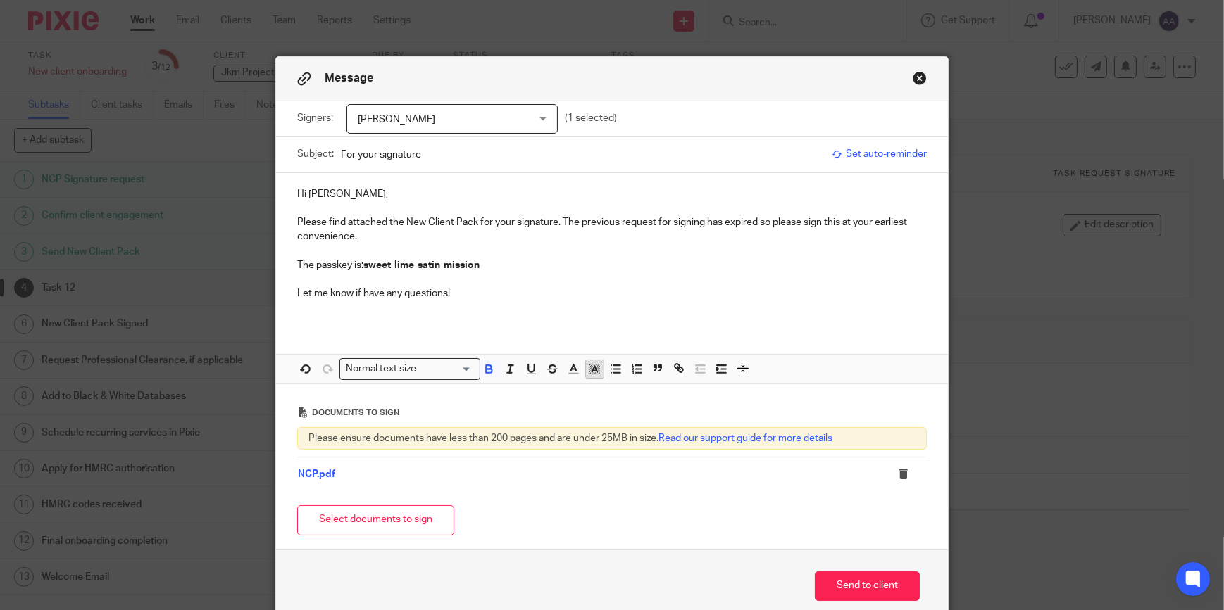
click at [598, 365] on rect "button" at bounding box center [598, 365] width 1 height 1
click at [601, 384] on li "color:#FCDC00" at bounding box center [606, 387] width 11 height 11
click at [535, 328] on div "Hi Jason, Please find attached the New Client Pack for your signature. The prev…" at bounding box center [612, 278] width 672 height 211
click at [860, 585] on button "Send to client" at bounding box center [867, 587] width 105 height 30
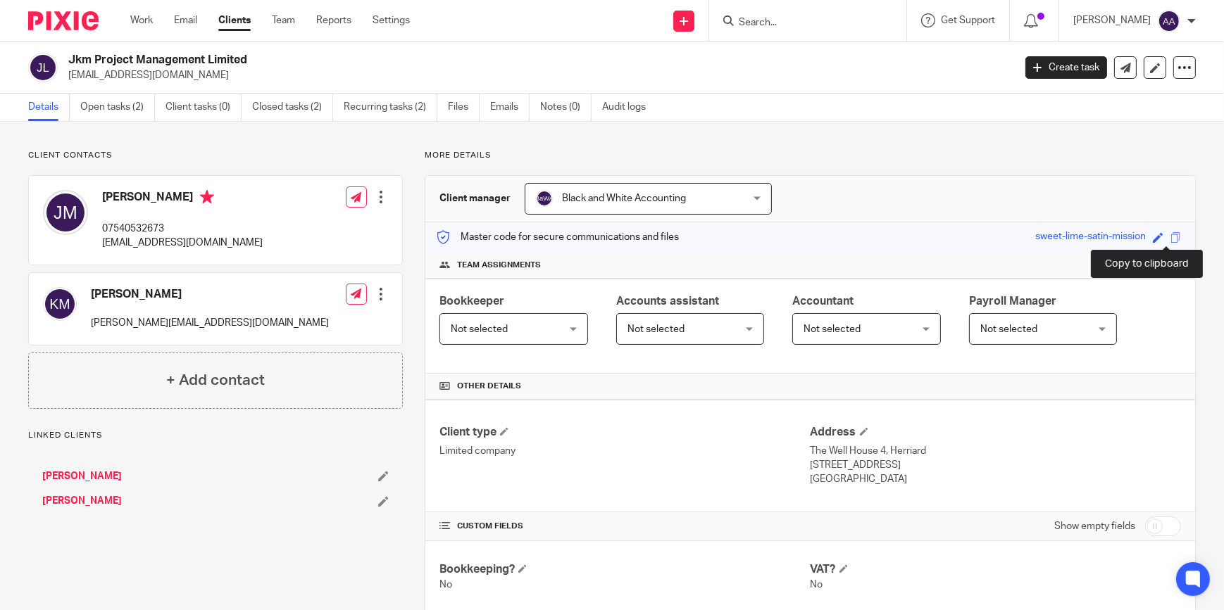
click at [1170, 234] on span at bounding box center [1175, 237] width 11 height 11
click at [781, 18] on input "Search" at bounding box center [800, 23] width 127 height 13
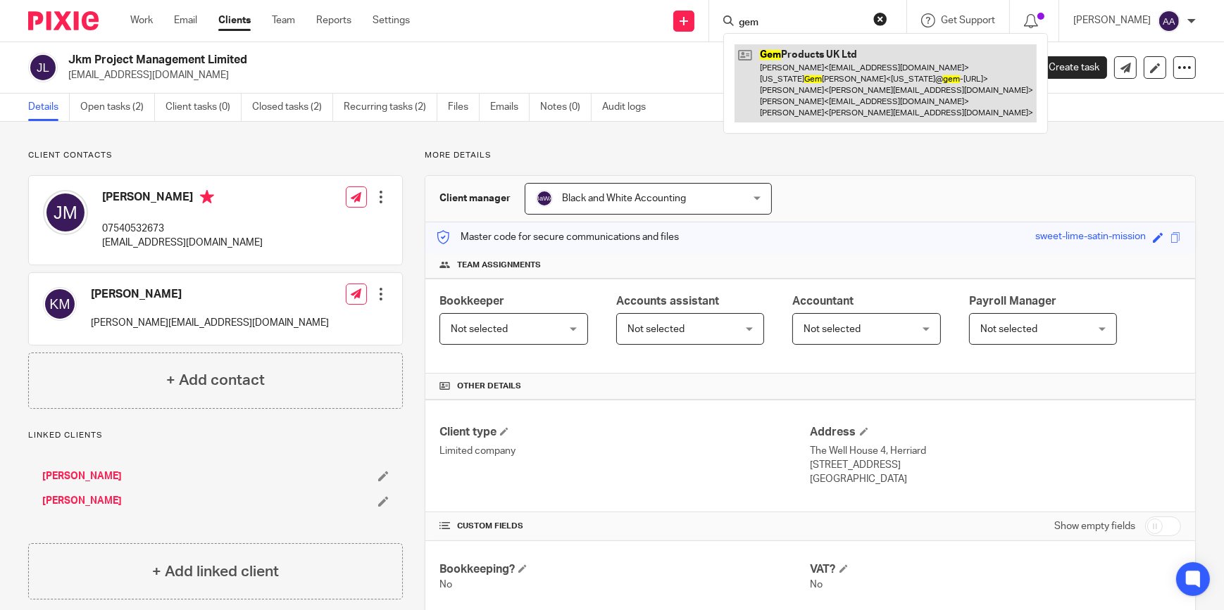
type input "gem"
click at [831, 64] on link at bounding box center [885, 83] width 302 height 78
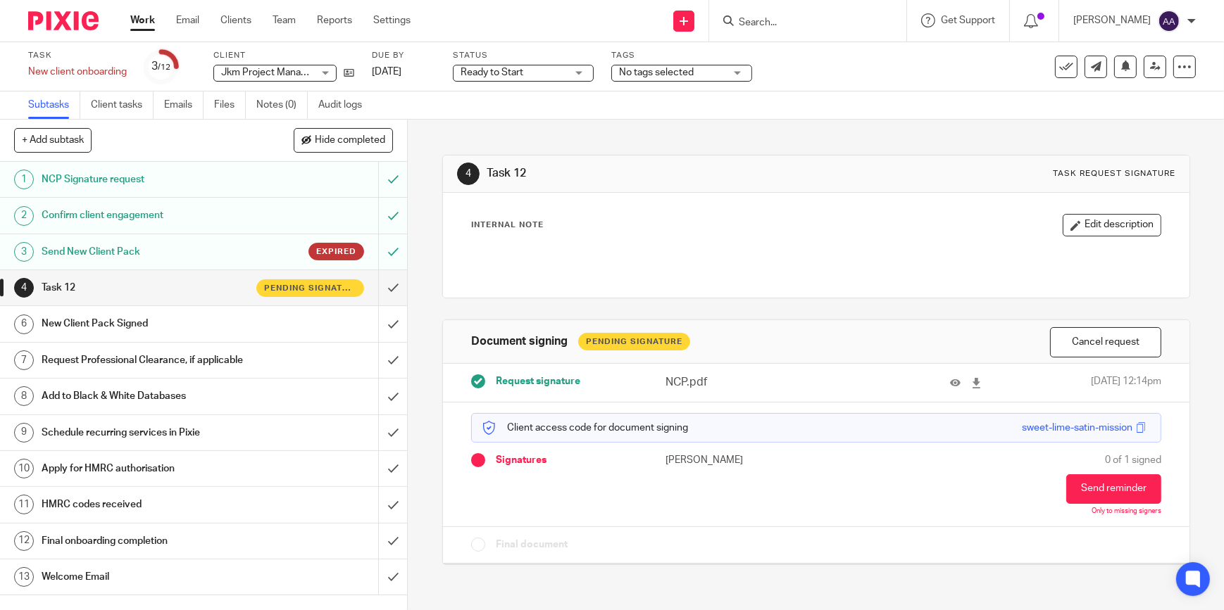
click at [803, 23] on input "Search" at bounding box center [800, 23] width 127 height 13
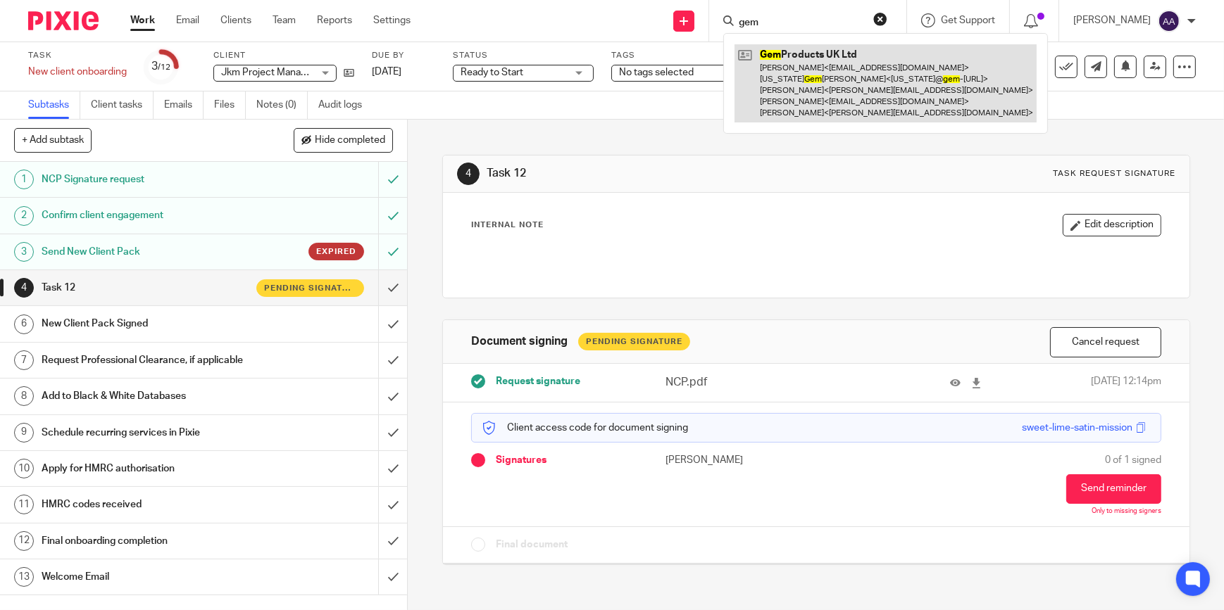
type input "gem"
click at [822, 86] on link at bounding box center [885, 83] width 302 height 78
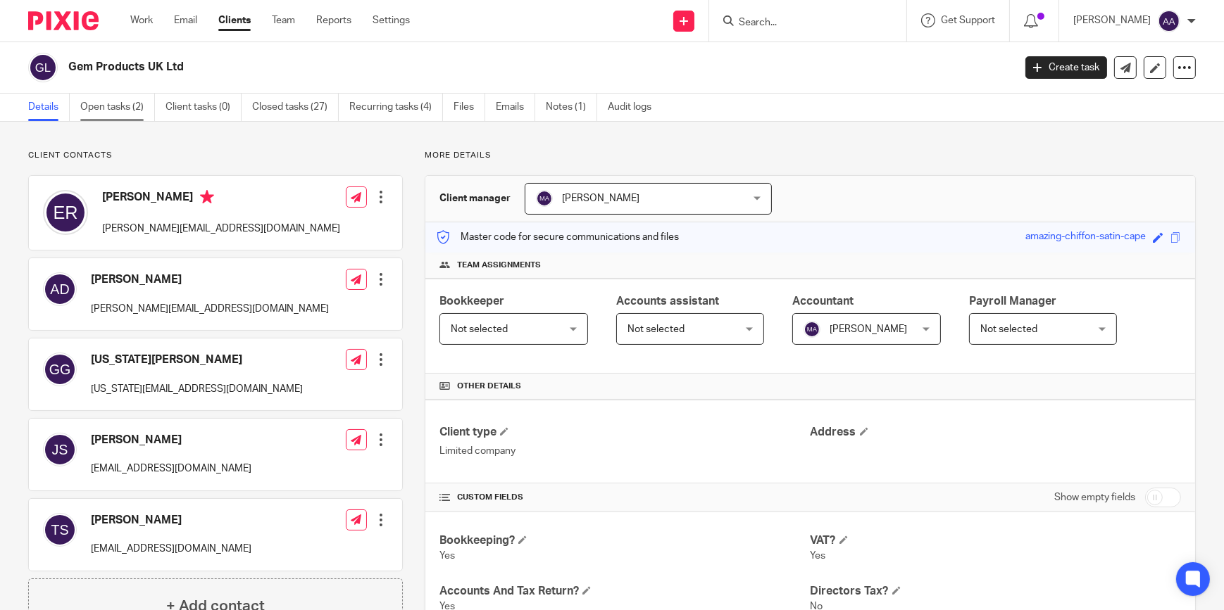
click at [132, 118] on link "Open tasks (2)" at bounding box center [117, 107] width 75 height 27
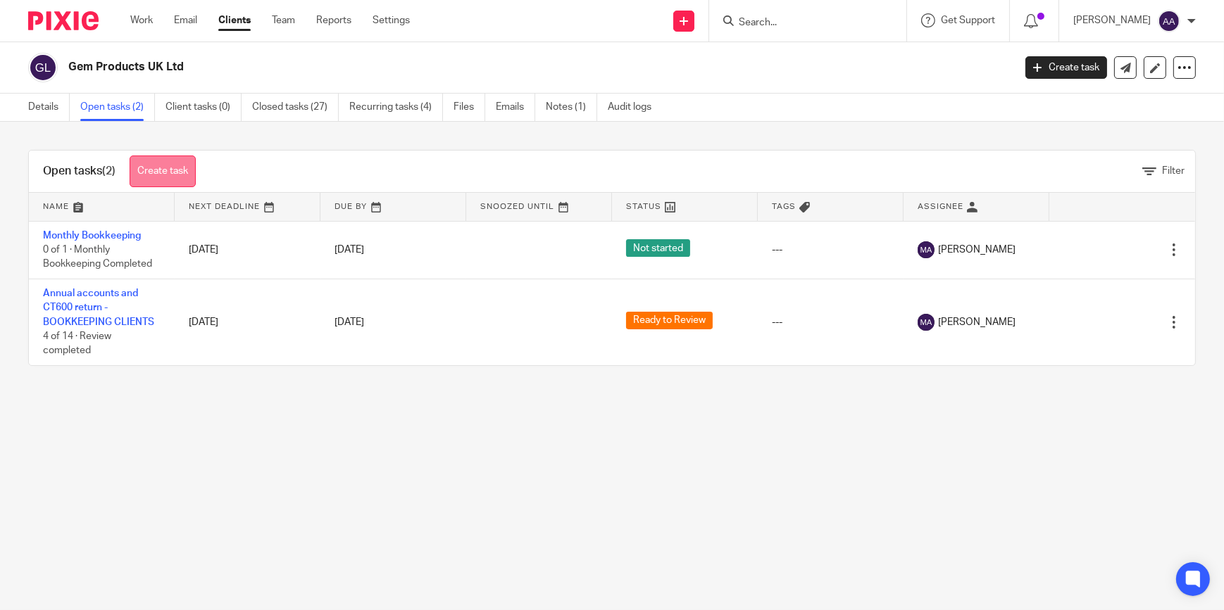
click at [187, 170] on link "Create task" at bounding box center [163, 172] width 66 height 32
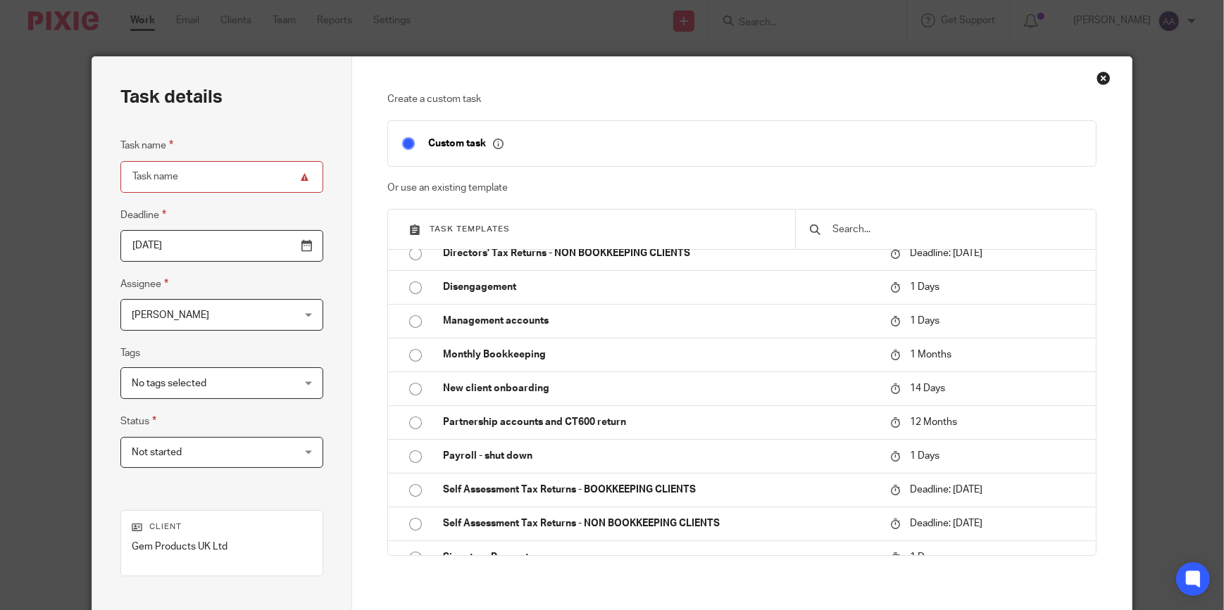
scroll to position [291, 0]
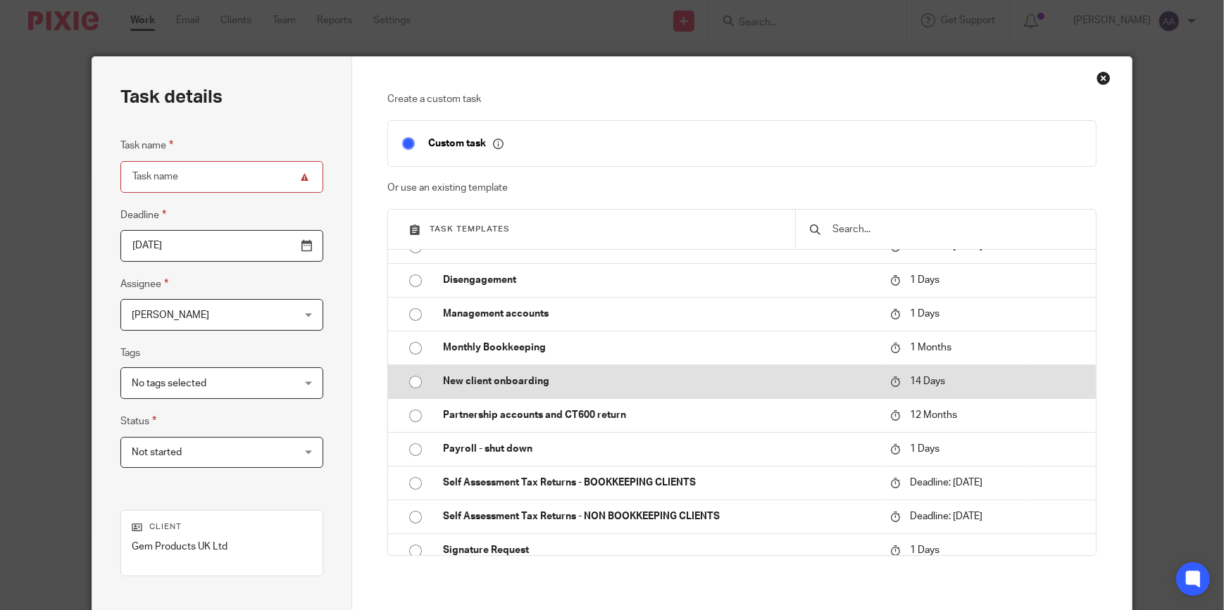
click at [513, 376] on p "New client onboarding" at bounding box center [659, 382] width 433 height 14
type input "2025-10-09"
type input "New client onboarding"
checkbox input "false"
radio input "true"
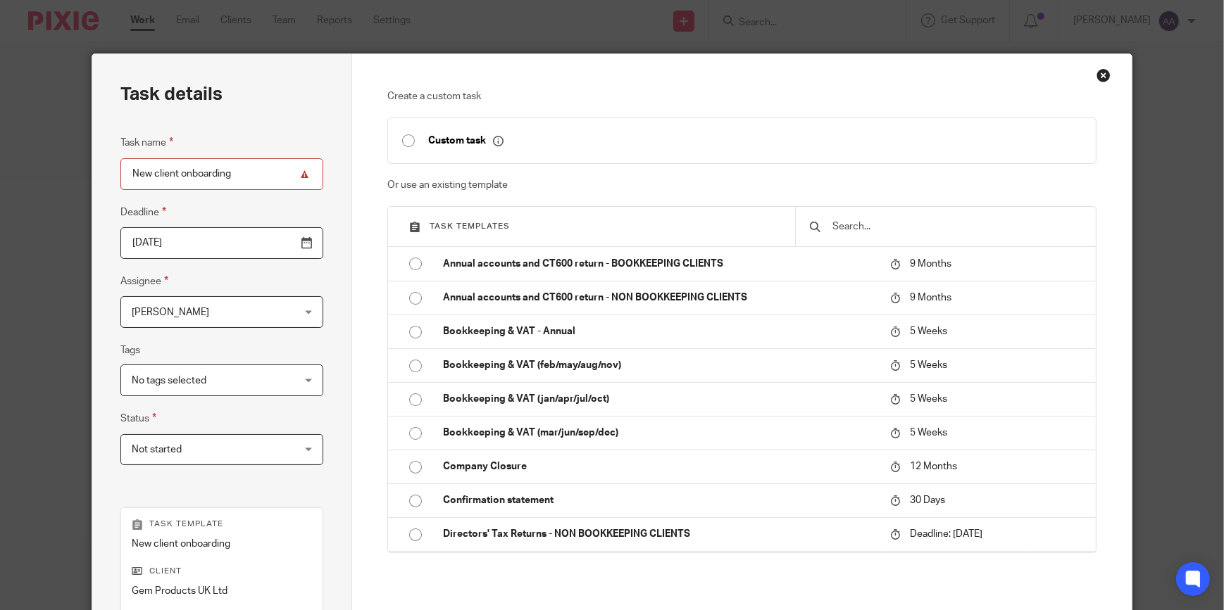
scroll to position [0, 0]
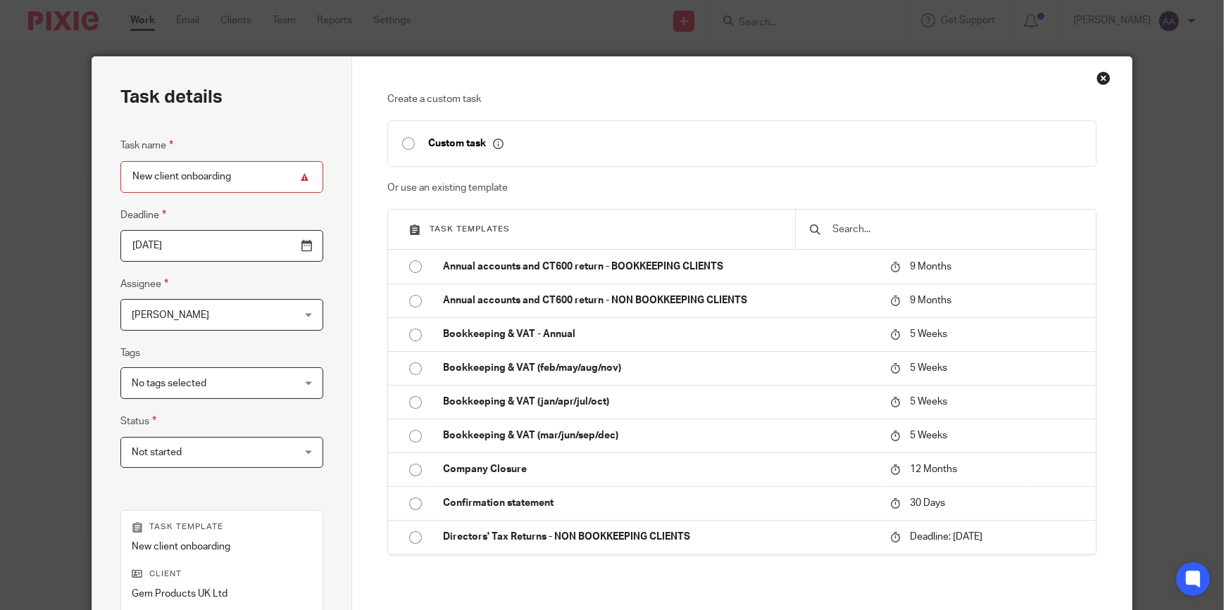
click at [1096, 78] on div "Close this dialog window" at bounding box center [1103, 78] width 14 height 14
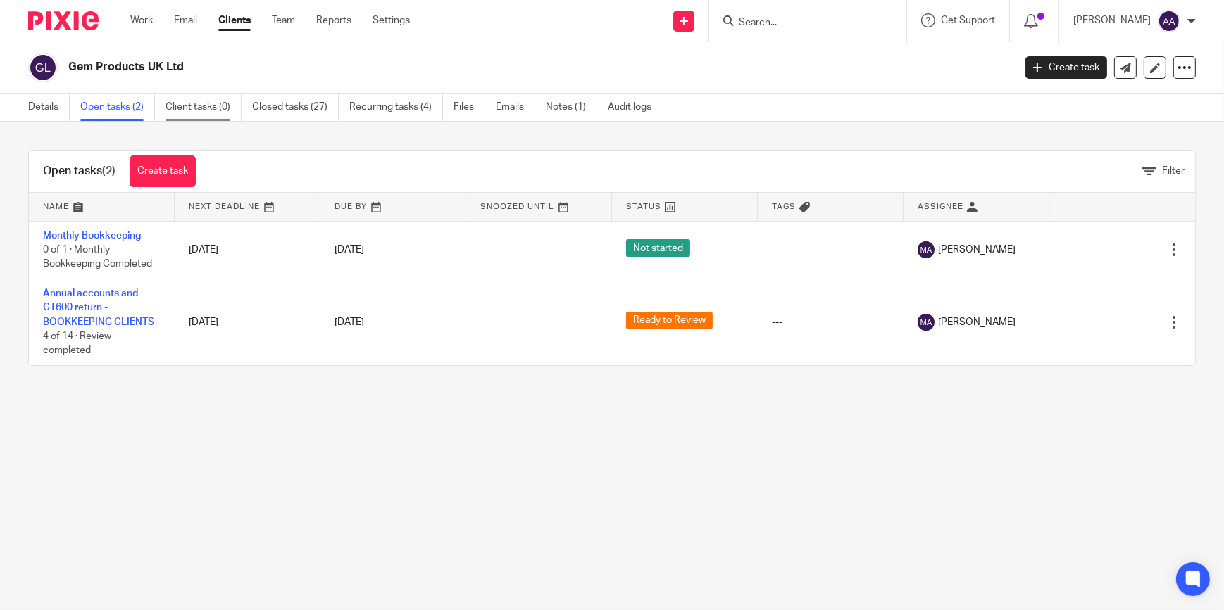
click at [201, 100] on link "Client tasks (0)" at bounding box center [203, 107] width 76 height 27
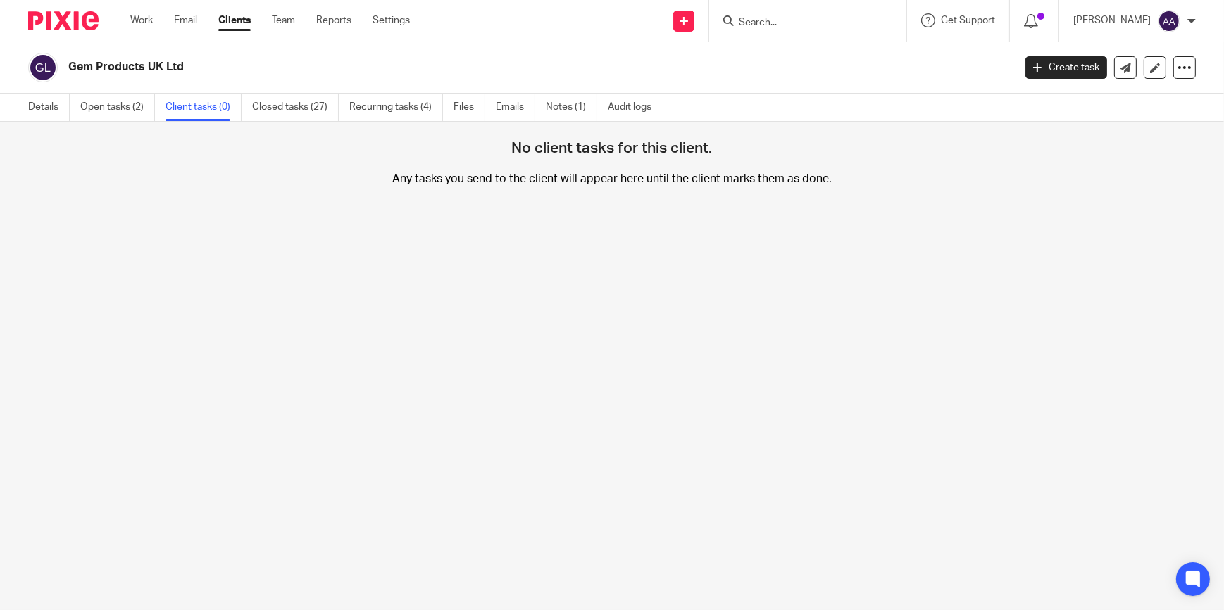
drag, startPoint x: 246, startPoint y: 213, endPoint x: 1074, endPoint y: 158, distance: 830.5
click at [1074, 158] on div "No client tasks for this client. Any tasks you send to the client will appear h…" at bounding box center [612, 181] width 1224 height 118
click at [1044, 67] on link "Create task" at bounding box center [1066, 67] width 82 height 23
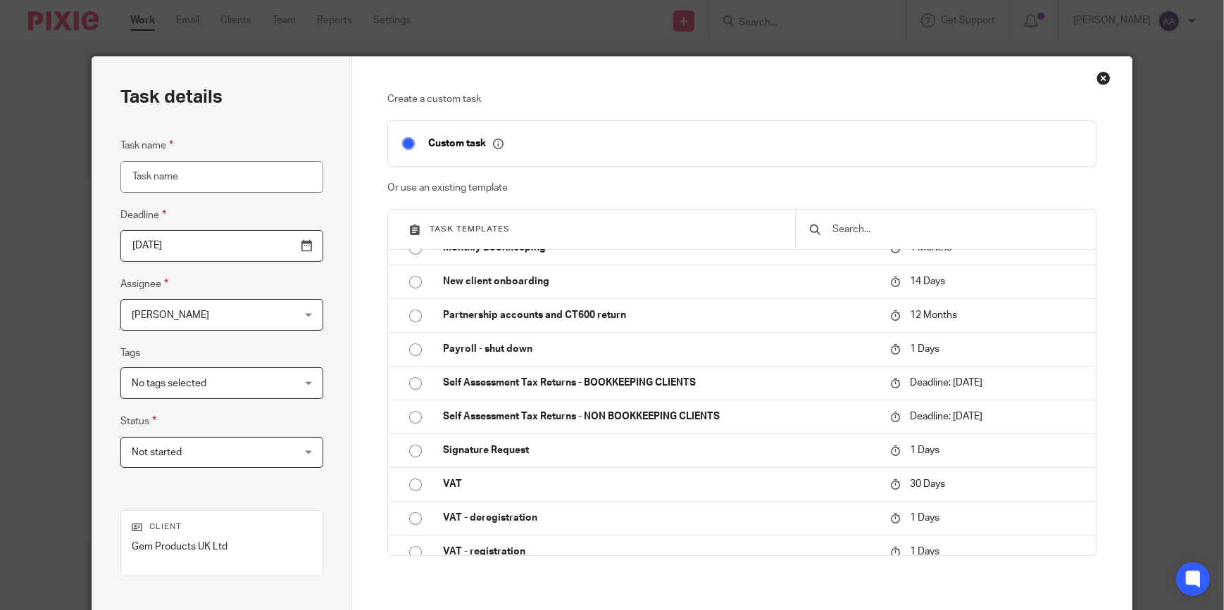
scroll to position [404, 0]
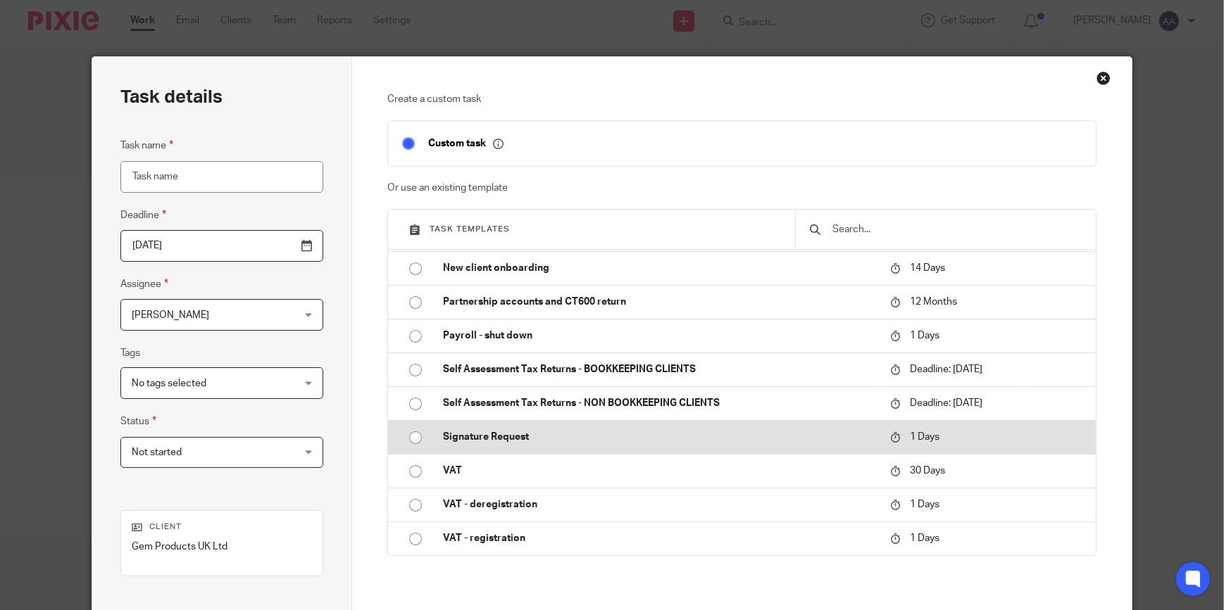
click at [408, 437] on input "radio" at bounding box center [415, 438] width 27 height 27
type input "2025-09-26"
type input "Signature Request"
checkbox input "false"
radio input "false"
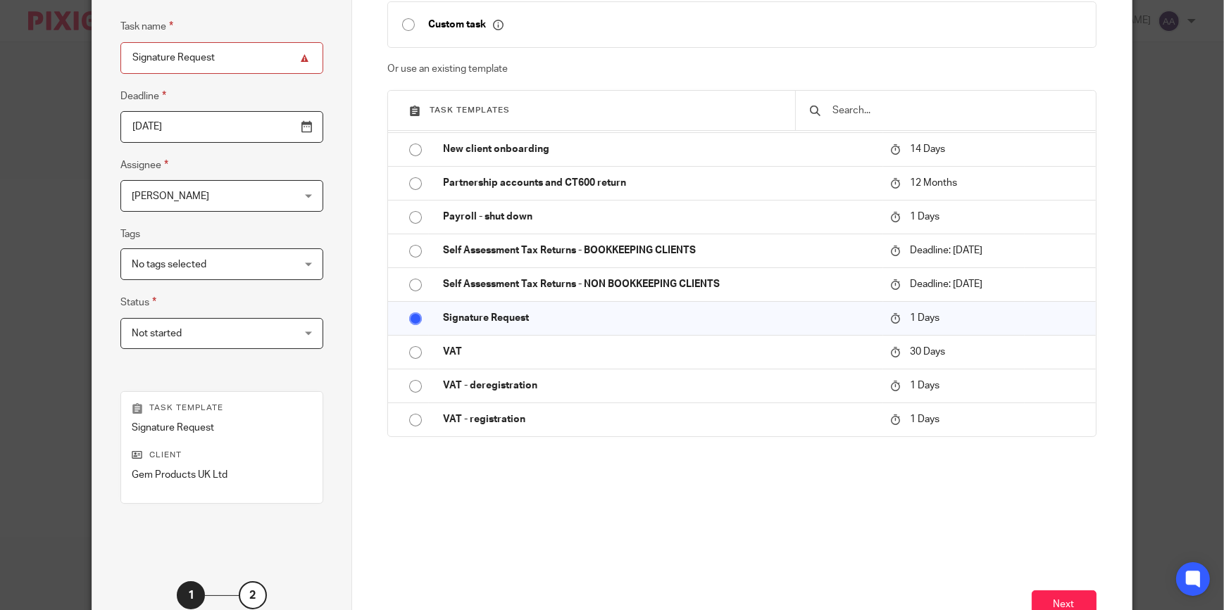
scroll to position [221, 0]
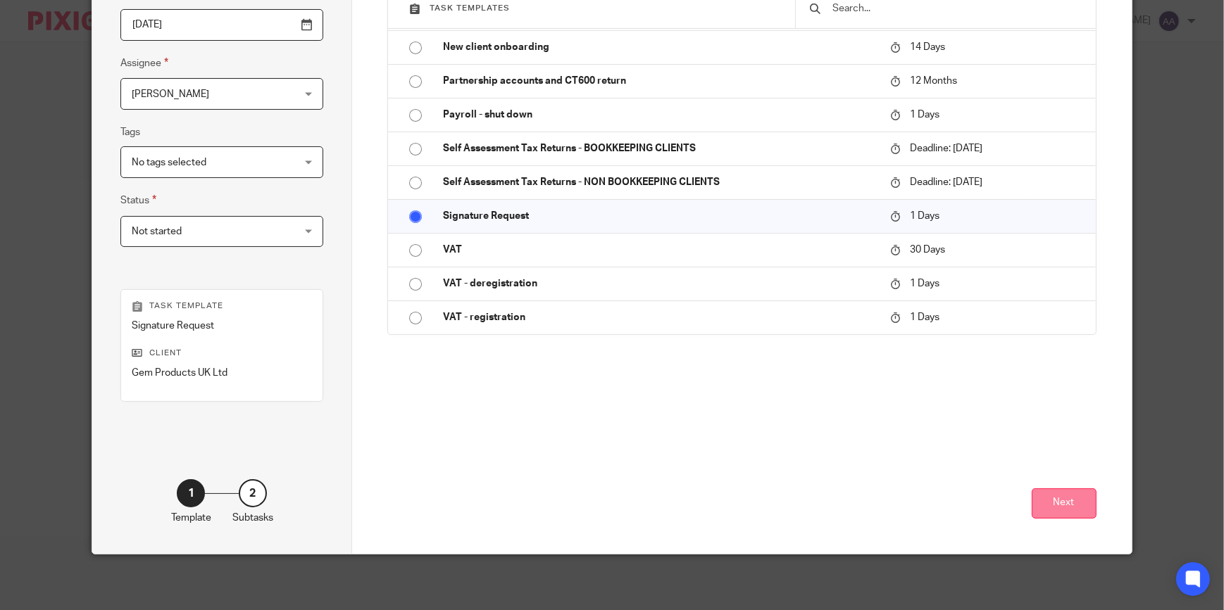
click at [1042, 509] on button "Next" at bounding box center [1063, 504] width 65 height 30
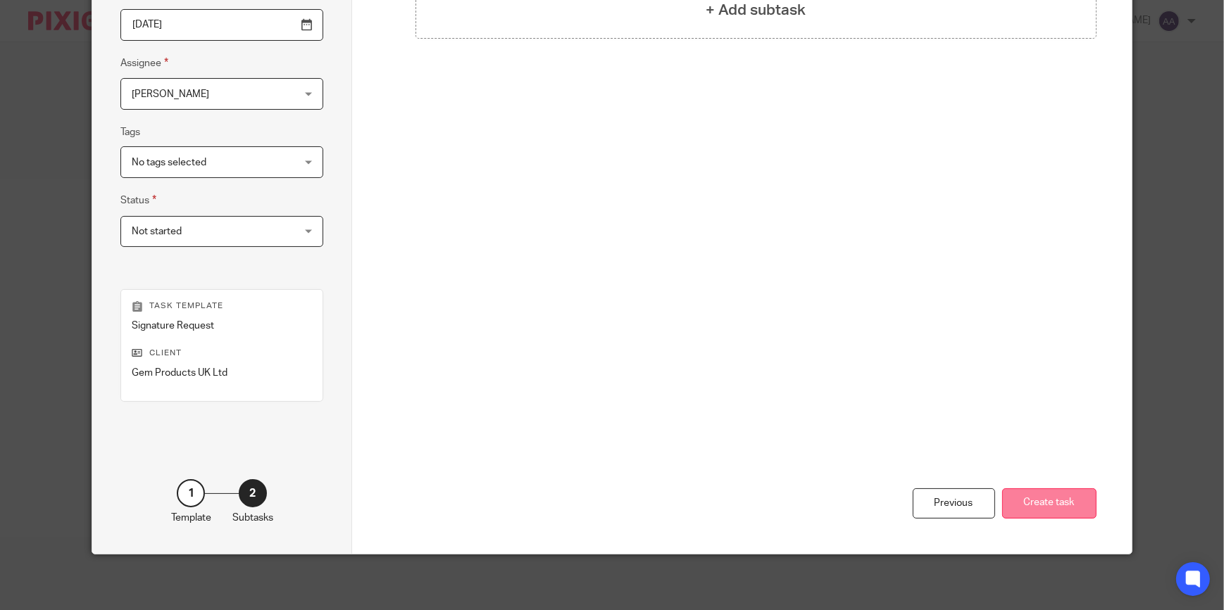
click at [1063, 503] on button "Create task" at bounding box center [1049, 504] width 94 height 30
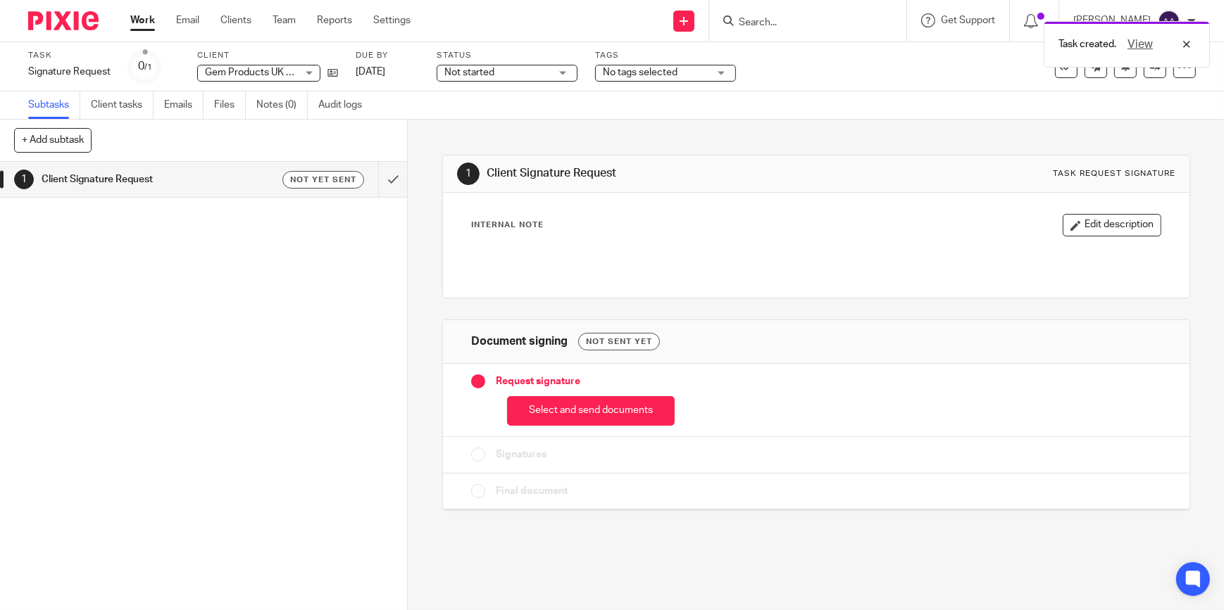
click at [505, 220] on p "Internal Note" at bounding box center [507, 225] width 73 height 11
click at [1109, 230] on button "Edit description" at bounding box center [1111, 225] width 99 height 23
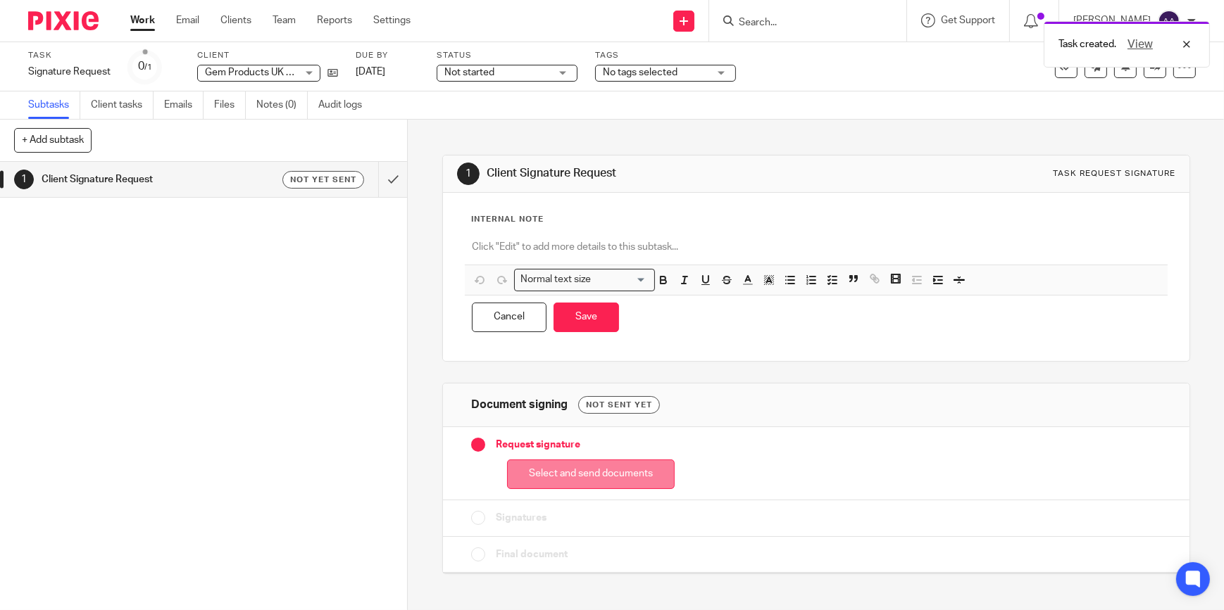
click at [581, 468] on button "Select and send documents" at bounding box center [591, 475] width 168 height 30
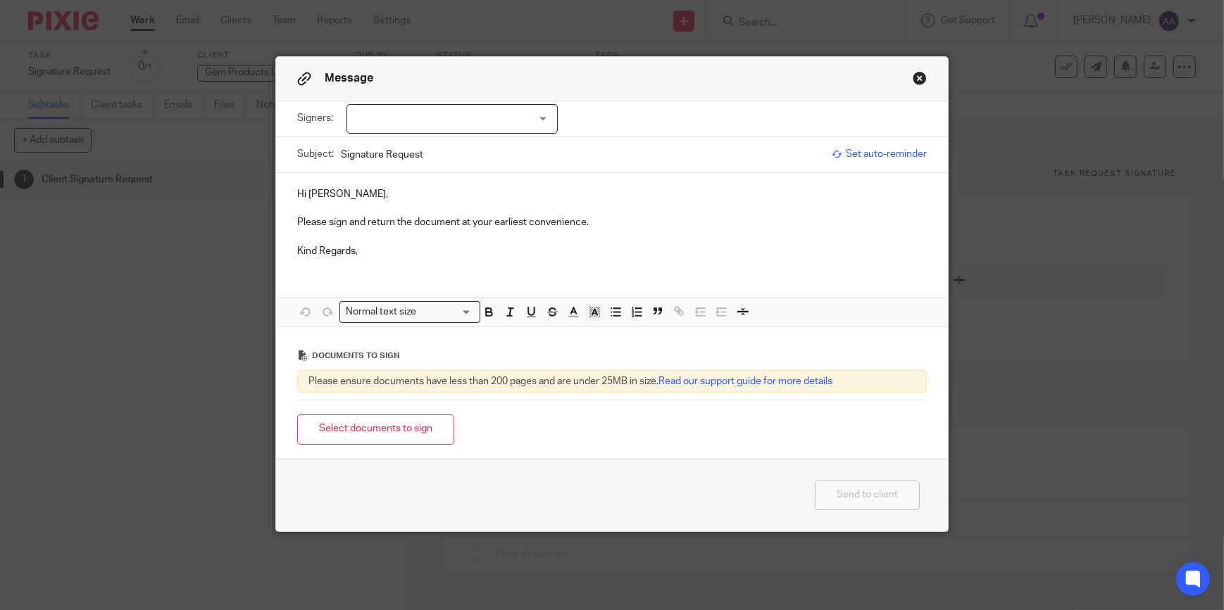
click at [627, 221] on p "Please sign and return the document at your earliest convenience." at bounding box center [611, 222] width 629 height 14
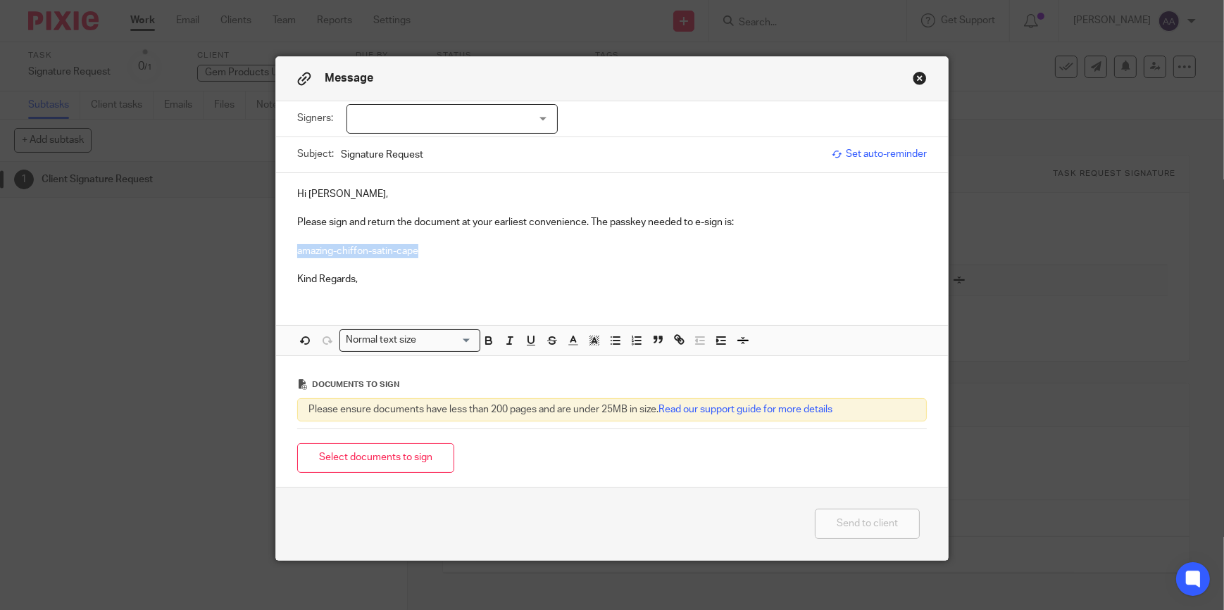
drag, startPoint x: 420, startPoint y: 251, endPoint x: 293, endPoint y: 246, distance: 126.8
click at [297, 246] on p "amazing-chiffon-satin-cape" at bounding box center [611, 251] width 629 height 14
click at [422, 260] on p at bounding box center [611, 265] width 629 height 14
drag, startPoint x: 427, startPoint y: 254, endPoint x: 305, endPoint y: 239, distance: 122.7
click at [305, 239] on div "Hi [PERSON_NAME], Please sign and return the document at your earliest convenie…" at bounding box center [612, 235] width 672 height 125
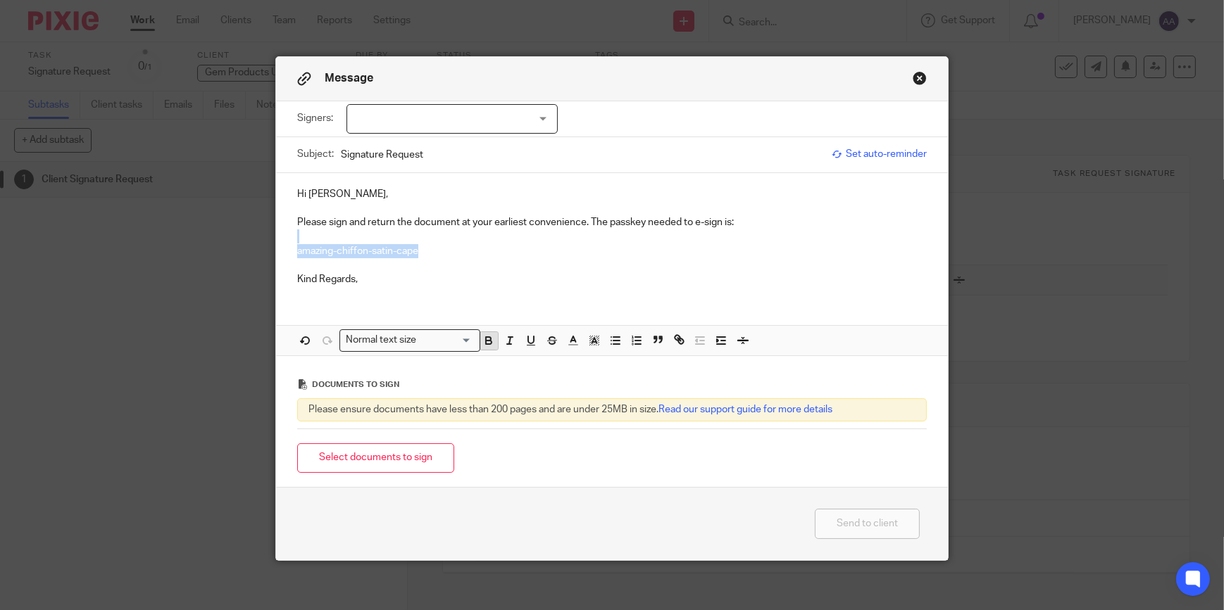
click at [486, 336] on icon "button" at bounding box center [488, 340] width 13 height 13
click at [596, 339] on button "button" at bounding box center [595, 341] width 18 height 18
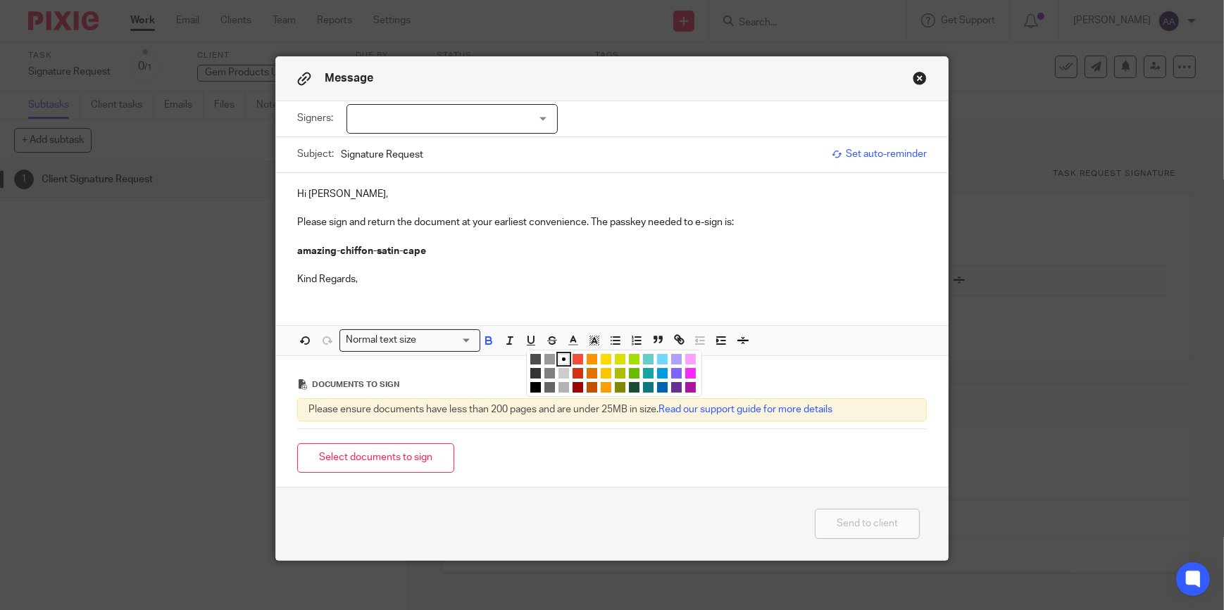
click at [604, 358] on li "color:#FCDC00" at bounding box center [606, 359] width 11 height 11
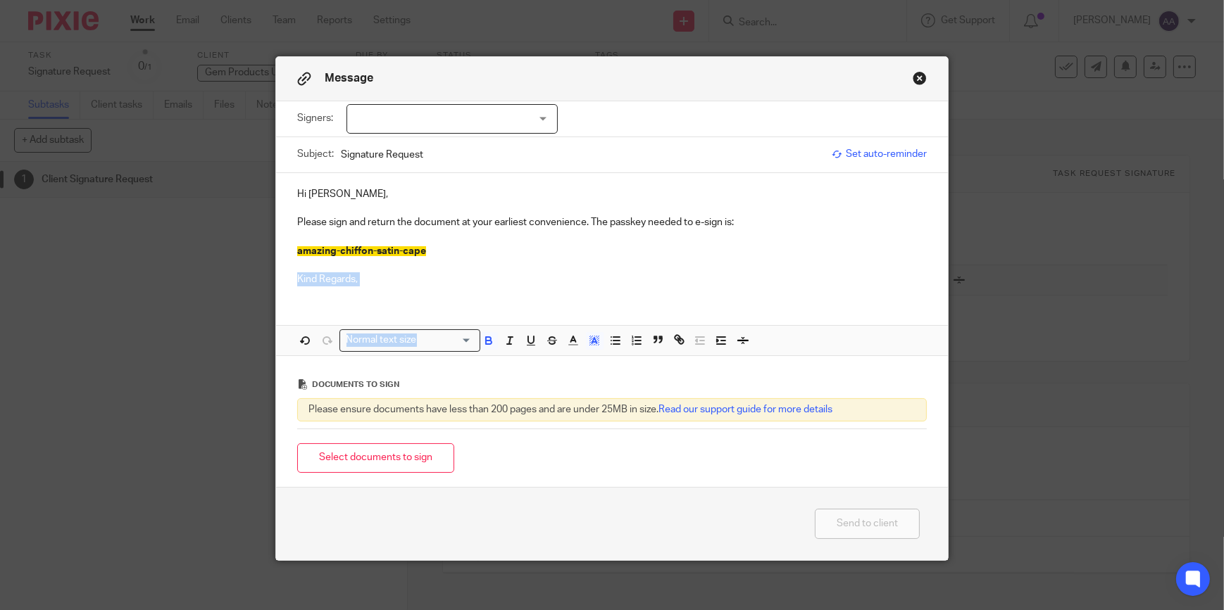
click at [583, 296] on div "Hi [PERSON_NAME], Please sign and return the document at your earliest convenie…" at bounding box center [612, 264] width 672 height 182
click at [415, 282] on p "Kind Regards," at bounding box center [611, 279] width 629 height 14
click at [446, 259] on p at bounding box center [611, 265] width 629 height 14
click at [450, 246] on p "amazing-chiffon-satin-cape" at bounding box center [611, 251] width 629 height 14
click at [495, 113] on div at bounding box center [451, 119] width 211 height 30
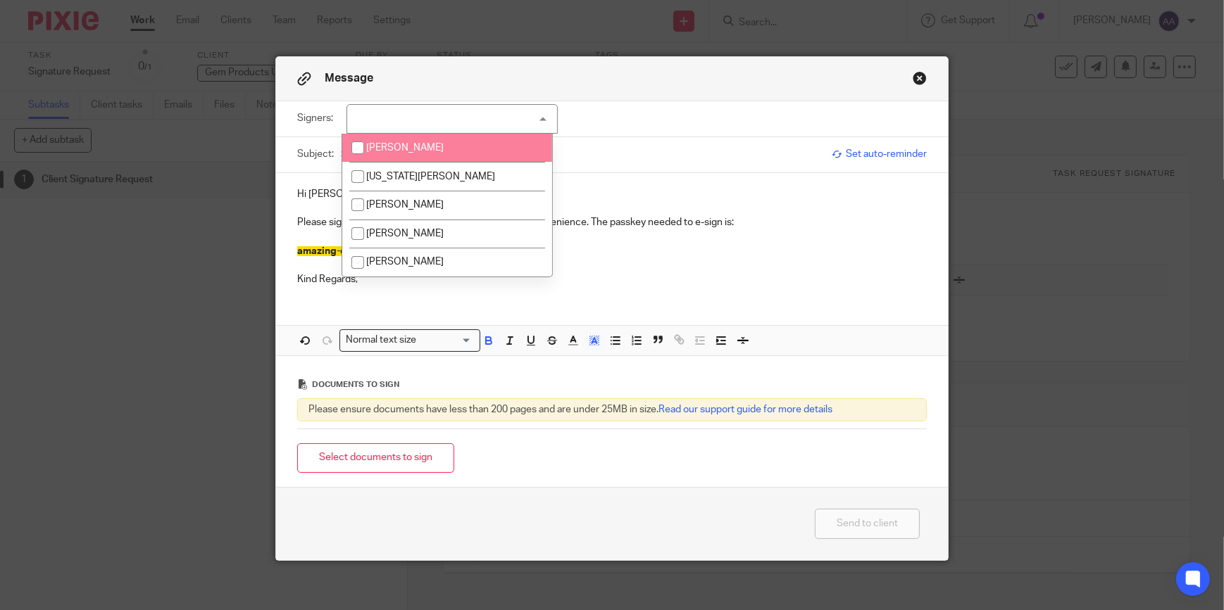
click at [457, 147] on li "[PERSON_NAME]" at bounding box center [447, 148] width 210 height 29
checkbox input "true"
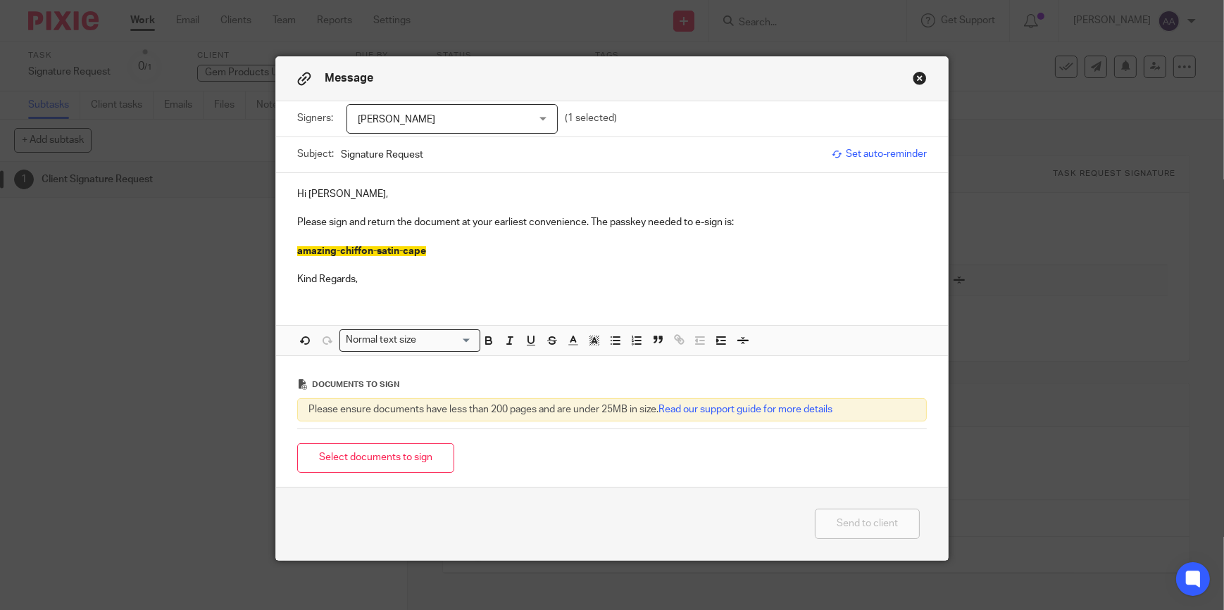
click at [653, 292] on div "Hi Ellen, Please sign and return the document at your earliest convenience. The…" at bounding box center [612, 235] width 672 height 125
click at [362, 190] on p "Hi Ellen," at bounding box center [611, 194] width 629 height 14
click at [357, 196] on p "Hi [PERSON_NAME]," at bounding box center [611, 194] width 629 height 14
click at [325, 217] on p "Please sign and return the document at your earliest convenience. The passkey n…" at bounding box center [611, 222] width 629 height 14
drag, startPoint x: 555, startPoint y: 222, endPoint x: 482, endPoint y: 225, distance: 74.0
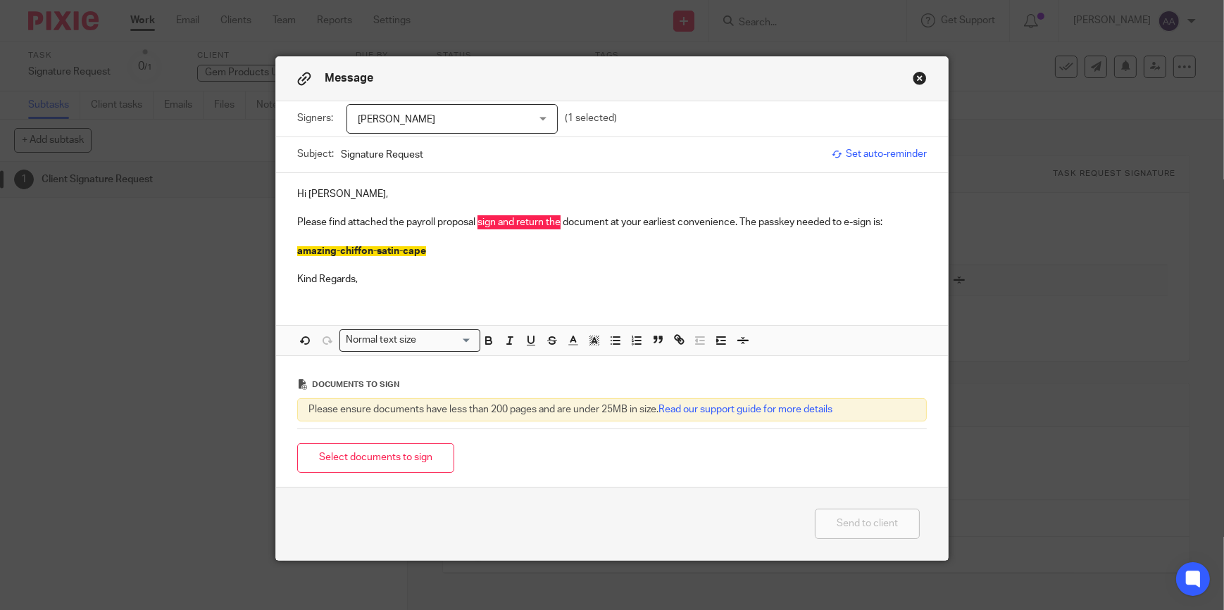
click at [475, 222] on p "Please find attached the payroll proposal sign and return the document at your …" at bounding box center [611, 222] width 629 height 14
drag, startPoint x: 514, startPoint y: 287, endPoint x: 523, endPoint y: 284, distance: 9.6
click at [516, 289] on div "Hi Jen, Please find attached the payroll proposal sign and return the document …" at bounding box center [612, 235] width 672 height 125
drag, startPoint x: 557, startPoint y: 220, endPoint x: 475, endPoint y: 225, distance: 81.8
click at [475, 225] on p "Please find attached the payroll proposal sign and return the document at your …" at bounding box center [611, 222] width 629 height 14
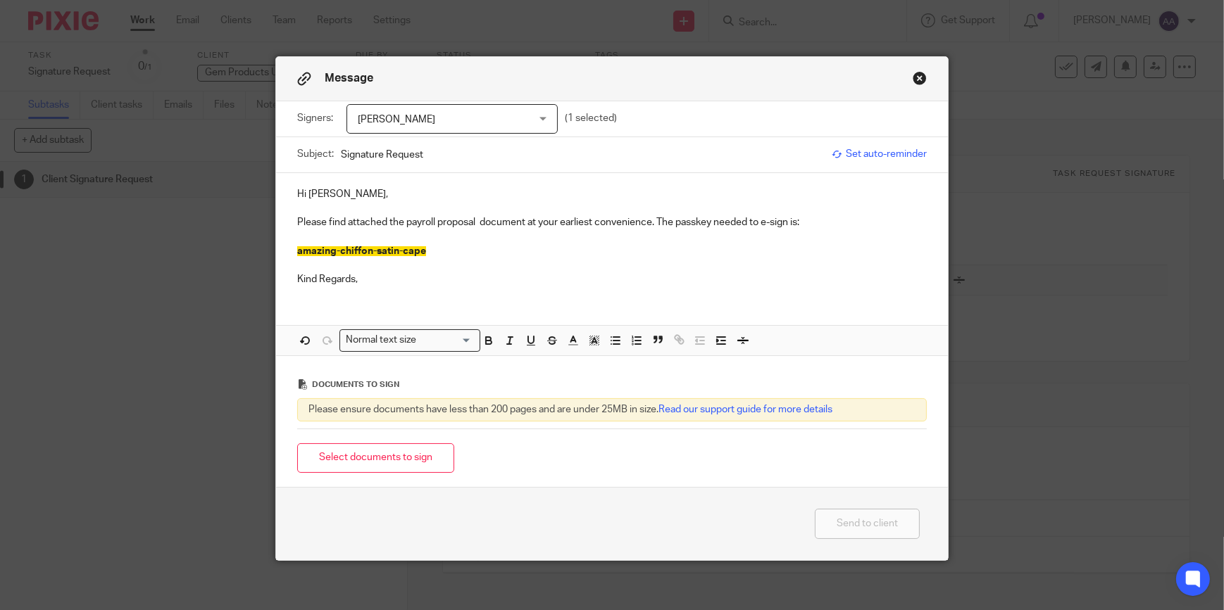
click at [491, 241] on p at bounding box center [611, 237] width 629 height 14
click at [384, 261] on p at bounding box center [611, 265] width 629 height 14
click at [451, 252] on p "amazing-chiffon-satin-cape" at bounding box center [611, 251] width 629 height 14
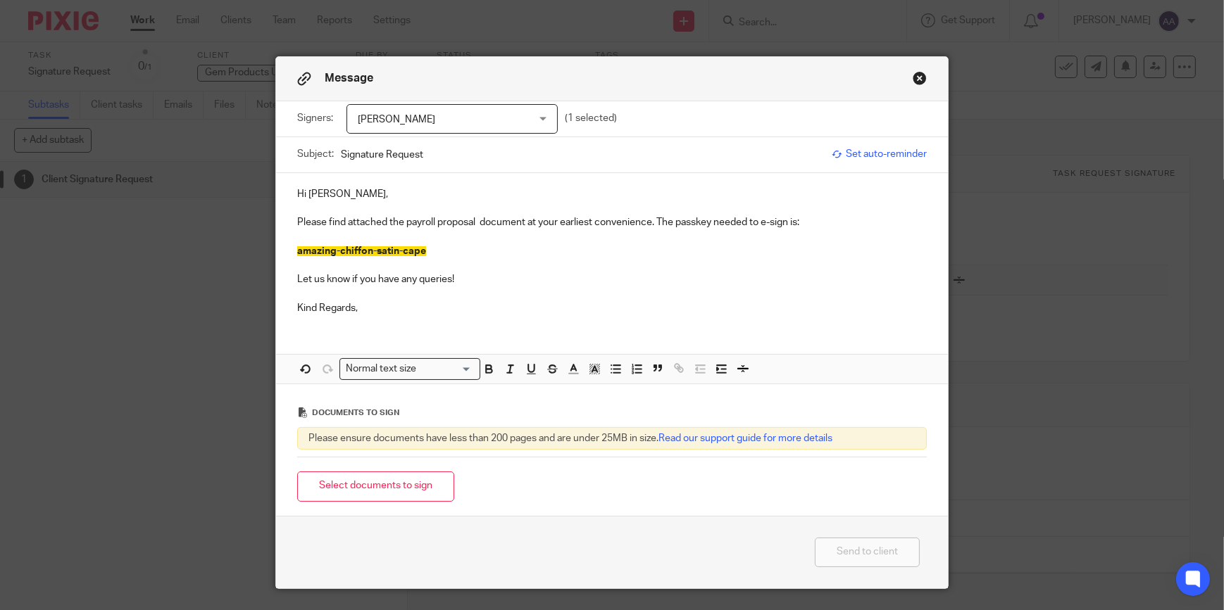
click at [472, 225] on p "Please find attached the payroll proposal document at your earliest convenience…" at bounding box center [611, 222] width 629 height 14
click at [523, 221] on p "Please find attached the New Client Pack document at your earliest convenience.…" at bounding box center [611, 222] width 629 height 14
click at [393, 486] on button "Select documents to sign" at bounding box center [375, 487] width 157 height 30
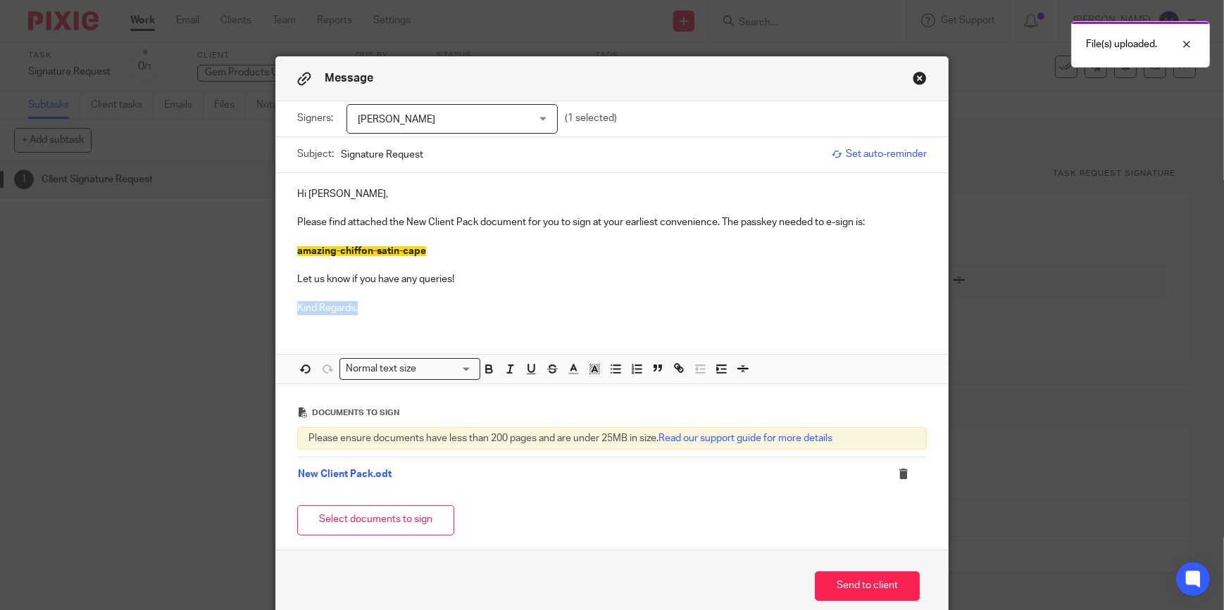
drag, startPoint x: 396, startPoint y: 309, endPoint x: 234, endPoint y: 309, distance: 161.9
click at [234, 309] on div "Message Signers: Jen Staunton Jen Staunton Georgia Geminder Andrew Dixon Trista…" at bounding box center [612, 305] width 1224 height 610
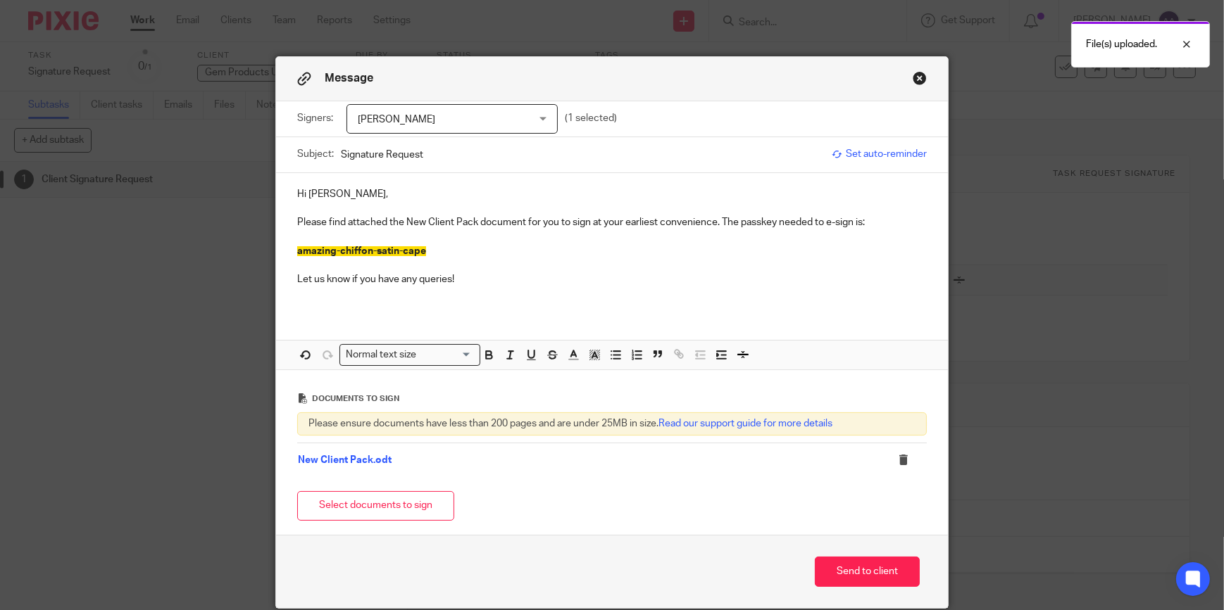
click at [353, 302] on div "Hi Jen, Please find attached the New Client Pack document for you to sign at yo…" at bounding box center [612, 242] width 672 height 139
click at [476, 280] on p "Let us know if you have any queries!" at bounding box center [611, 279] width 629 height 14
click at [290, 299] on div "Hi Jen, Please find attached the New Client Pack document for you to sign at yo…" at bounding box center [612, 242] width 672 height 139
click at [304, 304] on div "Hi Jen, Please find attached the New Client Pack document for you to sign at yo…" at bounding box center [612, 242] width 672 height 139
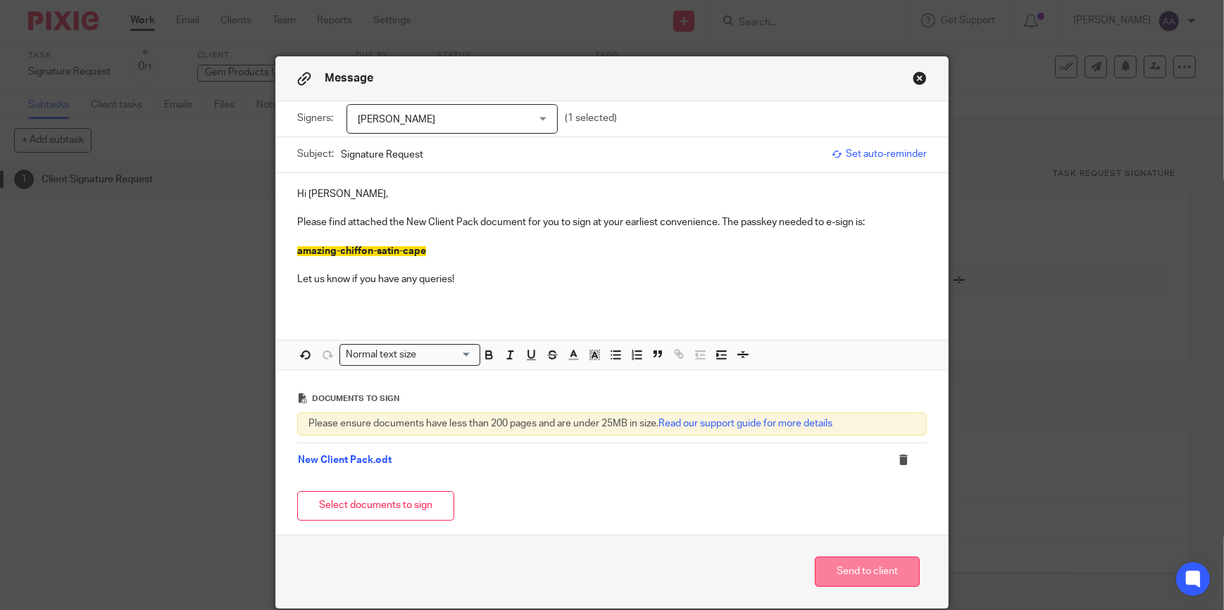
click at [869, 577] on button "Send to client" at bounding box center [867, 572] width 105 height 30
click at [415, 520] on button "Select documents to sign" at bounding box center [375, 506] width 157 height 30
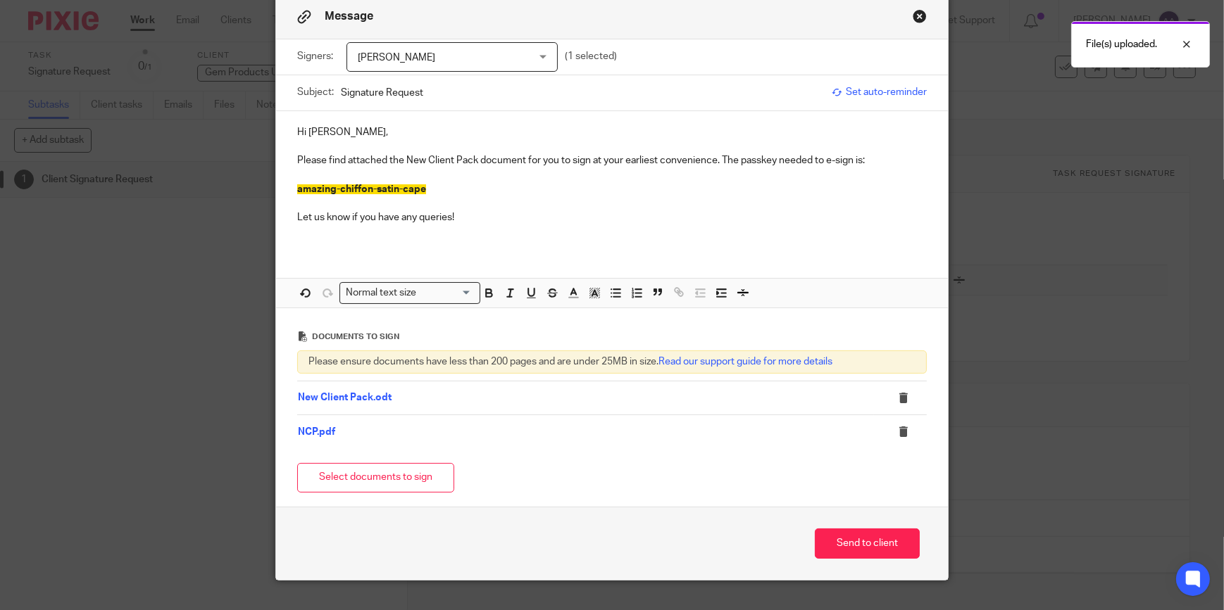
scroll to position [87, 0]
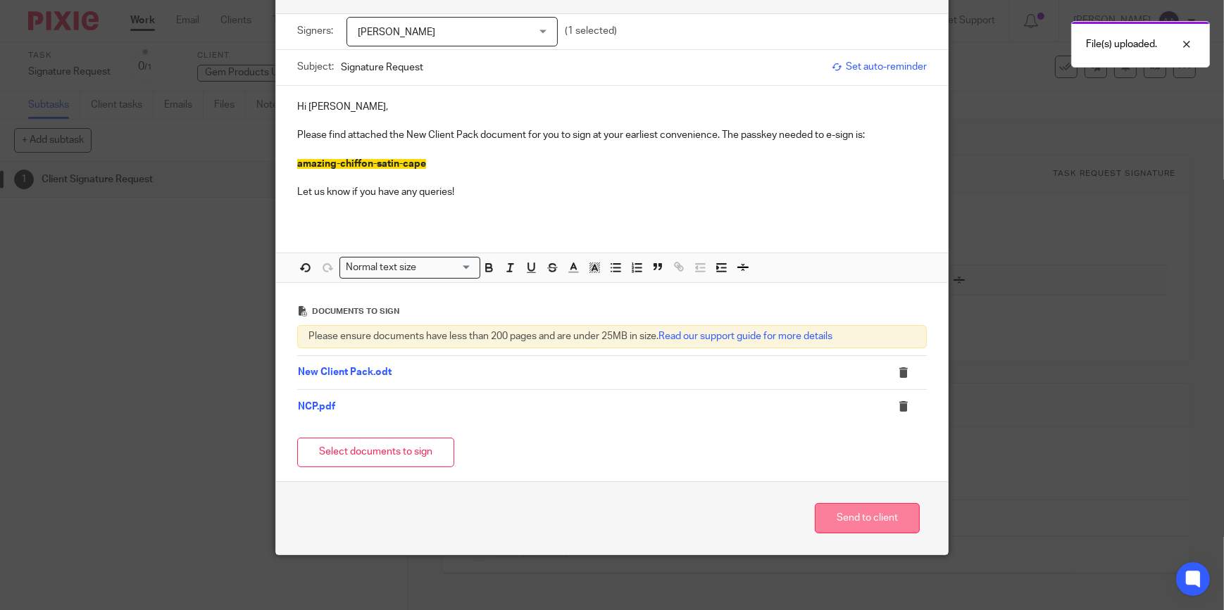
click at [848, 531] on button "Send to client" at bounding box center [867, 518] width 105 height 30
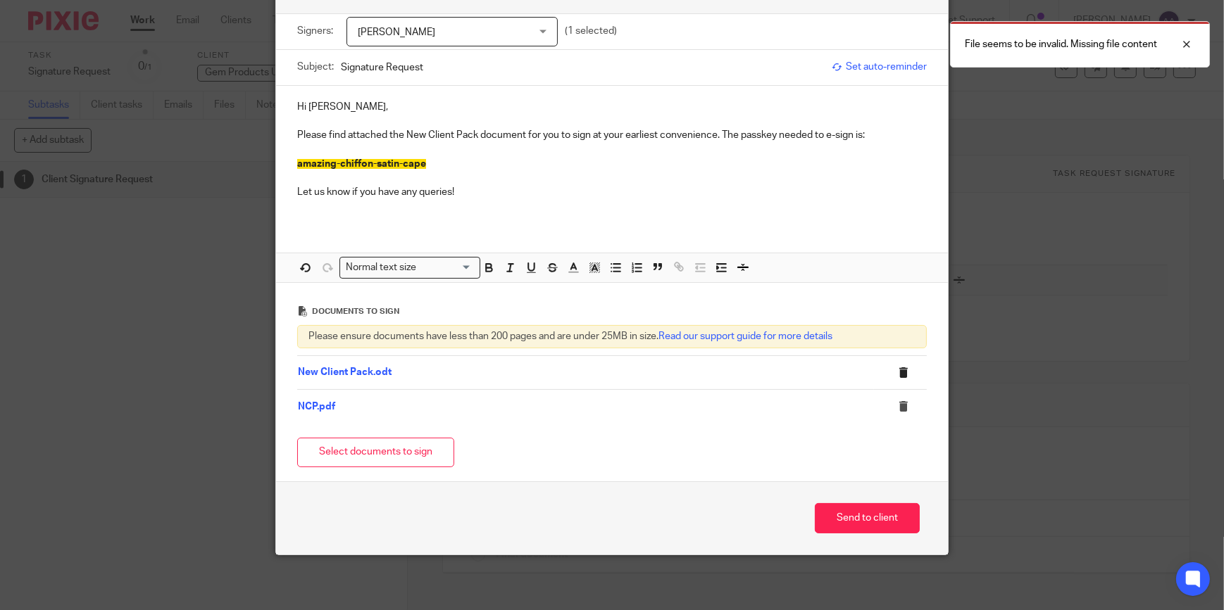
click at [898, 373] on icon at bounding box center [903, 373] width 11 height 11
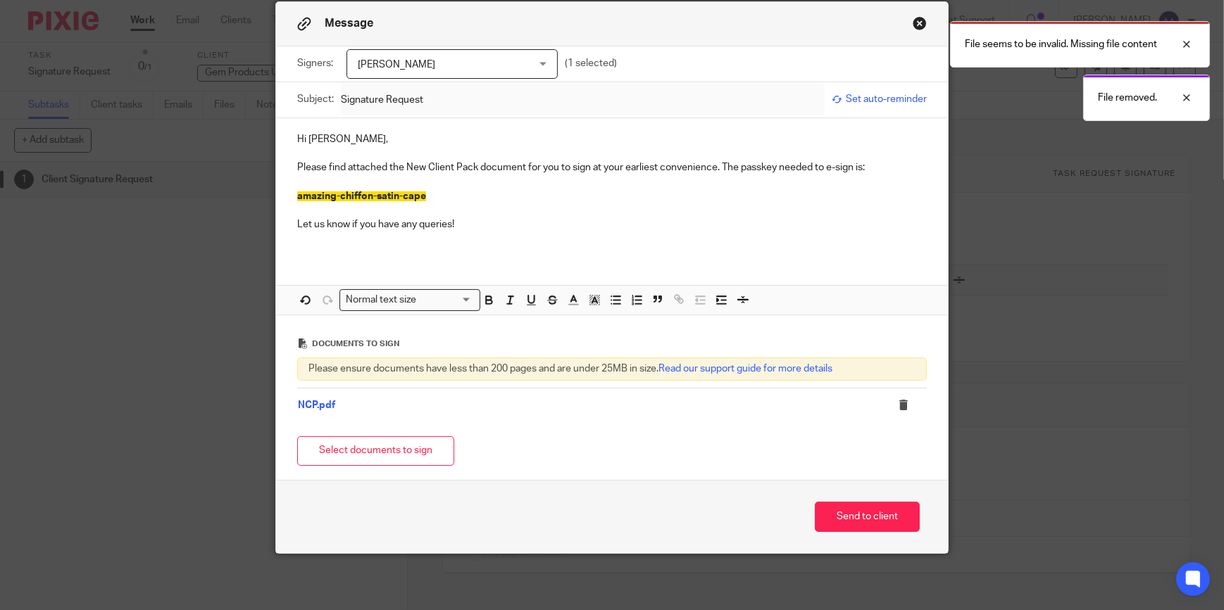
scroll to position [54, 0]
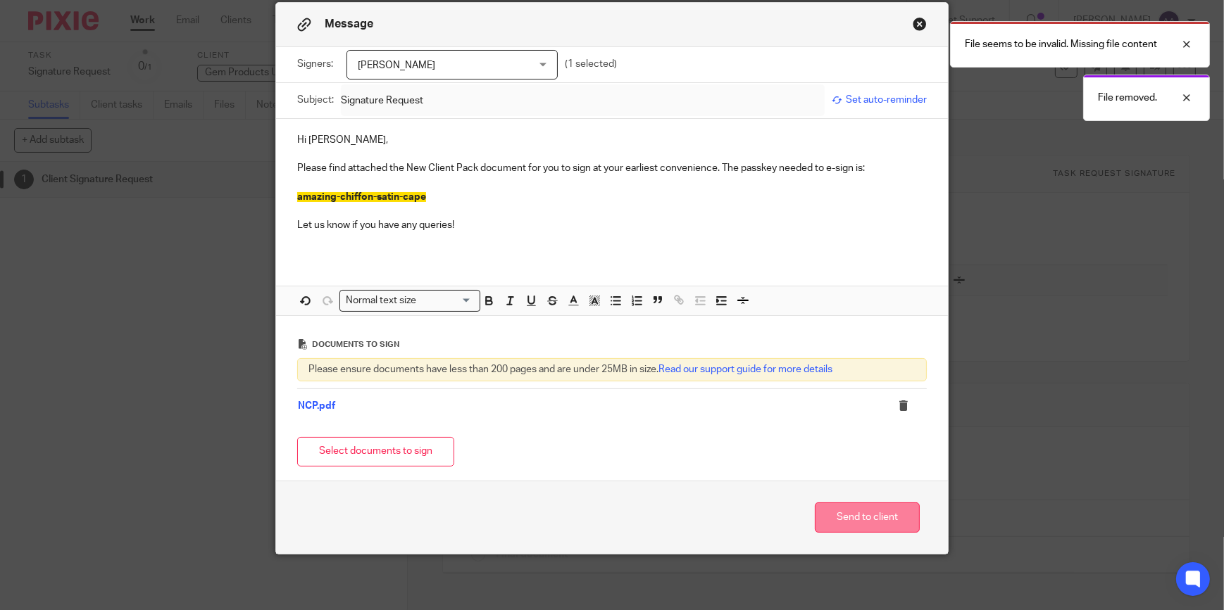
click at [879, 512] on button "Send to client" at bounding box center [867, 518] width 105 height 30
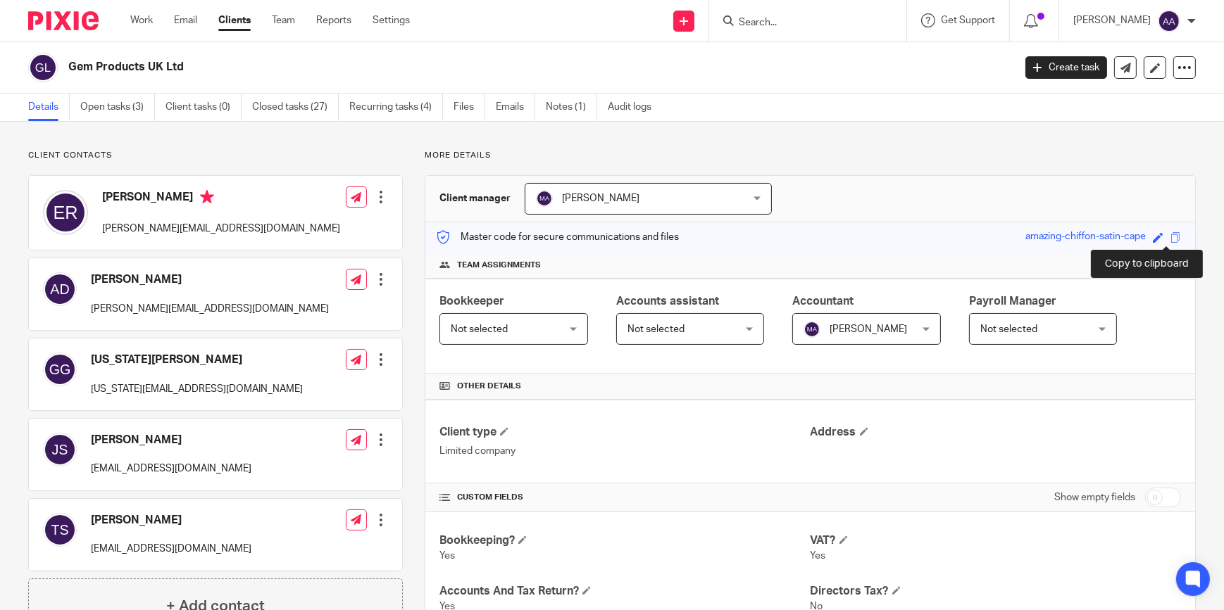
click at [1170, 237] on span at bounding box center [1175, 237] width 11 height 11
click at [142, 20] on link "Work" at bounding box center [141, 20] width 23 height 14
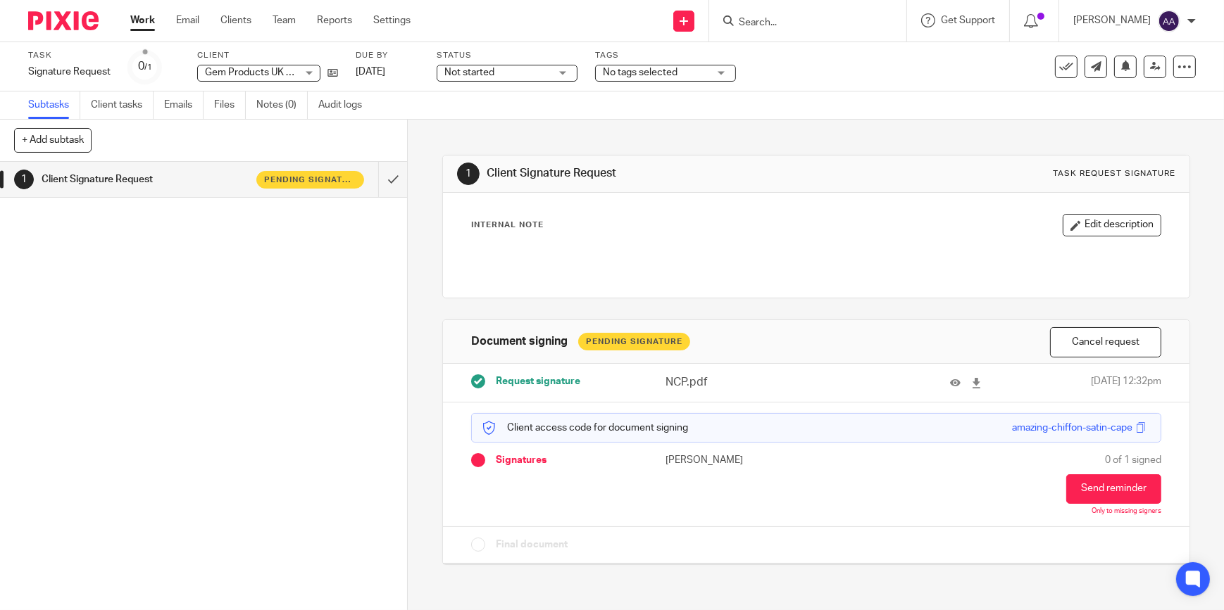
click at [831, 38] on div at bounding box center [807, 21] width 197 height 42
click at [819, 26] on input "Search" at bounding box center [800, 23] width 127 height 13
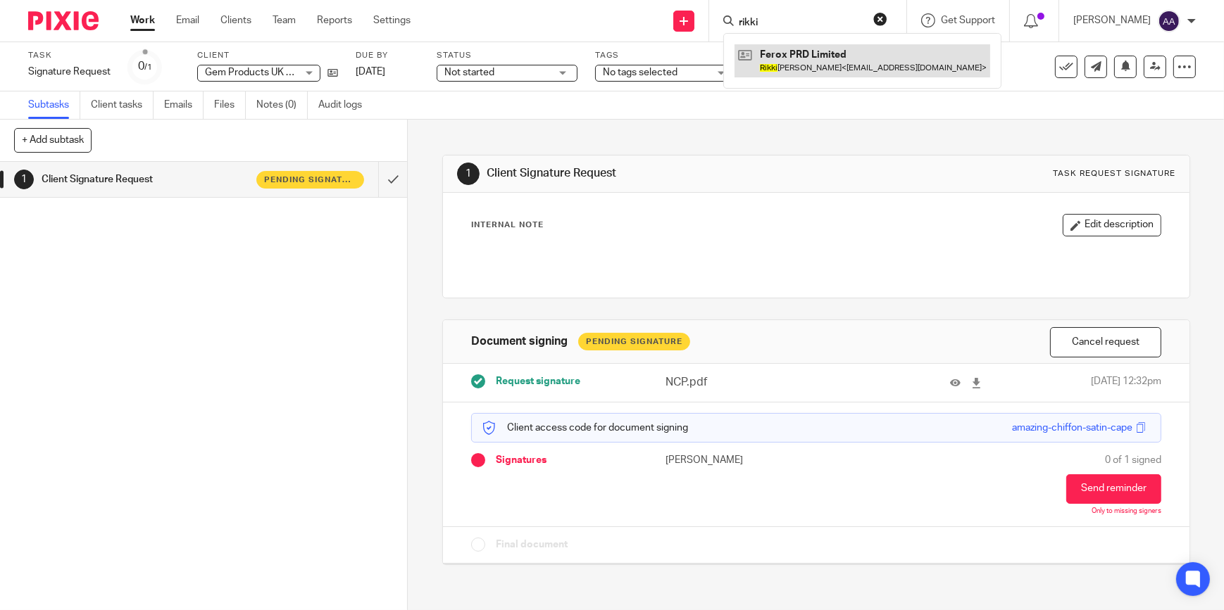
type input "rikki"
click at [801, 59] on link at bounding box center [862, 60] width 256 height 32
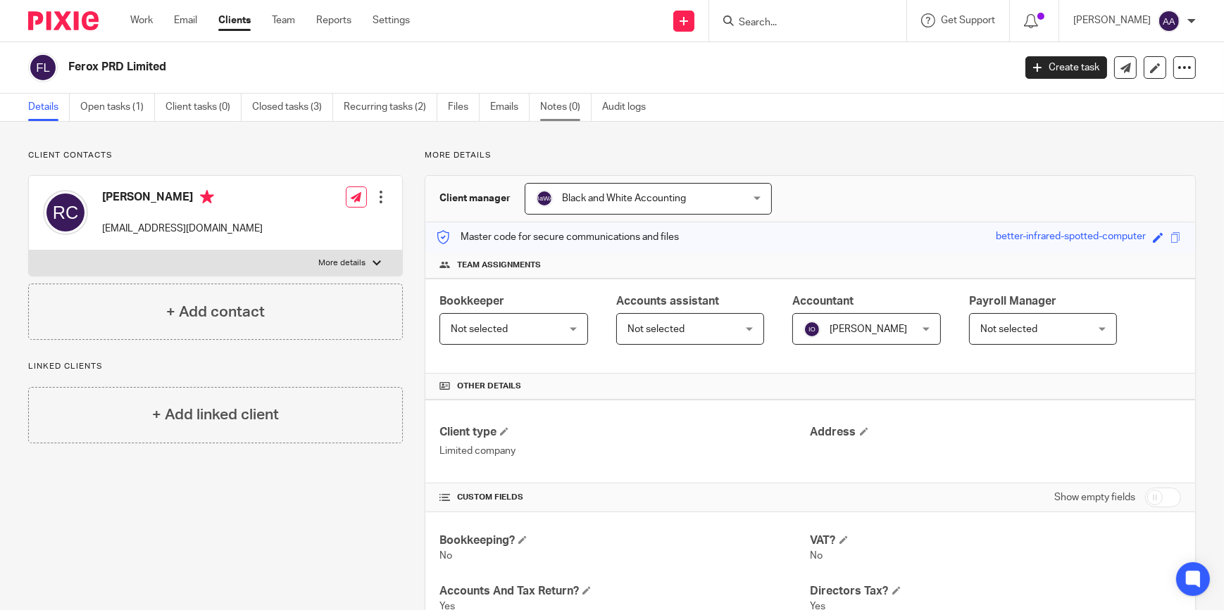
click at [556, 111] on link "Notes (0)" at bounding box center [565, 107] width 51 height 27
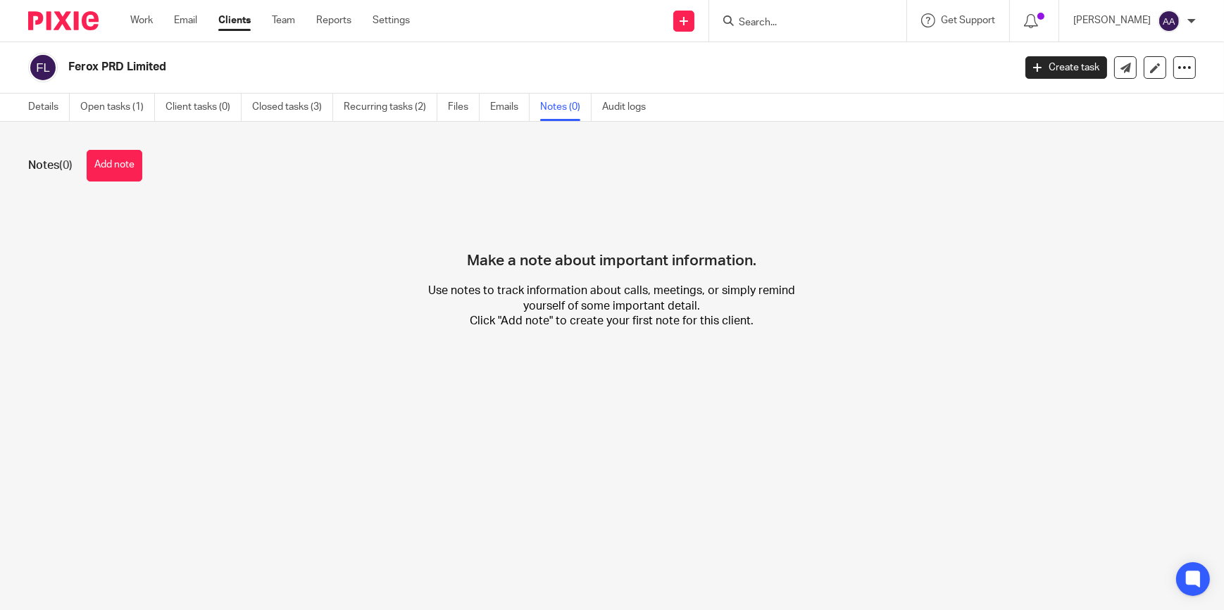
click at [72, 164] on span "(0)" at bounding box center [65, 165] width 13 height 11
click at [106, 158] on button "Add note" at bounding box center [115, 166] width 56 height 32
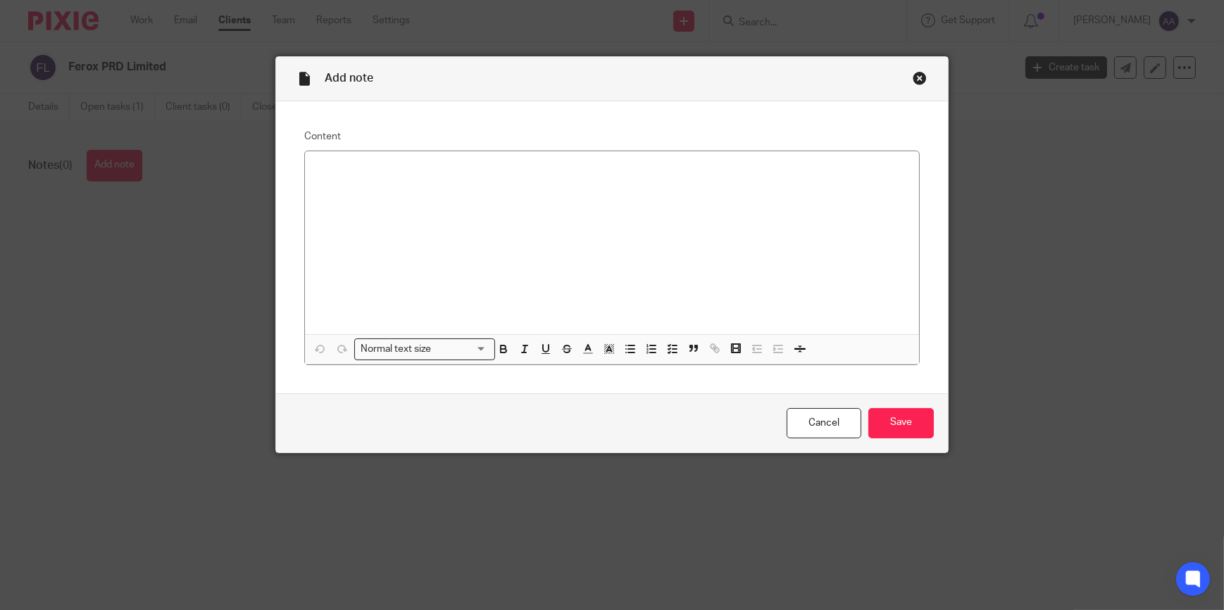
click at [556, 233] on div at bounding box center [612, 242] width 614 height 183
click at [372, 168] on p "CH Auth codeH4W24E" at bounding box center [611, 170] width 591 height 14
drag, startPoint x: 442, startPoint y: 163, endPoint x: 380, endPoint y: 165, distance: 62.0
click at [380, 165] on p "CH Auth code: H4W24E" at bounding box center [611, 170] width 591 height 14
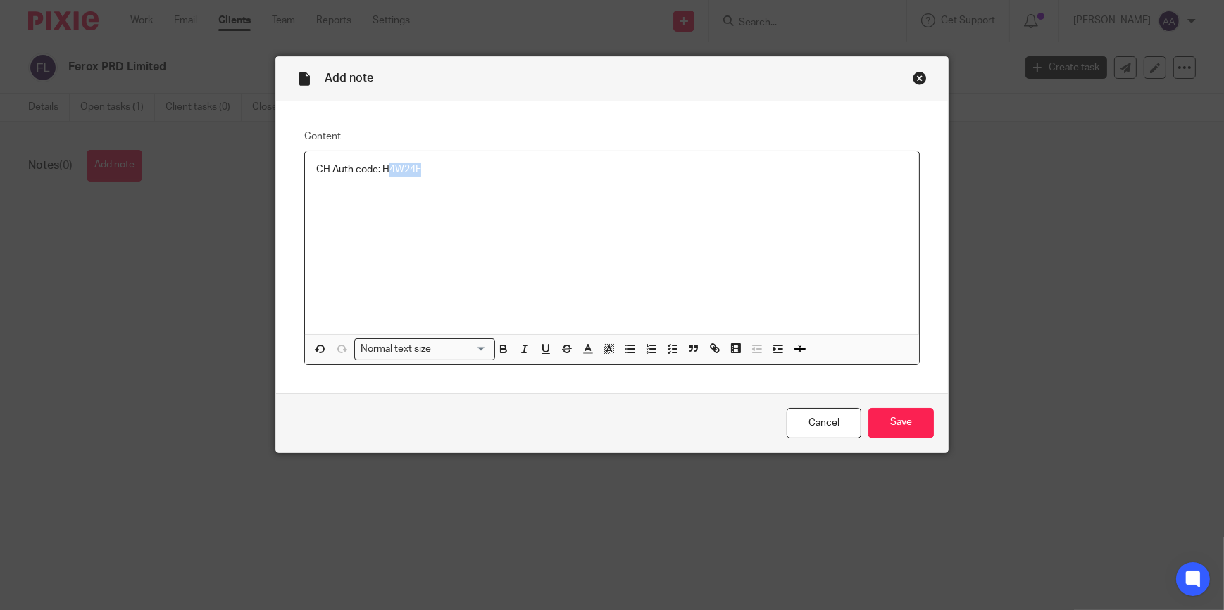
click at [380, 165] on p "CH Auth code: H4W24E" at bounding box center [611, 170] width 591 height 14
drag, startPoint x: 377, startPoint y: 166, endPoint x: 424, endPoint y: 170, distance: 46.7
click at [424, 170] on p "CH Auth code: H4W24E" at bounding box center [611, 170] width 591 height 14
click at [497, 354] on icon "button" at bounding box center [503, 349] width 13 height 13
click at [609, 353] on icon "button" at bounding box center [609, 349] width 13 height 13
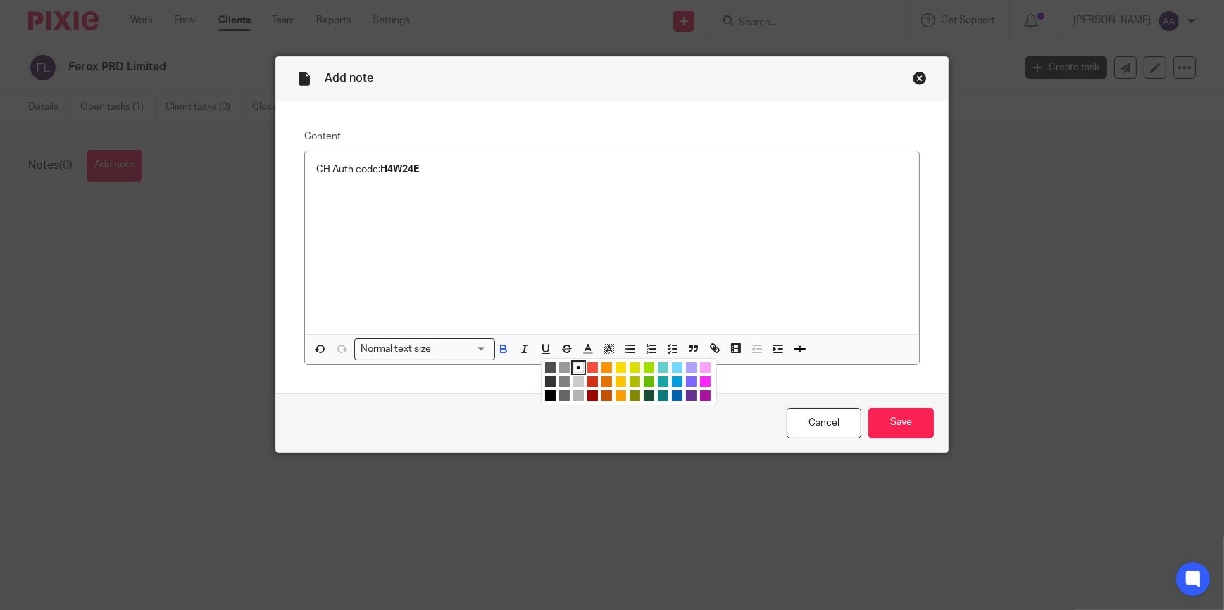
click at [615, 363] on li "color:#FCDC00" at bounding box center [620, 368] width 11 height 11
click at [572, 282] on div "CH Auth code: H4W24E" at bounding box center [612, 242] width 614 height 183
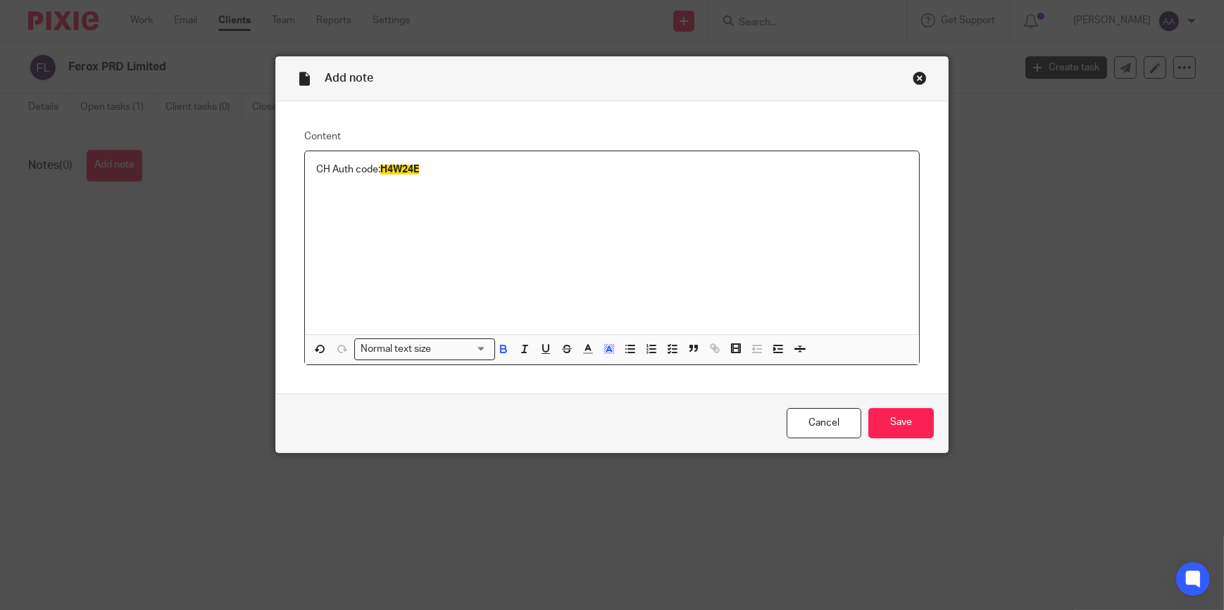
click at [515, 185] on div "CH Auth code: H4W24E" at bounding box center [612, 242] width 614 height 183
click at [900, 429] on input "Save" at bounding box center [900, 423] width 65 height 30
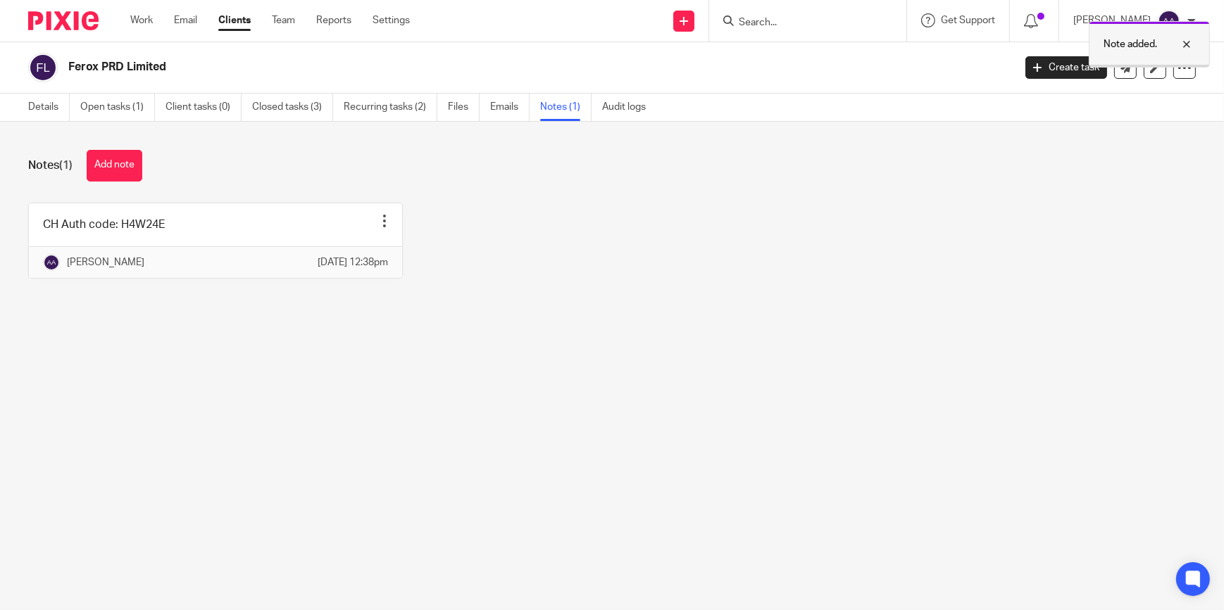
click at [1183, 46] on div at bounding box center [1176, 44] width 38 height 17
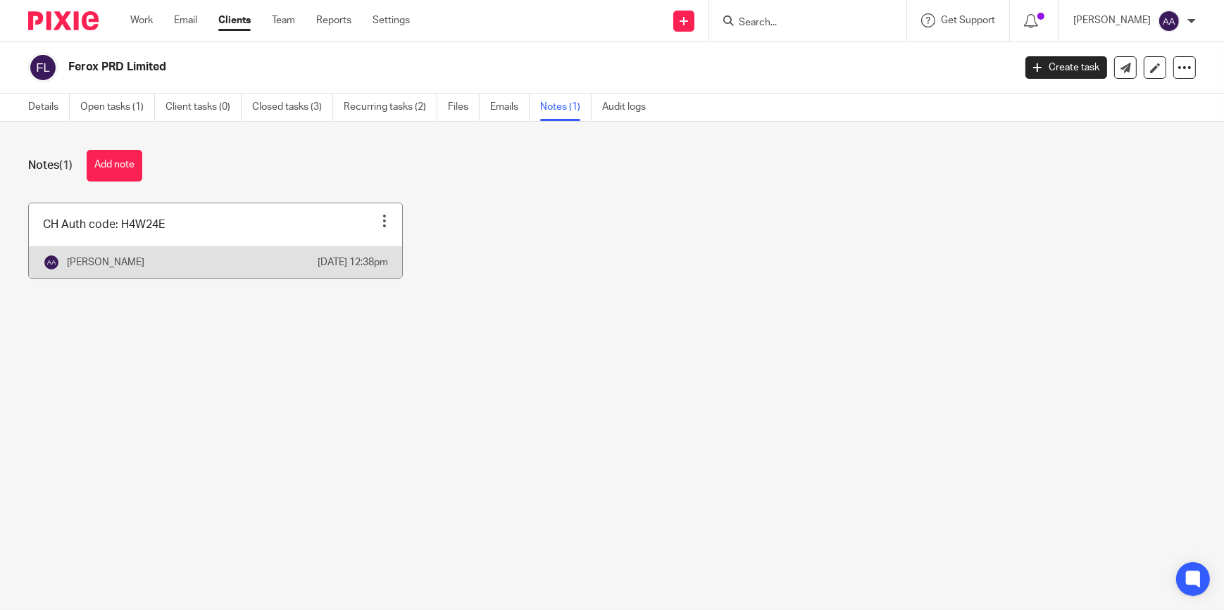
click at [377, 217] on div at bounding box center [384, 221] width 14 height 14
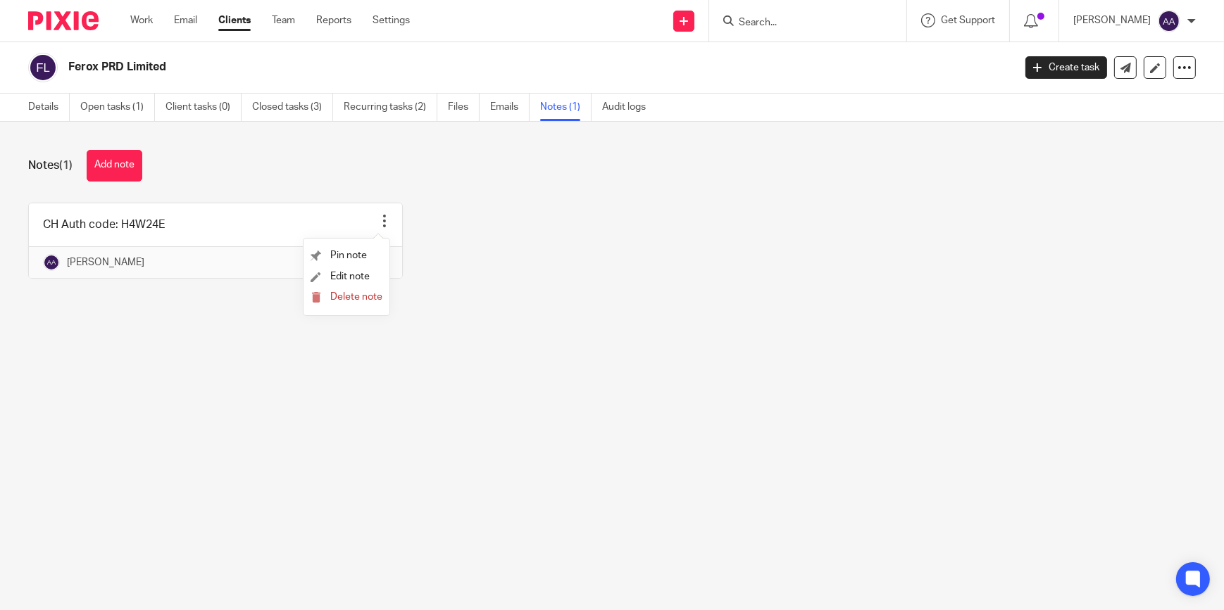
click at [521, 197] on div "Notes (1) Add note CH Auth code: H4W24E Pin note Edit note Delete note [PERSON_…" at bounding box center [612, 225] width 1224 height 206
click at [1177, 64] on icon at bounding box center [1184, 68] width 14 height 14
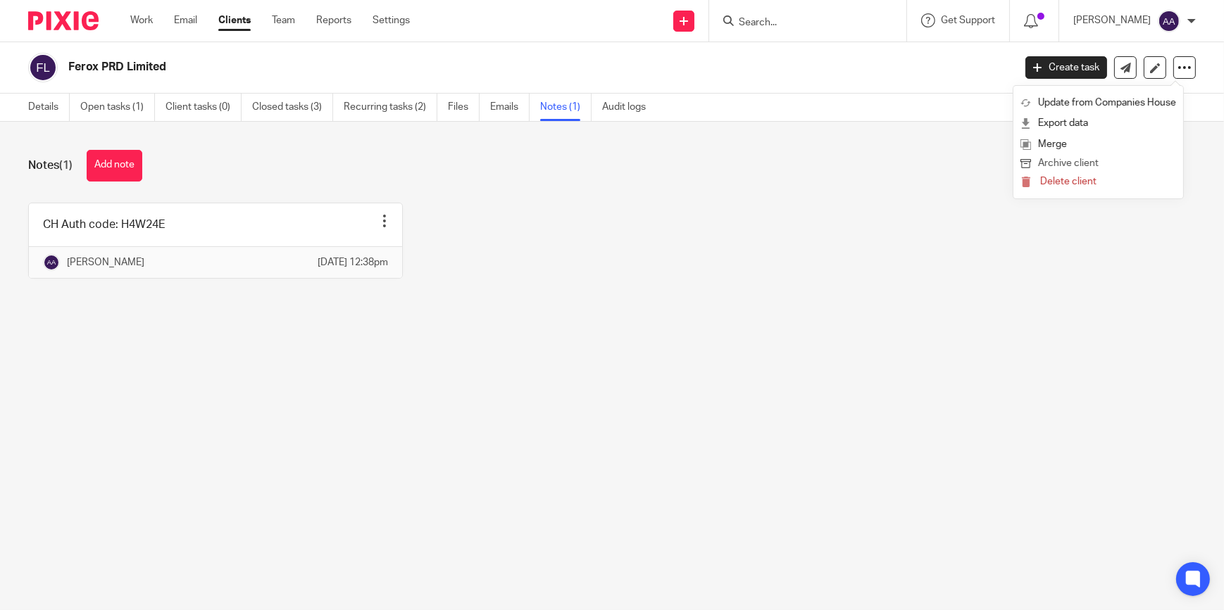
click at [1057, 159] on button "Archive client" at bounding box center [1098, 164] width 156 height 18
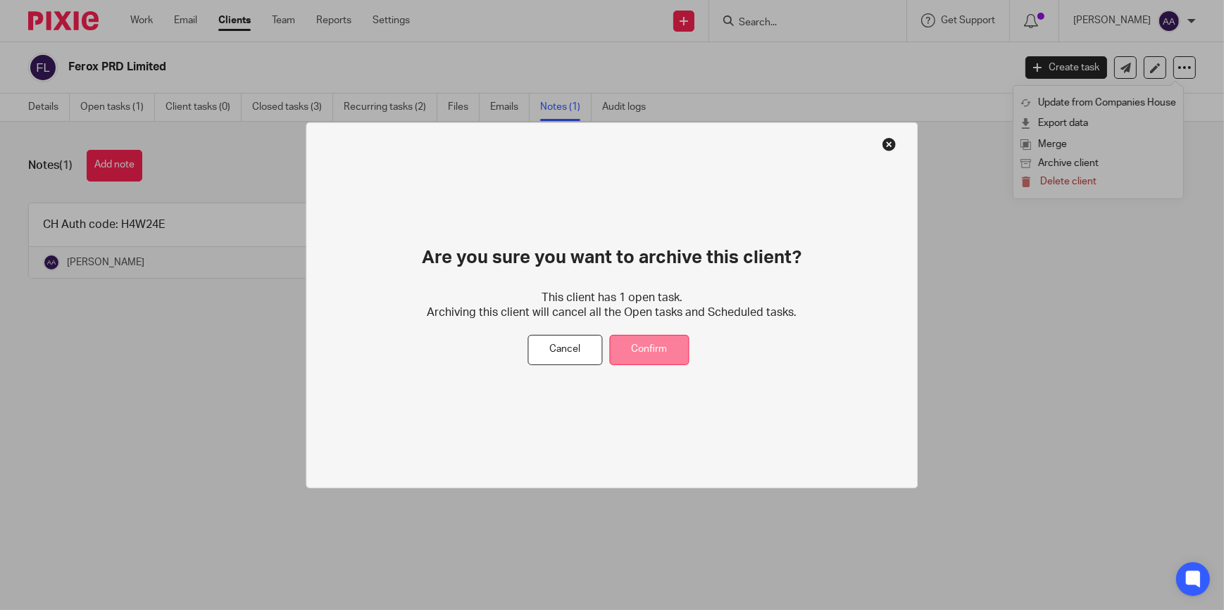
click at [647, 344] on button "Confirm" at bounding box center [650, 350] width 80 height 30
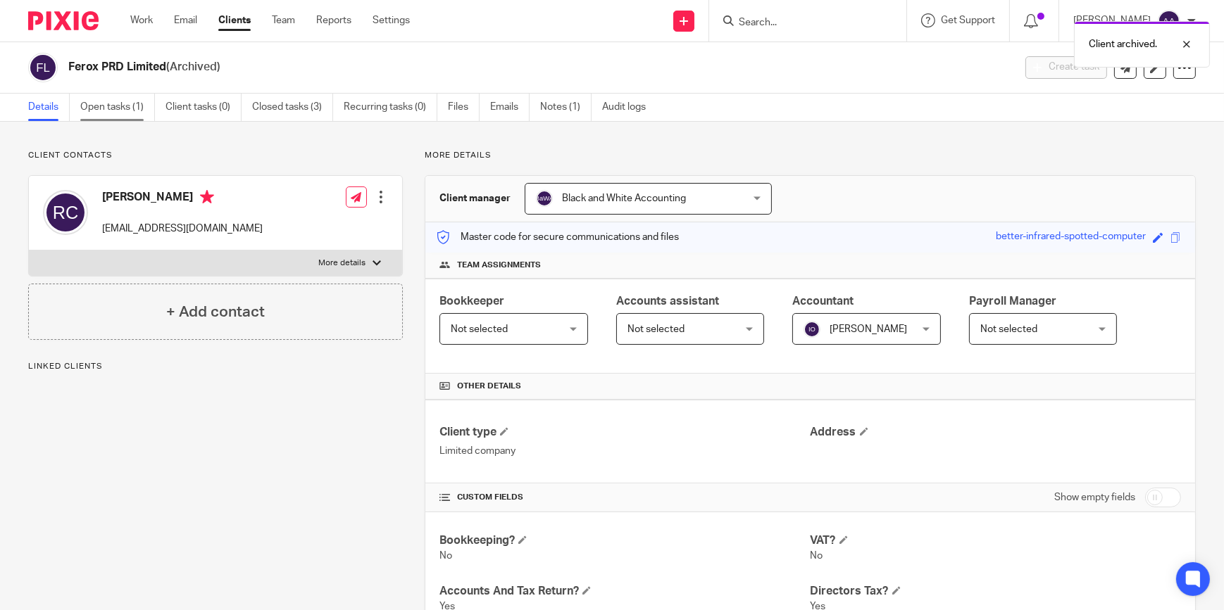
click at [130, 118] on link "Open tasks (1)" at bounding box center [117, 107] width 75 height 27
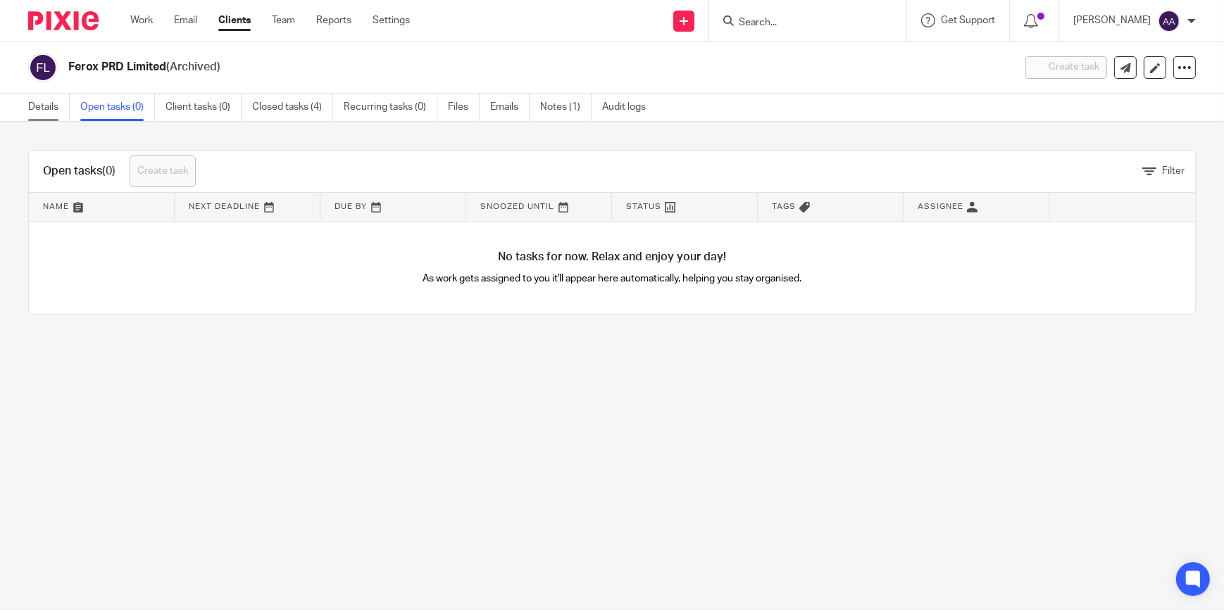
click at [49, 106] on link "Details" at bounding box center [49, 107] width 42 height 27
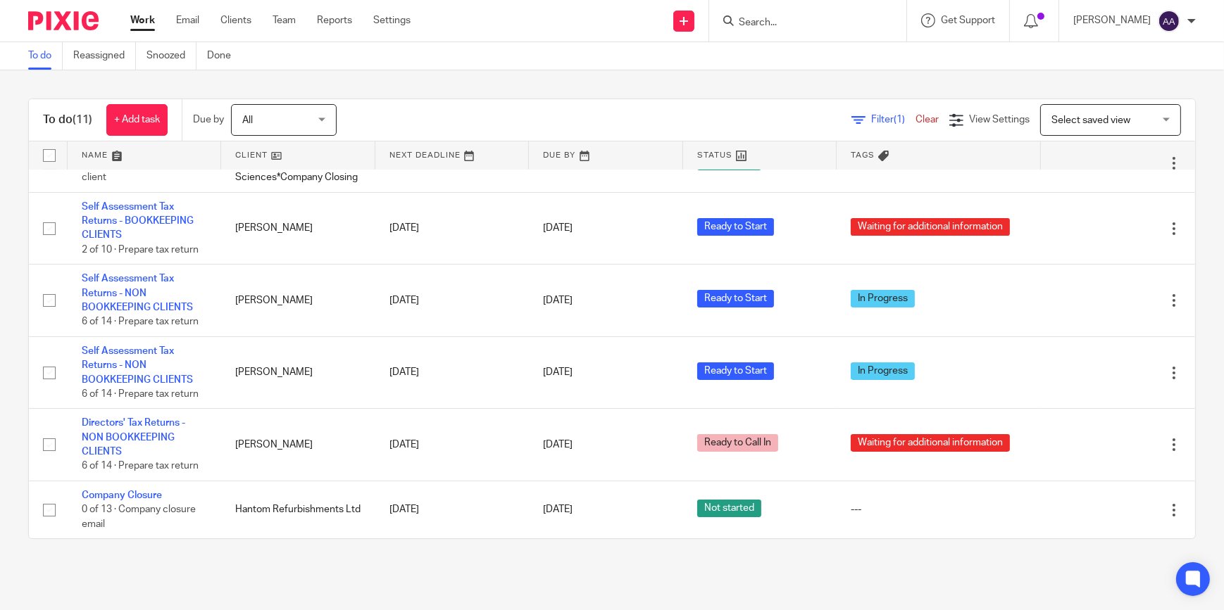
scroll to position [342, 0]
click at [843, 20] on input "Search" at bounding box center [800, 23] width 127 height 13
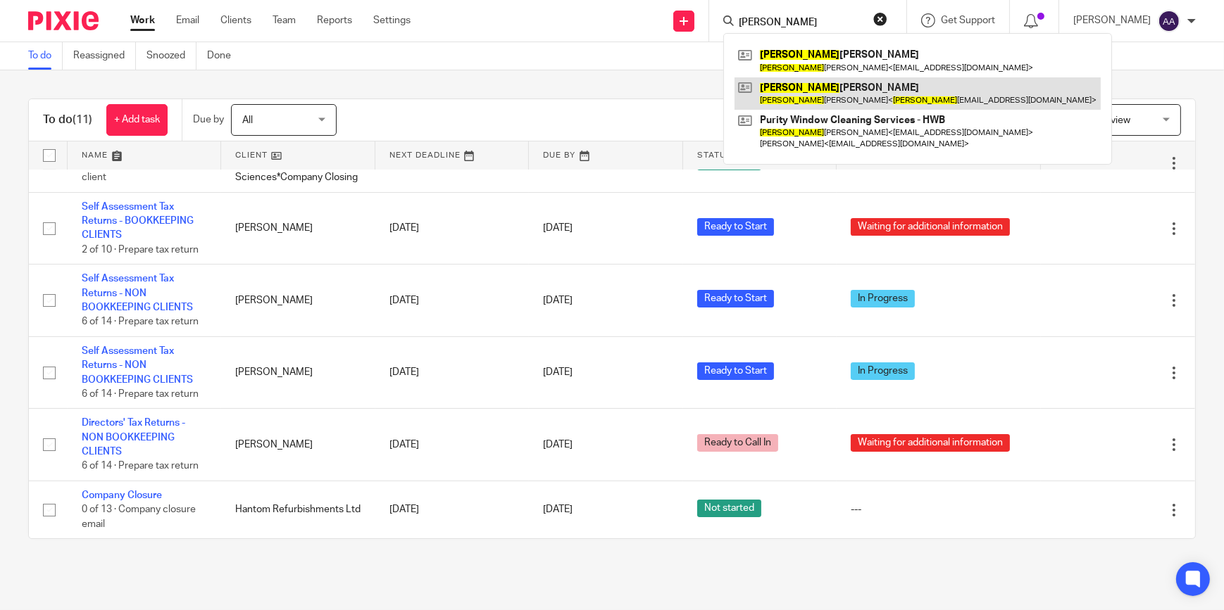
type input "[PERSON_NAME]"
click at [843, 80] on link at bounding box center [917, 93] width 366 height 32
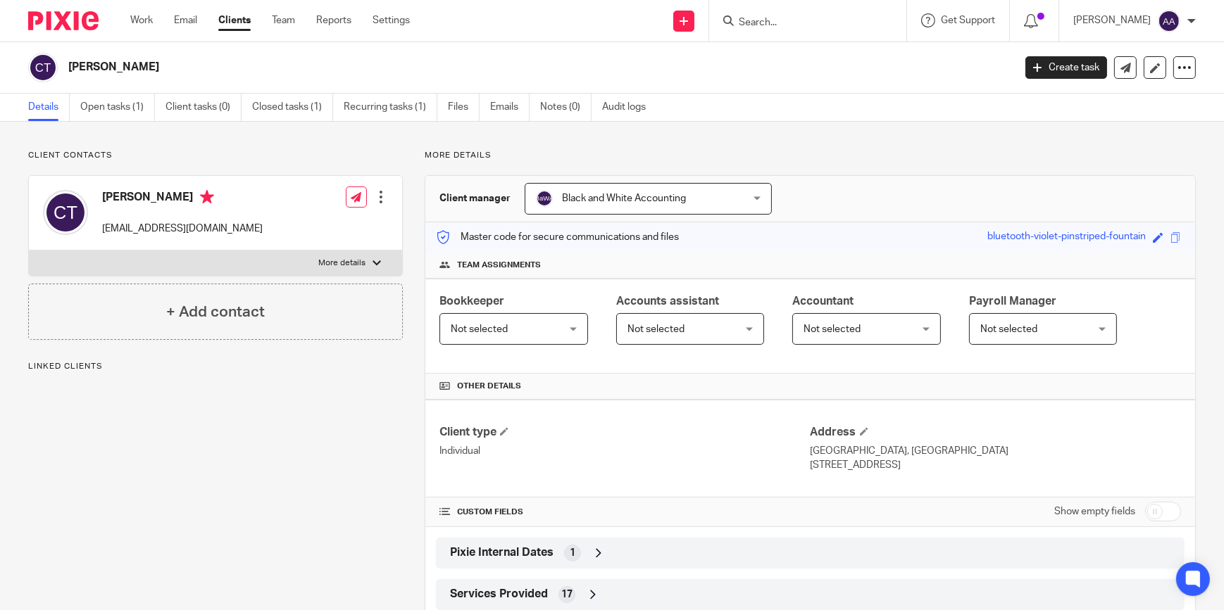
click at [337, 261] on p "More details" at bounding box center [341, 263] width 47 height 11
click at [29, 251] on input "More details" at bounding box center [28, 250] width 1 height 1
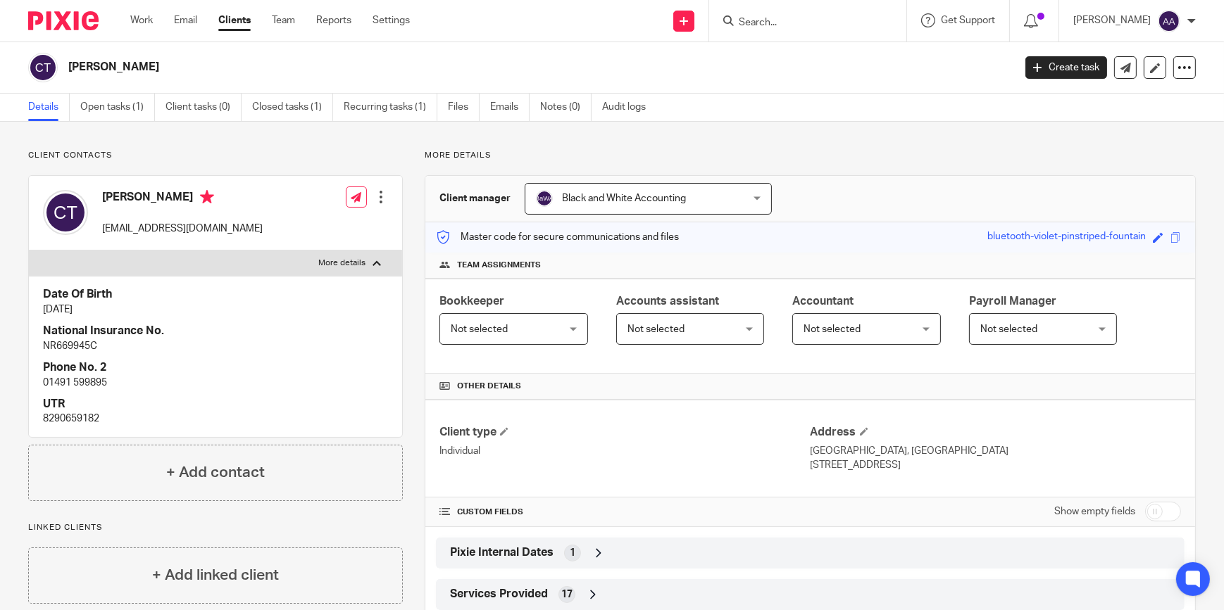
click at [337, 261] on p "More details" at bounding box center [341, 263] width 47 height 11
click at [29, 251] on input "More details" at bounding box center [28, 250] width 1 height 1
checkbox input "false"
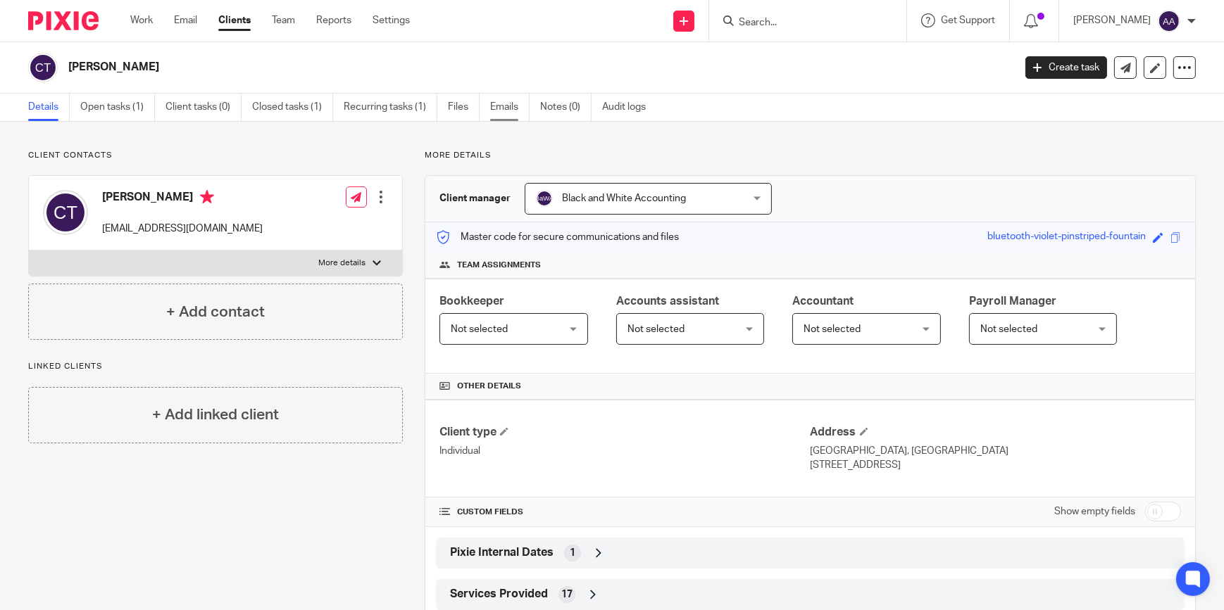
click at [514, 111] on link "Emails" at bounding box center [509, 107] width 39 height 27
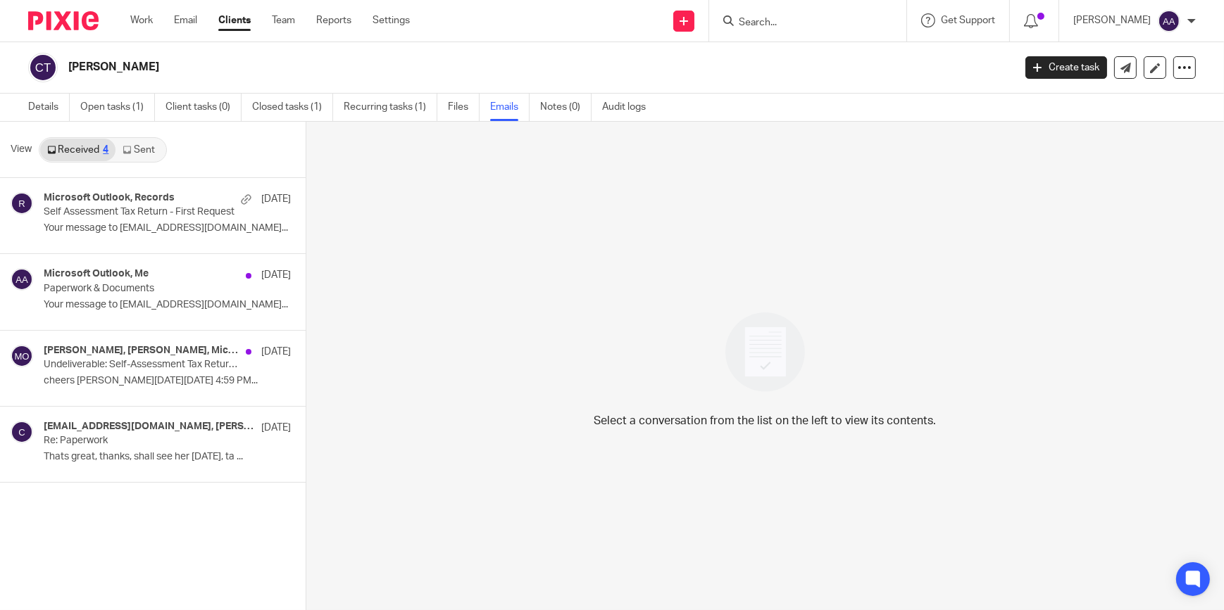
click at [134, 148] on link "Sent" at bounding box center [139, 150] width 49 height 23
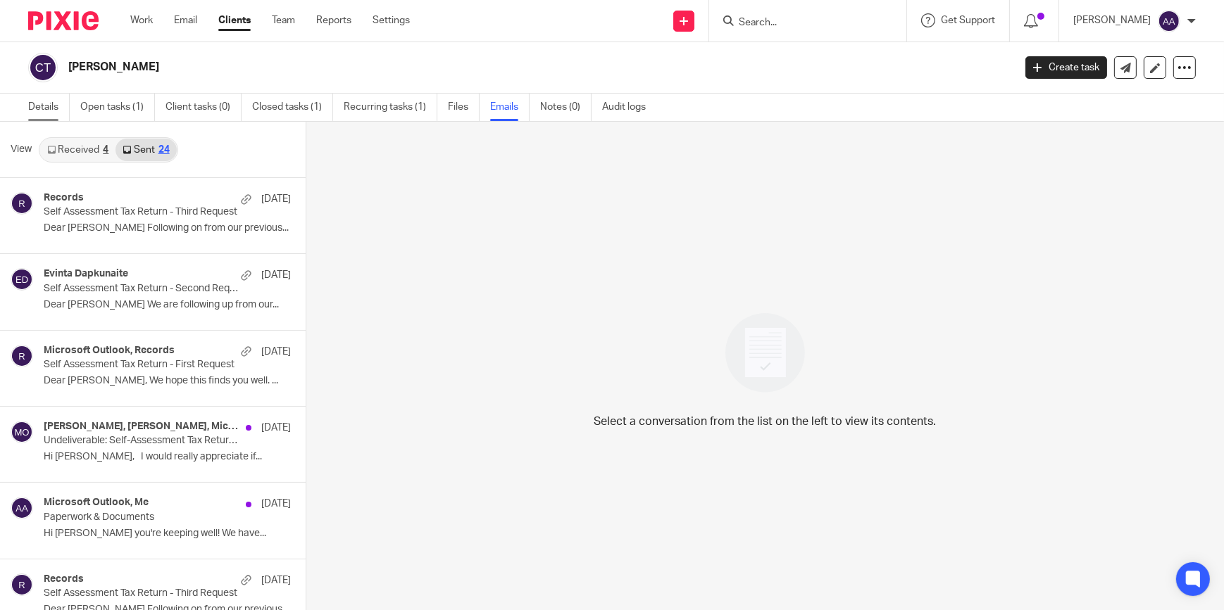
click at [50, 94] on link "Details" at bounding box center [49, 107] width 42 height 27
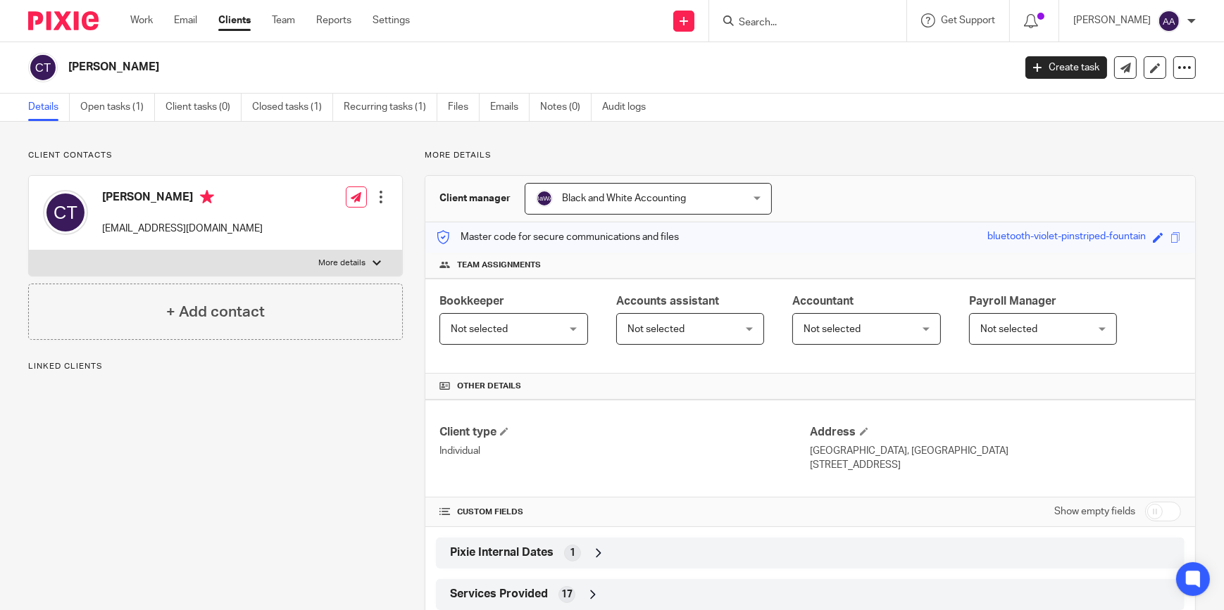
click at [344, 260] on p "More details" at bounding box center [341, 263] width 47 height 11
click at [29, 251] on input "More details" at bounding box center [28, 250] width 1 height 1
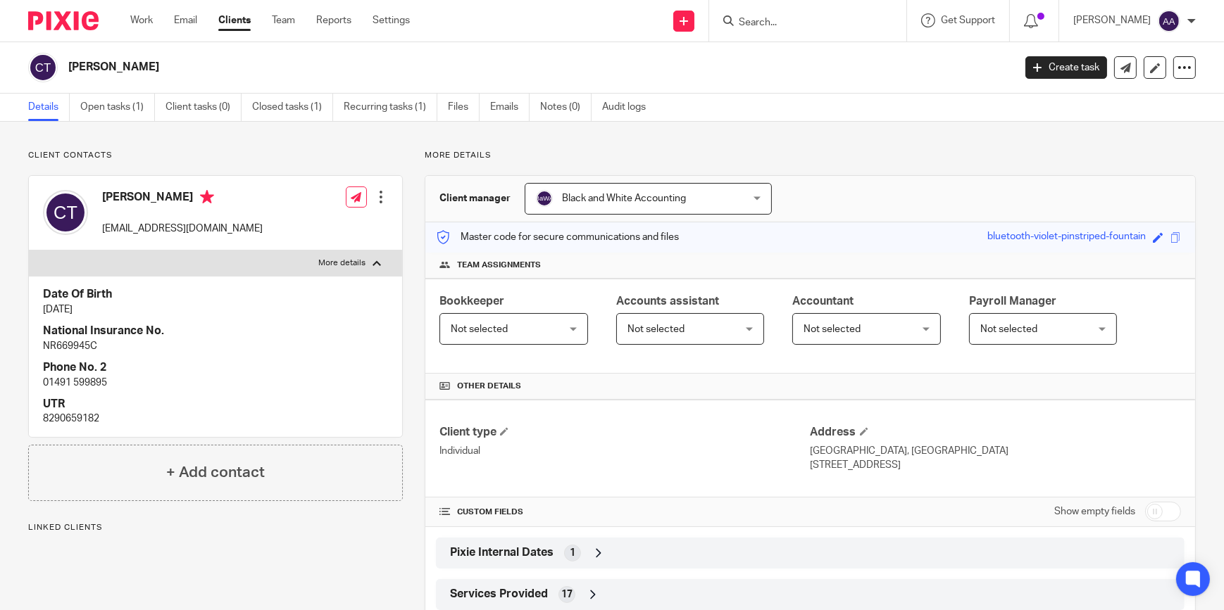
click at [344, 260] on p "More details" at bounding box center [341, 263] width 47 height 11
click at [29, 251] on input "More details" at bounding box center [28, 250] width 1 height 1
checkbox input "false"
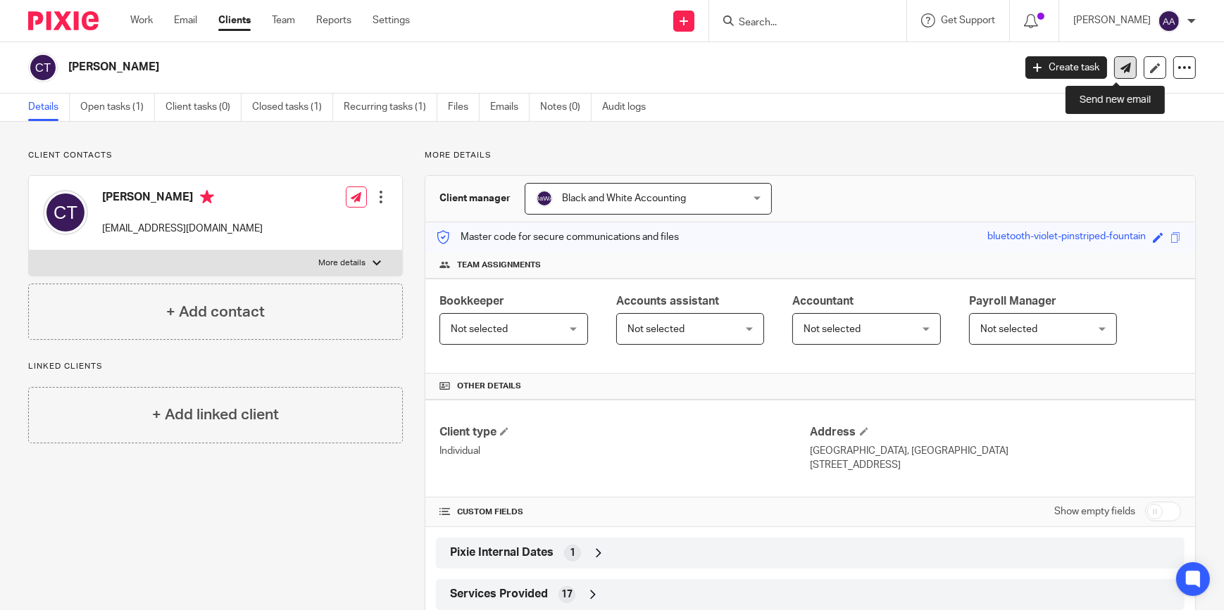
click at [1114, 69] on link at bounding box center [1125, 67] width 23 height 23
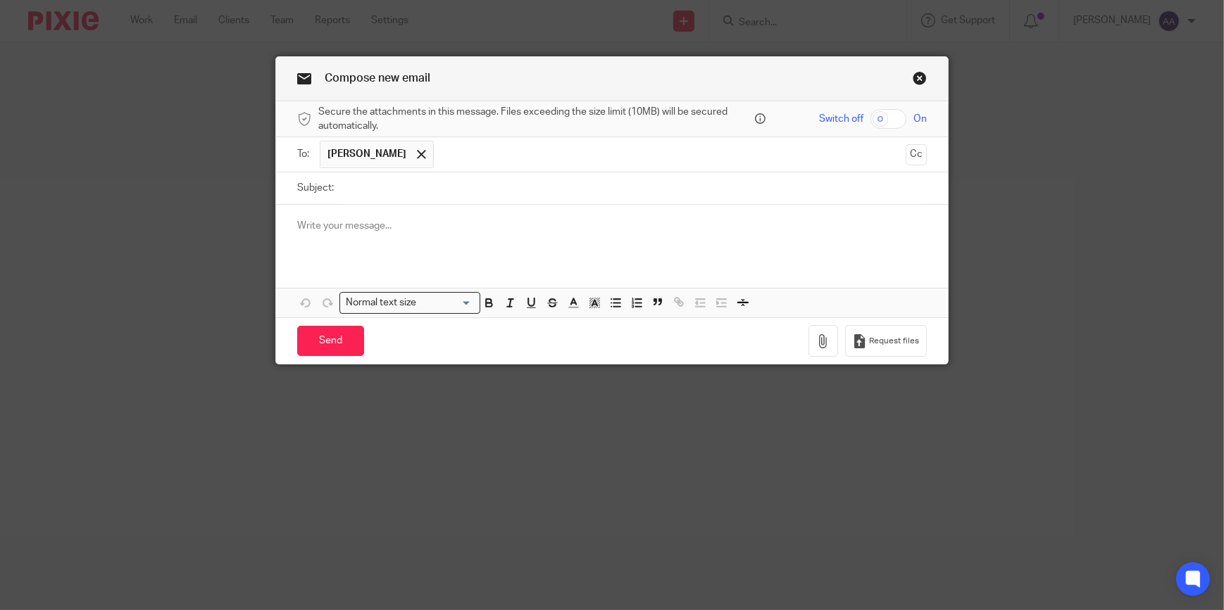
click at [640, 182] on input "Subject:" at bounding box center [634, 188] width 586 height 32
type input "Missing Statements"
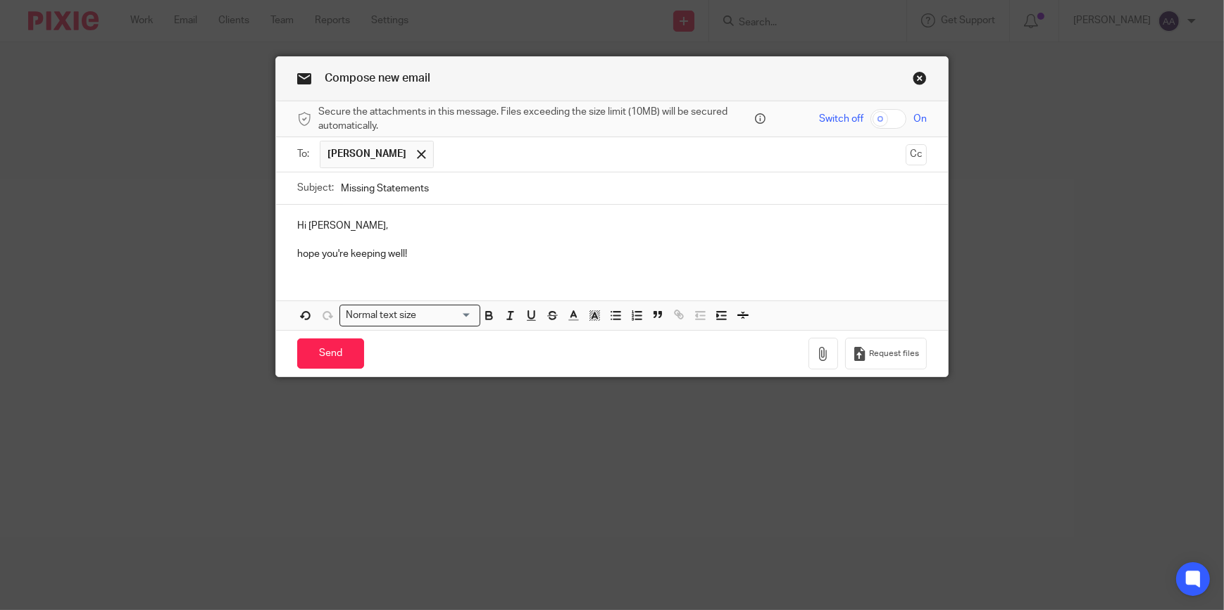
click at [297, 253] on p "hope you're keeping well!" at bounding box center [611, 254] width 629 height 14
click at [498, 249] on p "Hope you're keeping well!" at bounding box center [611, 254] width 629 height 14
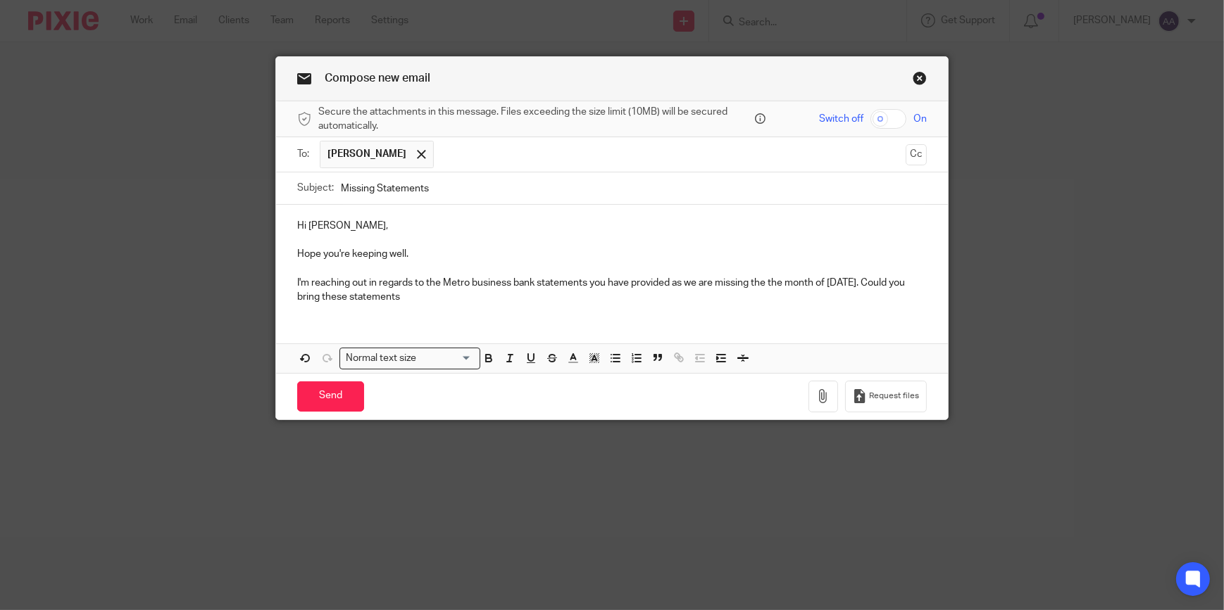
click at [593, 316] on div "Hi [PERSON_NAME] you're keeping well. I'm reaching out in regards to the Metro …" at bounding box center [612, 289] width 672 height 168
click at [614, 304] on p "I'm reaching out in regards to the Metro business bank statements you have prov…" at bounding box center [611, 290] width 629 height 29
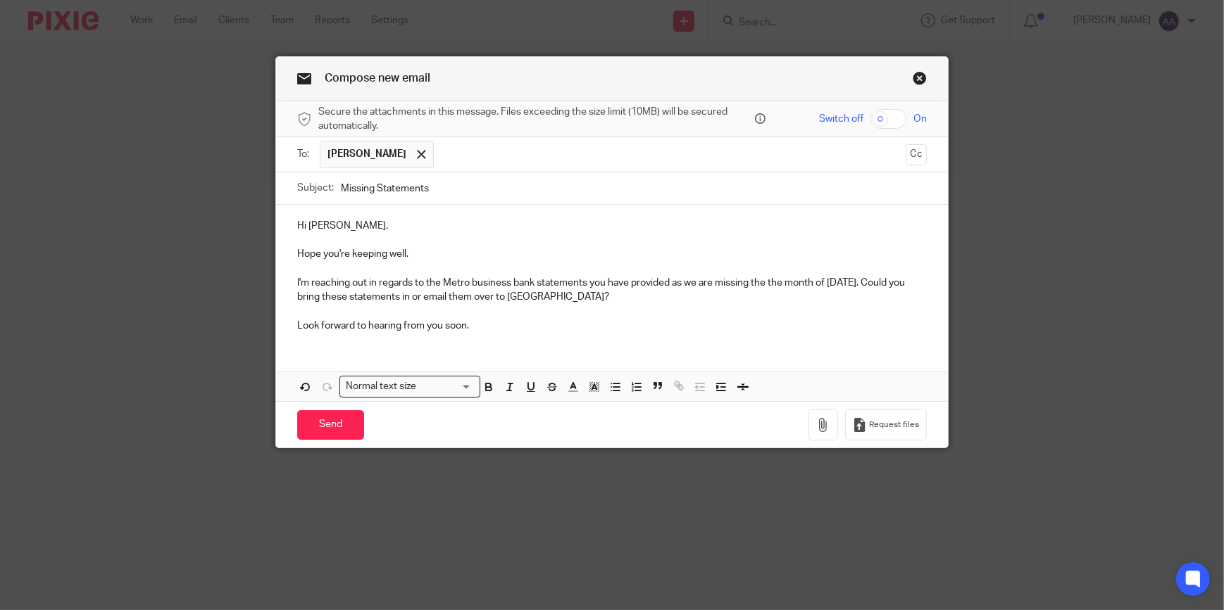
click at [314, 346] on div "Hi [PERSON_NAME] you're keeping well. I'm reaching out in regards to the Metro …" at bounding box center [612, 303] width 672 height 197
click at [499, 333] on div "Hi [PERSON_NAME] you're keeping well. I'm reaching out in regards to the Metro …" at bounding box center [612, 274] width 672 height 139
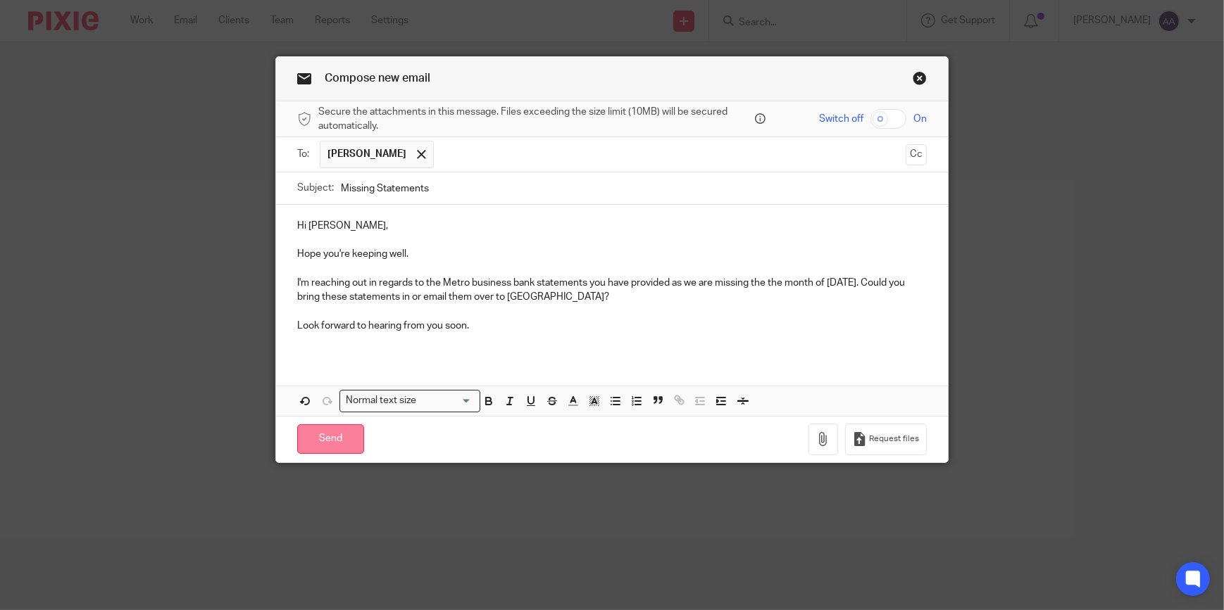
click at [336, 426] on input "Send" at bounding box center [330, 440] width 67 height 30
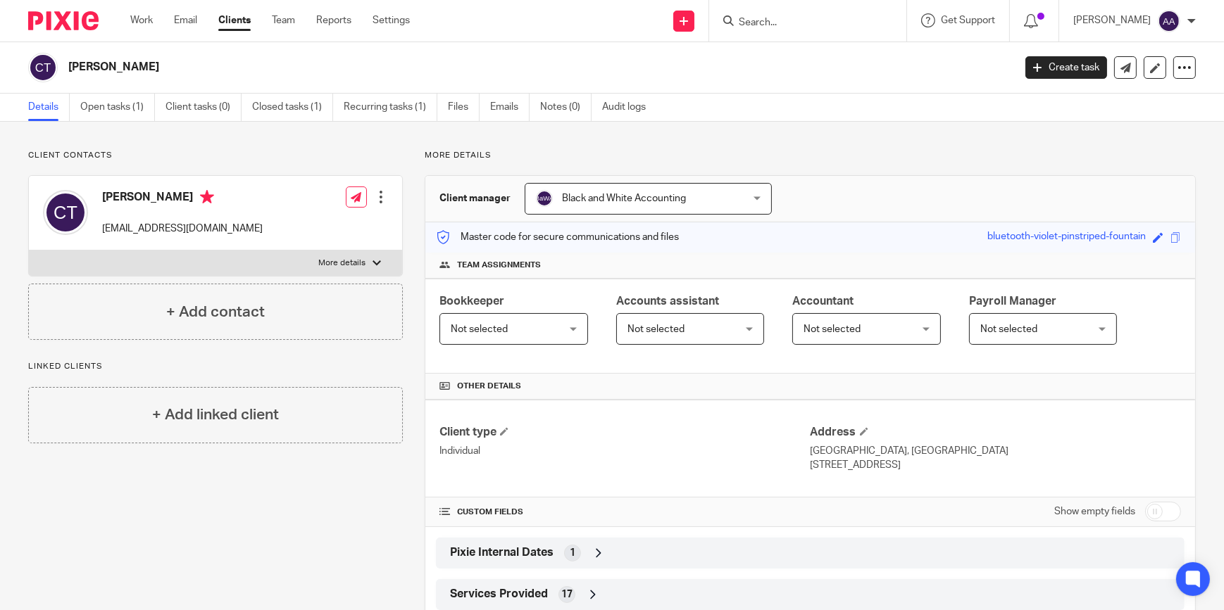
click at [881, 195] on div "Client manager Black and White Accounting Black and White Accounting Adam Abdul…" at bounding box center [809, 199] width 769 height 46
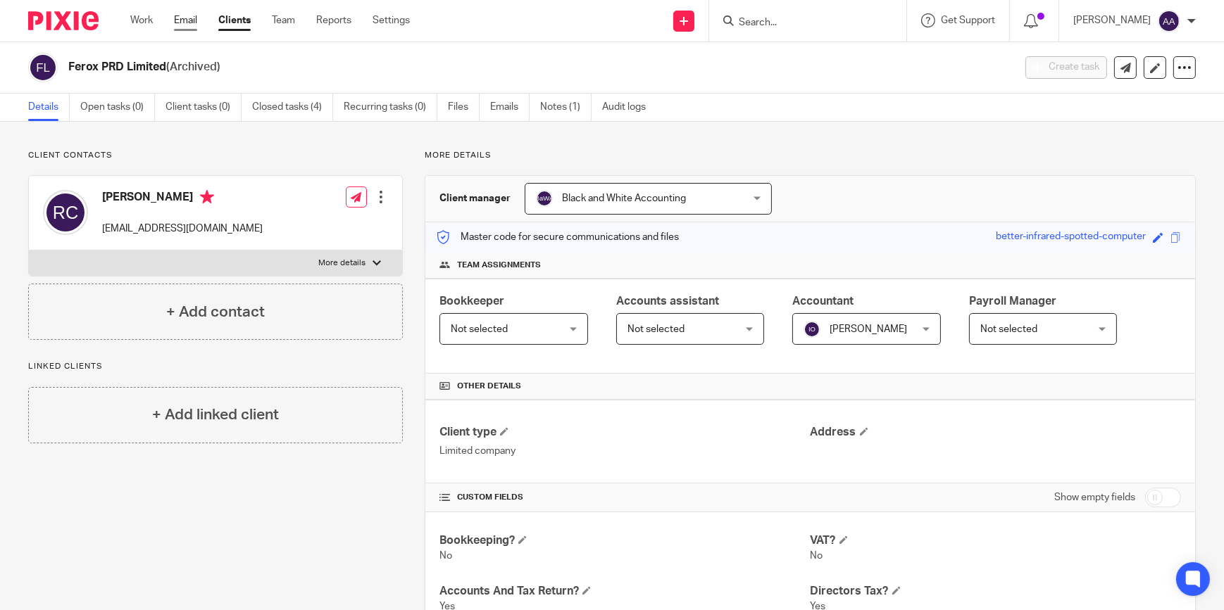
click at [183, 17] on link "Email" at bounding box center [185, 20] width 23 height 14
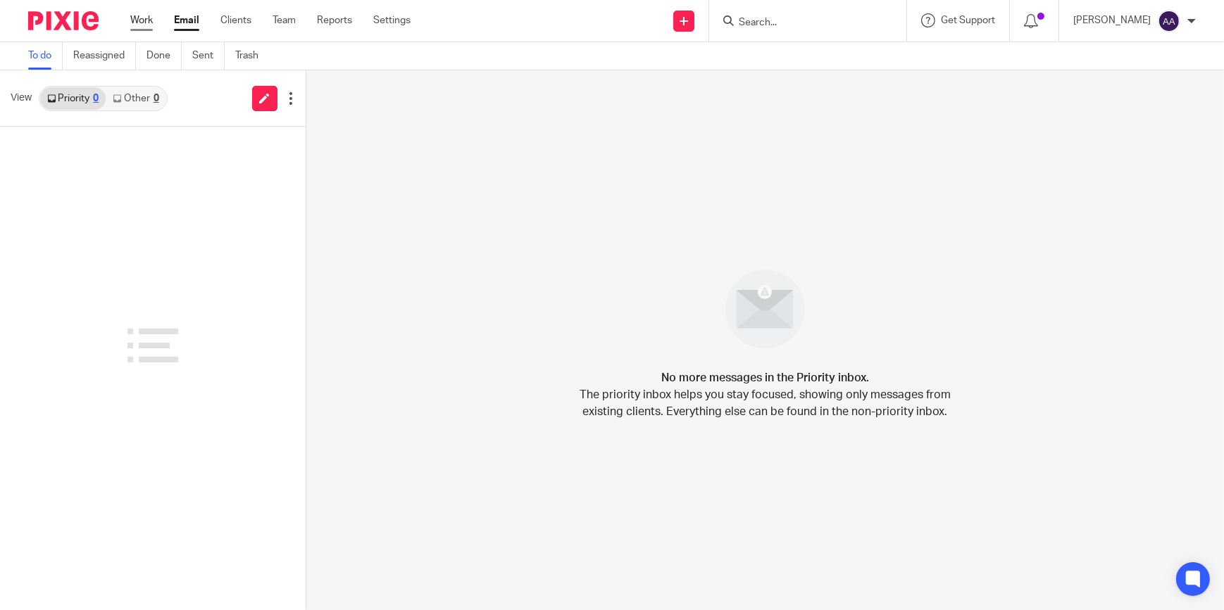
click at [135, 20] on link "Work" at bounding box center [141, 20] width 23 height 14
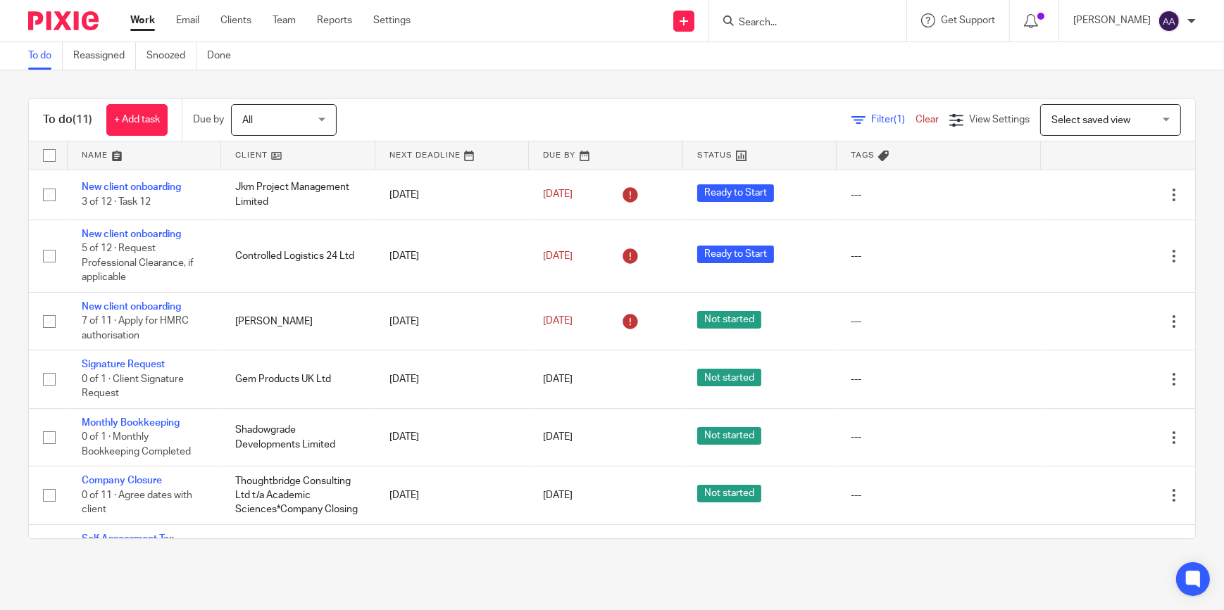
click at [755, 15] on form at bounding box center [812, 21] width 150 height 18
drag, startPoint x: 772, startPoint y: 21, endPoint x: 767, endPoint y: 13, distance: 9.8
click at [767, 13] on form at bounding box center [812, 21] width 150 height 18
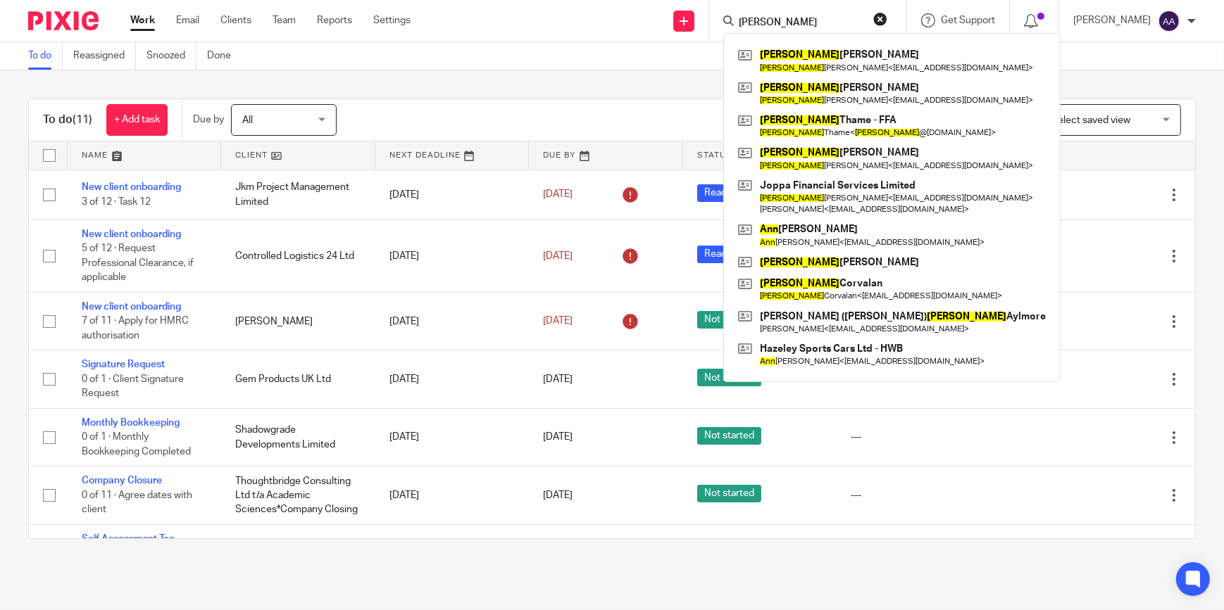
type input "[PERSON_NAME]"
drag, startPoint x: 854, startPoint y: 22, endPoint x: 689, endPoint y: 37, distance: 165.4
click at [702, 37] on div "Send new email Create task Add client Request signature [PERSON_NAME] [PERSON_N…" at bounding box center [828, 21] width 792 height 42
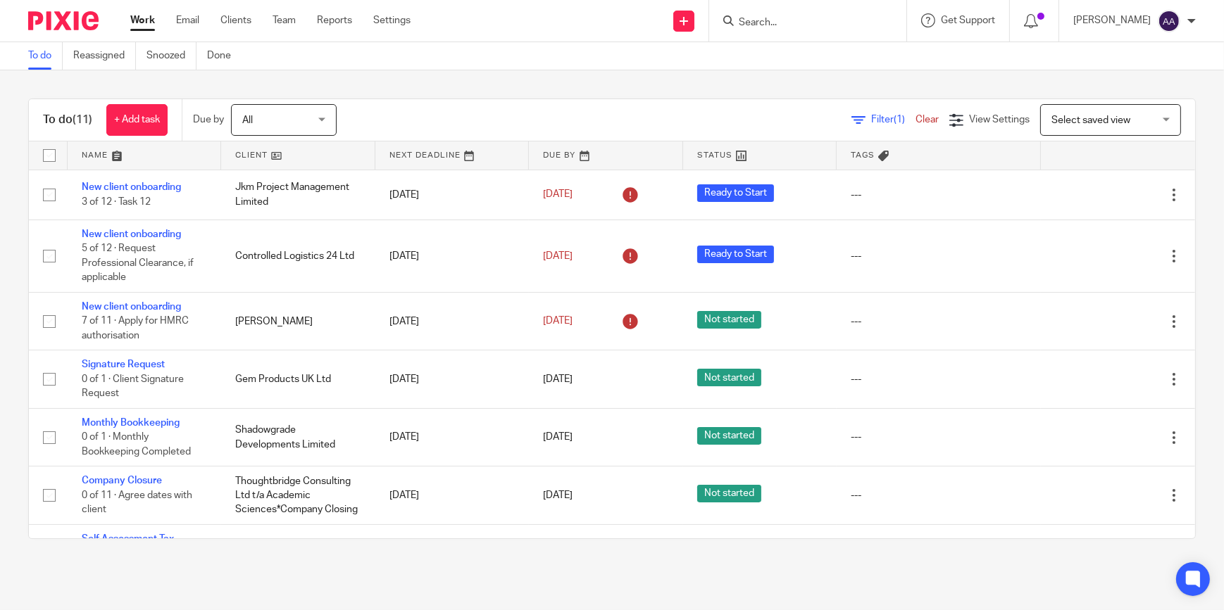
click at [789, 20] on input "Search" at bounding box center [800, 23] width 127 height 13
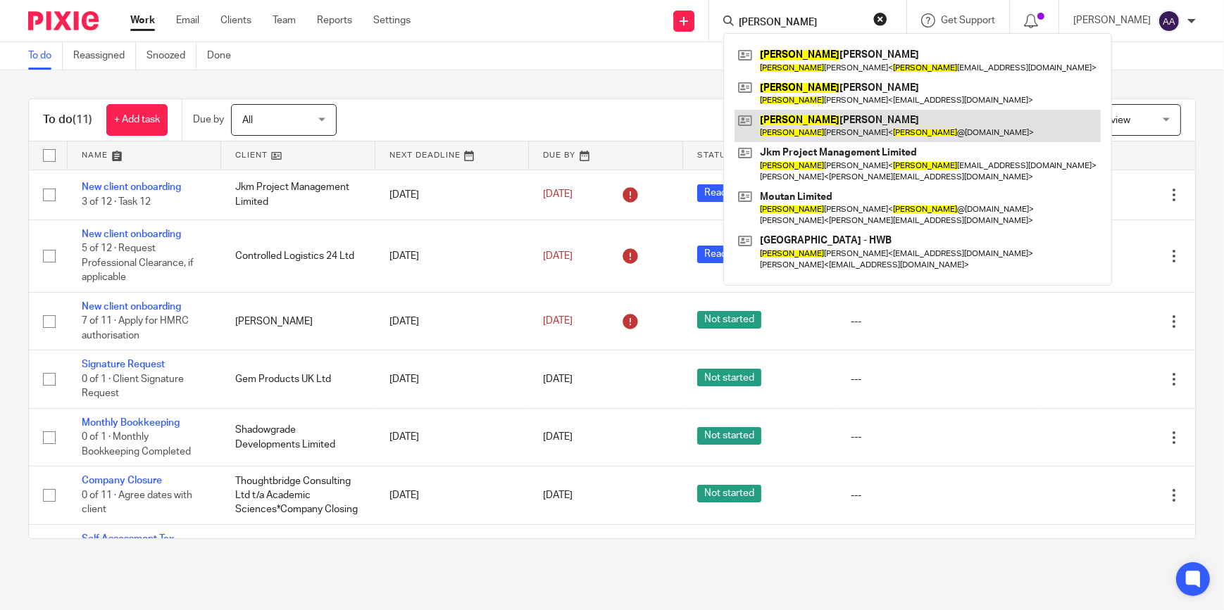
type input "[PERSON_NAME]"
click at [855, 127] on link at bounding box center [917, 126] width 366 height 32
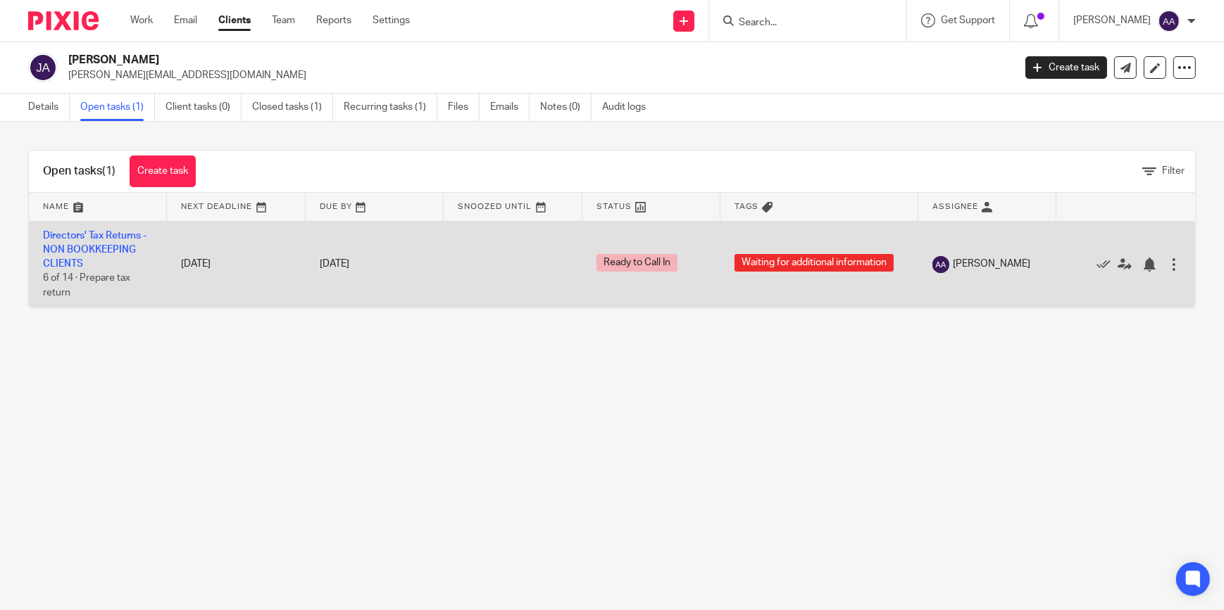
click at [117, 240] on td "Directors' Tax Returns - NON BOOKKEEPING CLIENTS 6 of 14 · Prepare tax return" at bounding box center [98, 264] width 138 height 87
click at [111, 254] on td "Directors' Tax Returns - NON BOOKKEEPING CLIENTS 6 of 14 · Prepare tax return" at bounding box center [98, 264] width 138 height 87
click at [126, 237] on link "Directors' Tax Returns - NON BOOKKEEPING CLIENTS" at bounding box center [94, 250] width 103 height 39
